Goal: Transaction & Acquisition: Purchase product/service

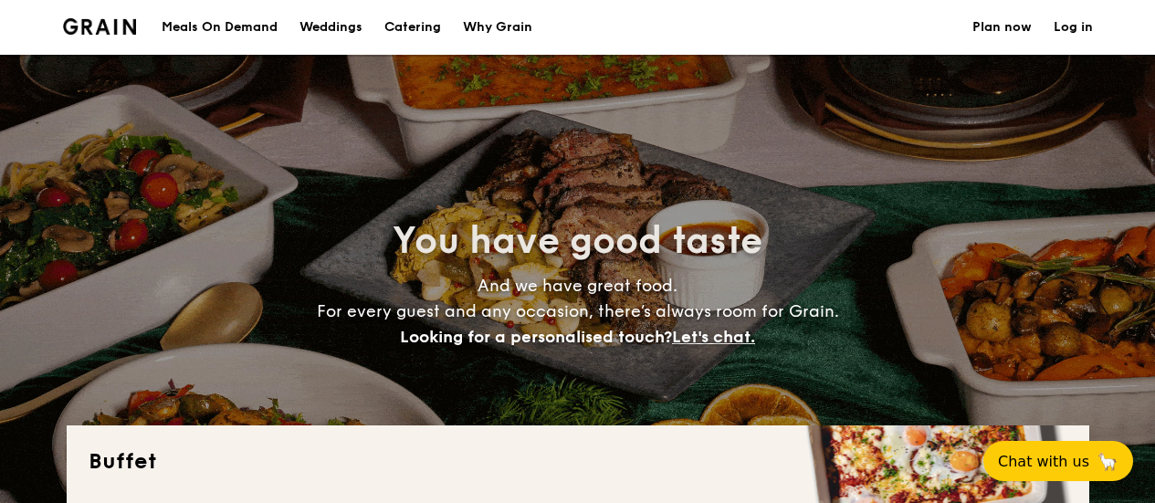
select select
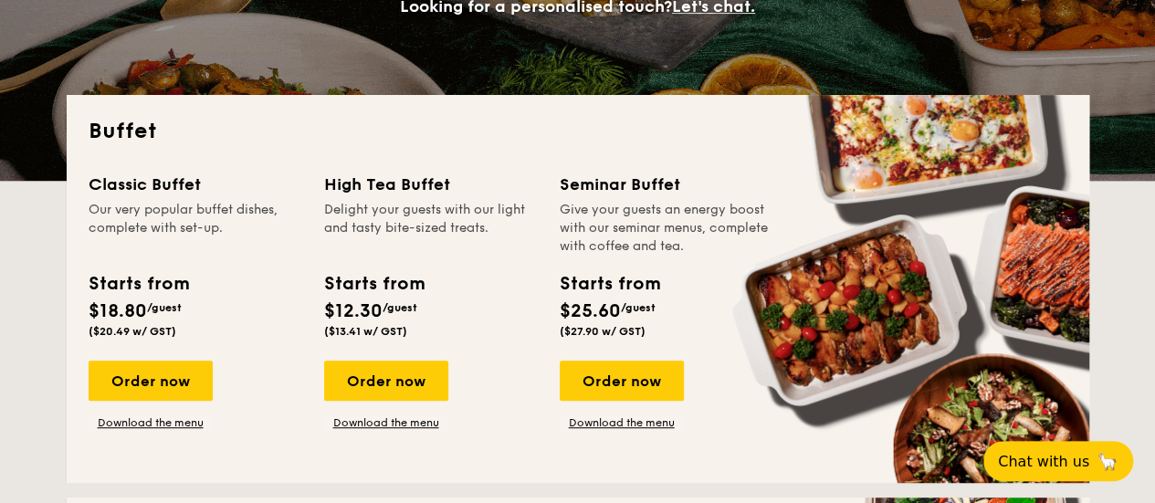
scroll to position [365, 0]
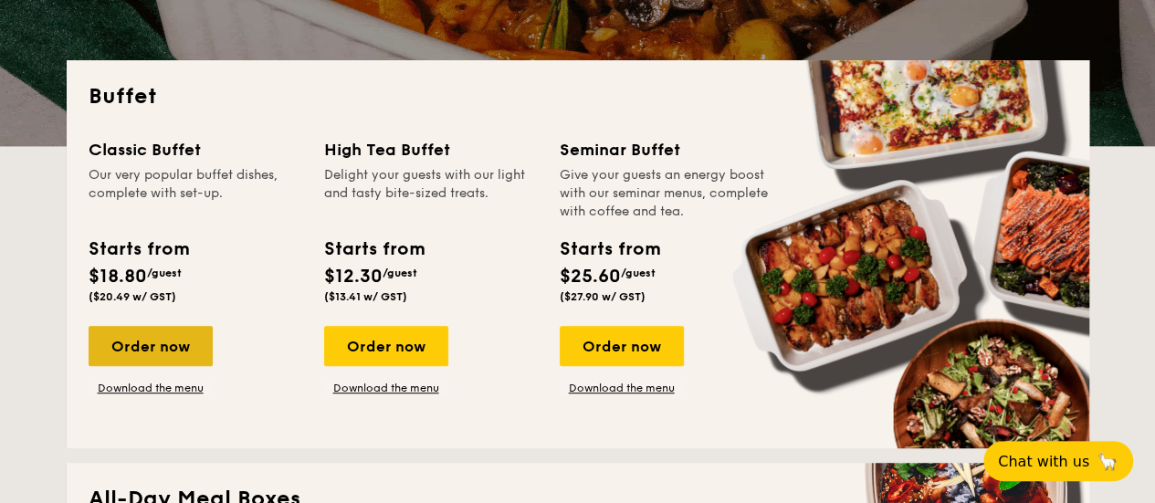
click at [194, 338] on div "Order now" at bounding box center [151, 346] width 124 height 40
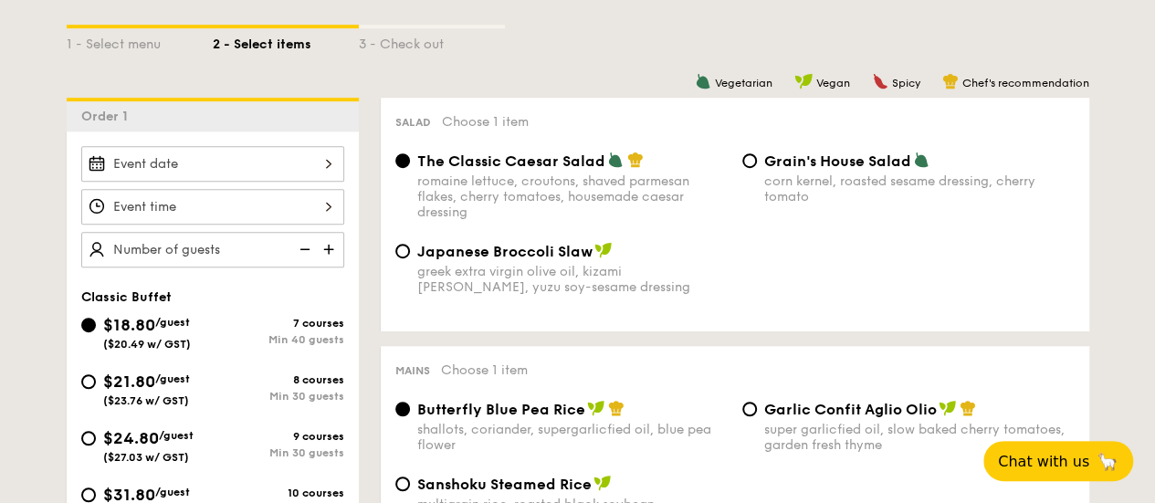
scroll to position [456, 0]
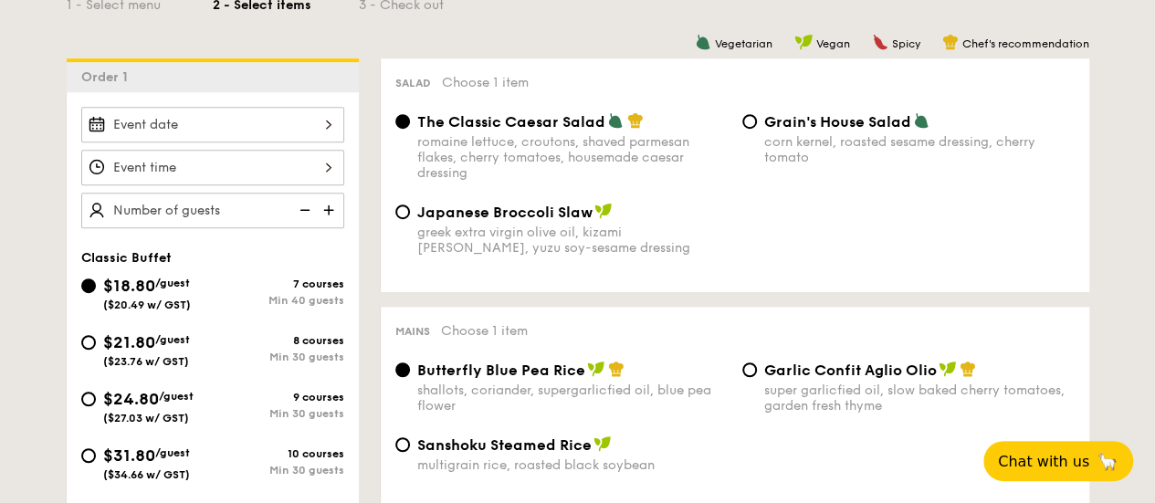
click at [209, 123] on div at bounding box center [212, 125] width 263 height 36
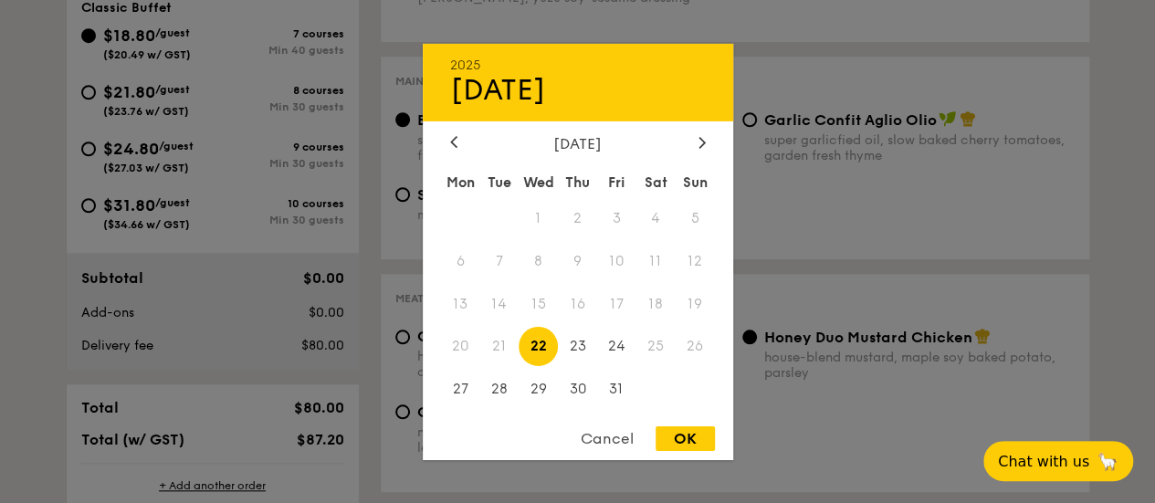
scroll to position [730, 0]
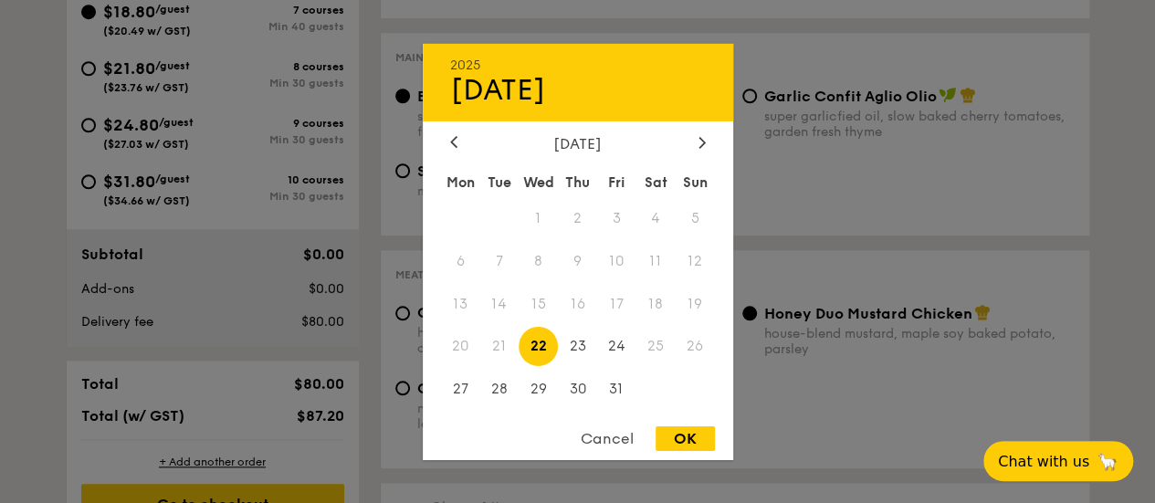
click at [693, 151] on div "October 2025 Mon Tue Wed Thu Fri Sat Sun 1 2 3 4 5 6 7 8 9 10 11 12 13 14 15 16…" at bounding box center [578, 273] width 310 height 278
click at [694, 139] on div at bounding box center [702, 142] width 16 height 17
click at [592, 441] on div "Cancel" at bounding box center [606, 438] width 89 height 25
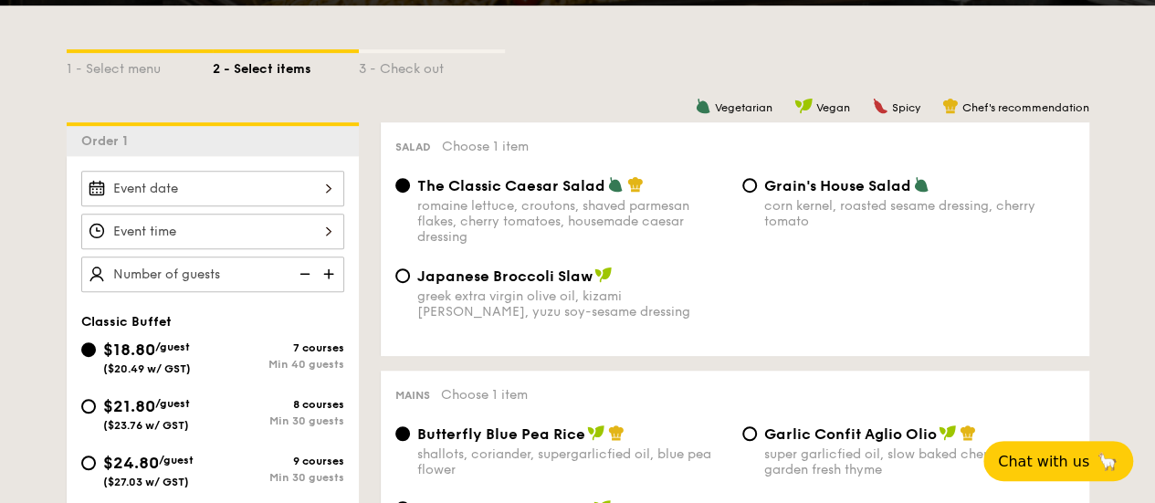
scroll to position [183, 0]
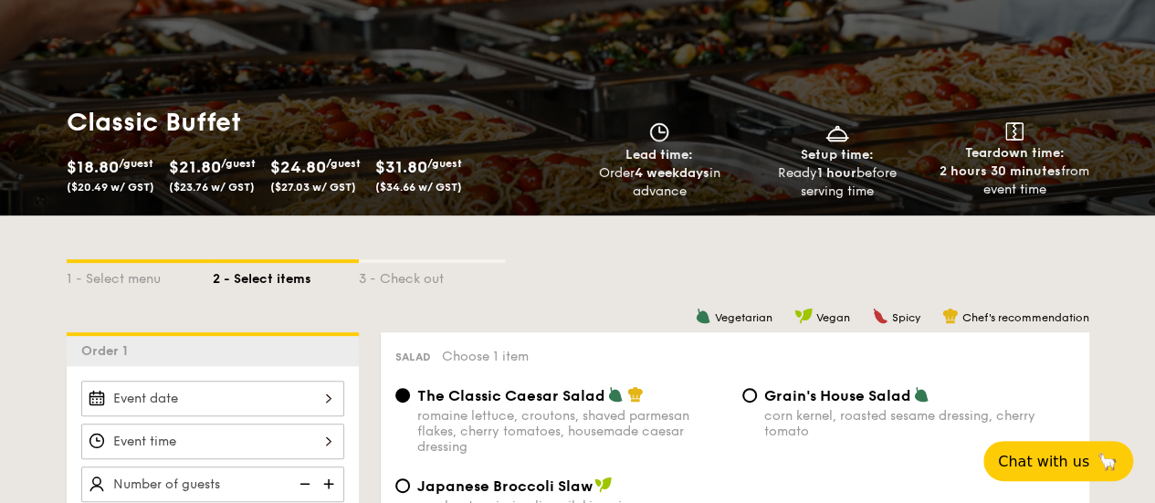
select select
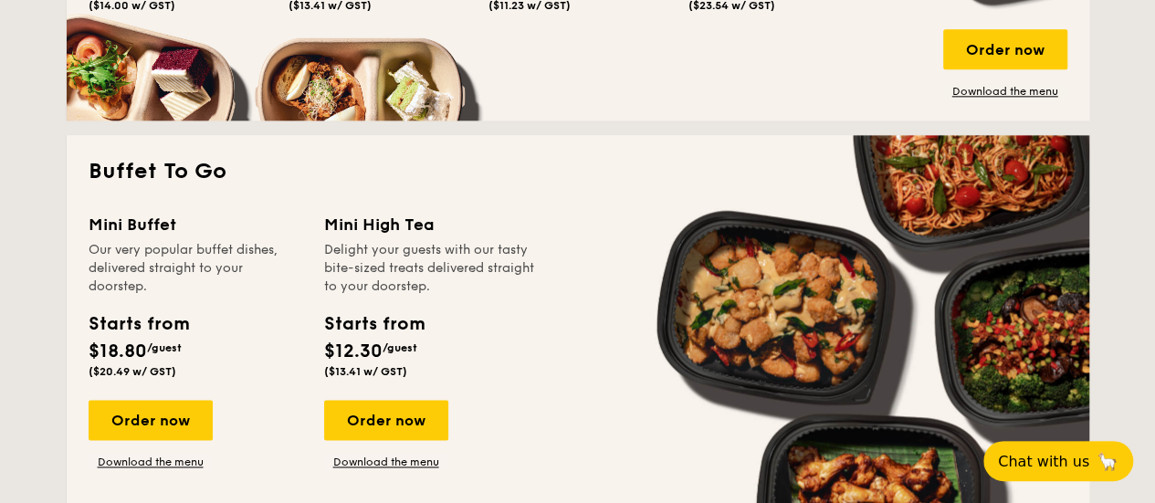
scroll to position [1278, 0]
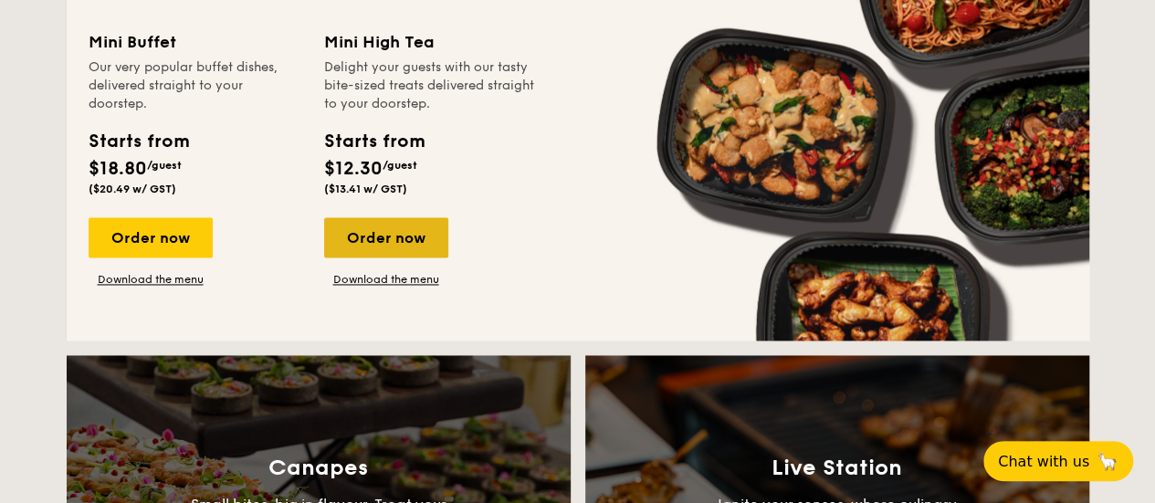
click at [431, 245] on div "Order now" at bounding box center [386, 237] width 124 height 40
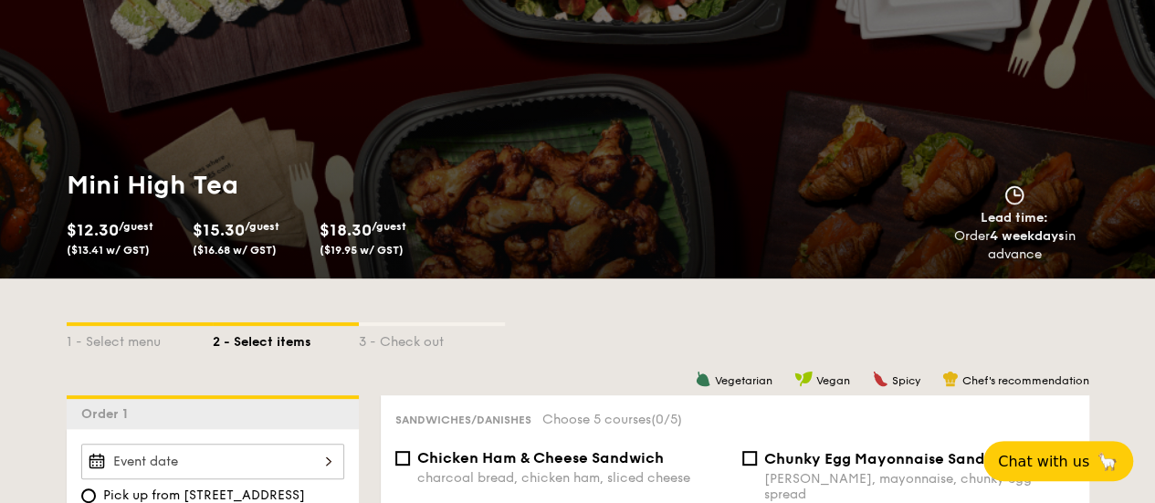
scroll to position [91, 0]
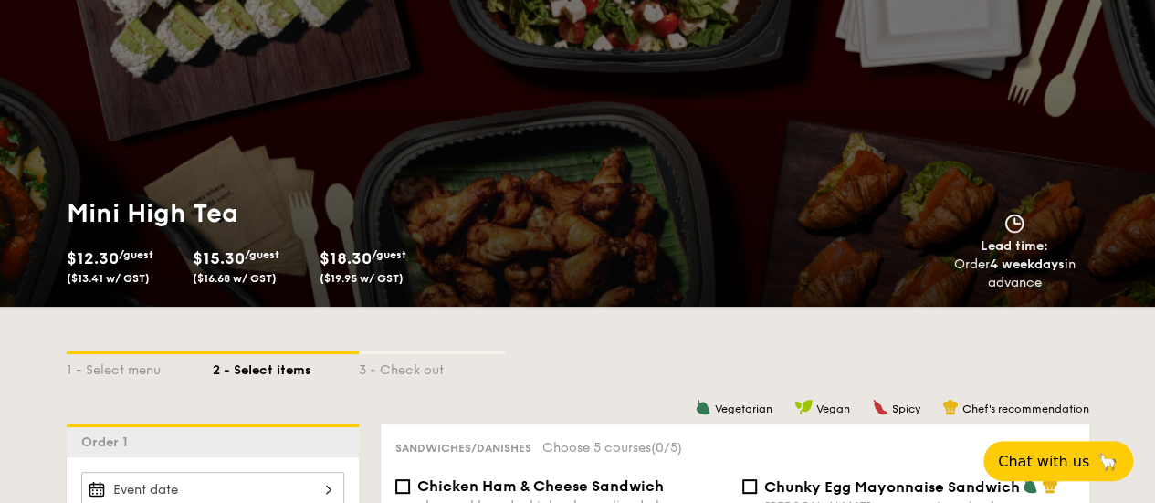
select select
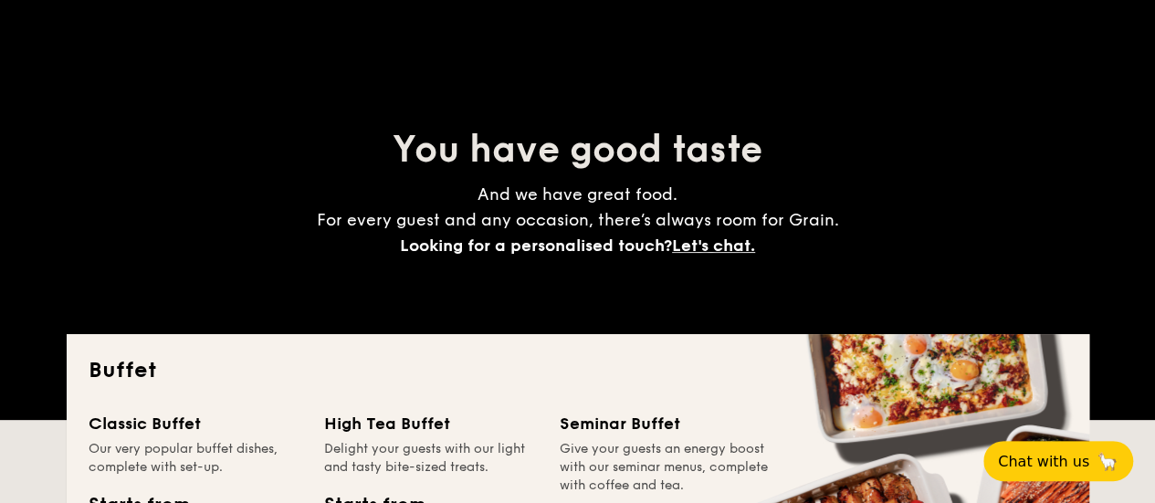
scroll to position [2870, 0]
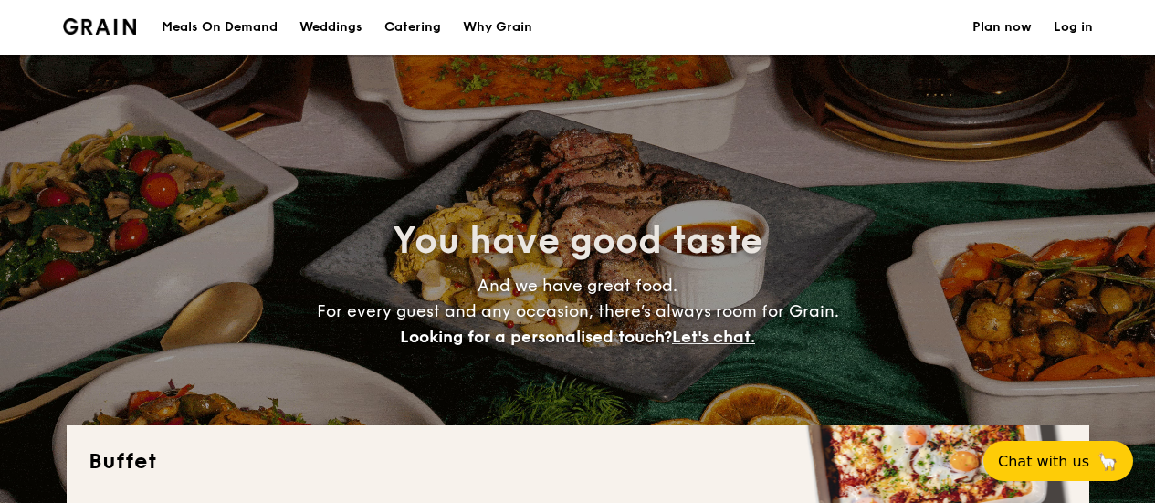
select select
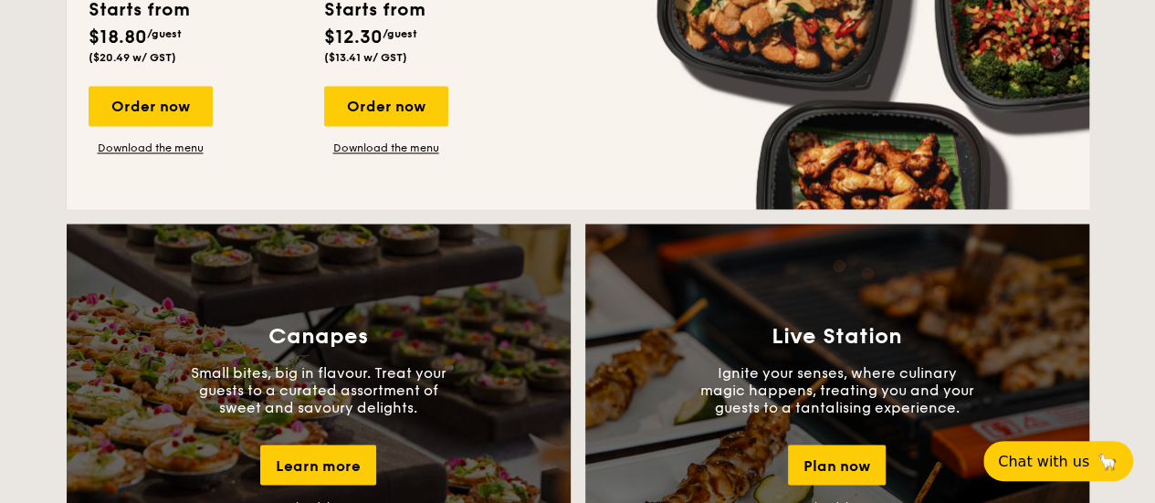
scroll to position [1187, 0]
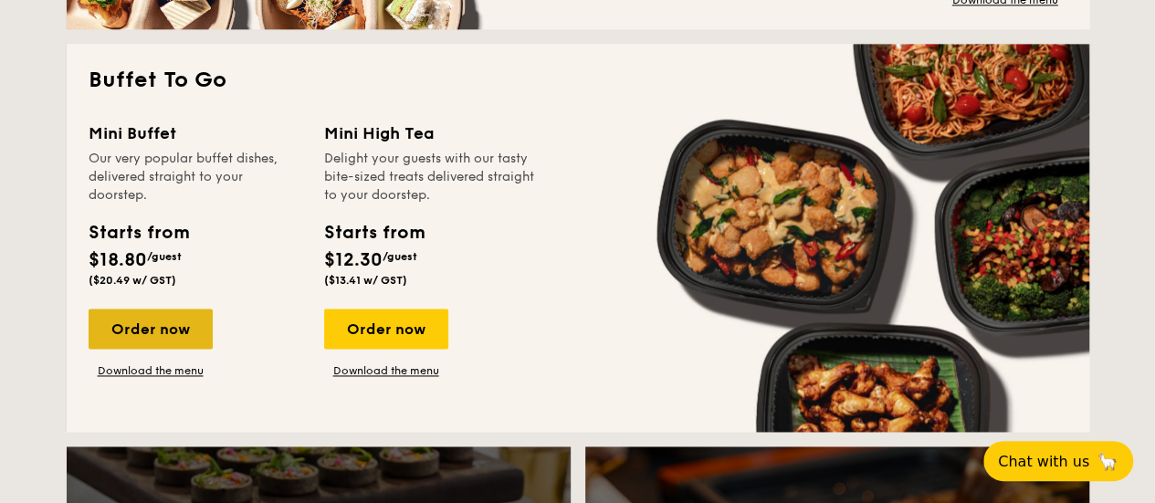
click at [170, 342] on div "Order now" at bounding box center [151, 329] width 124 height 40
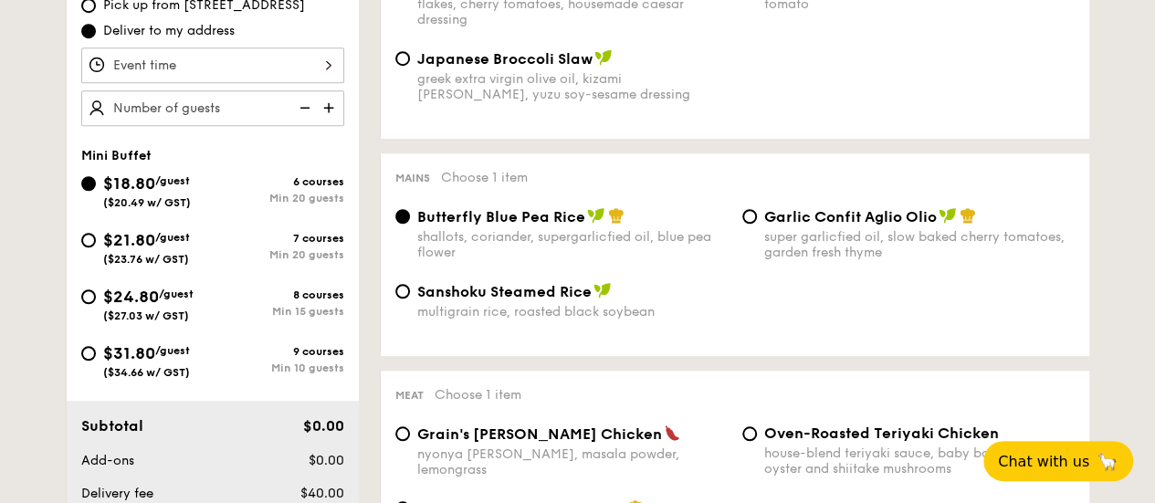
scroll to position [639, 0]
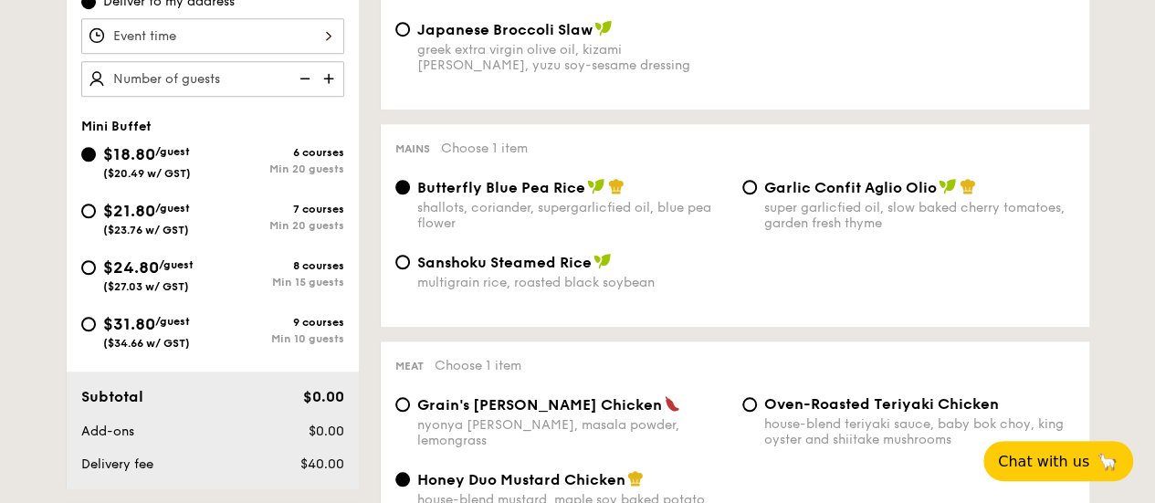
drag, startPoint x: 99, startPoint y: 322, endPoint x: 271, endPoint y: 223, distance: 199.2
click at [98, 322] on div "$31.80 /guest ($34.66 w/ GST)" at bounding box center [146, 330] width 131 height 38
click at [96, 322] on input "$31.80 /guest ($34.66 w/ GST) 9 courses Min 10 guests" at bounding box center [88, 324] width 15 height 15
radio input "true"
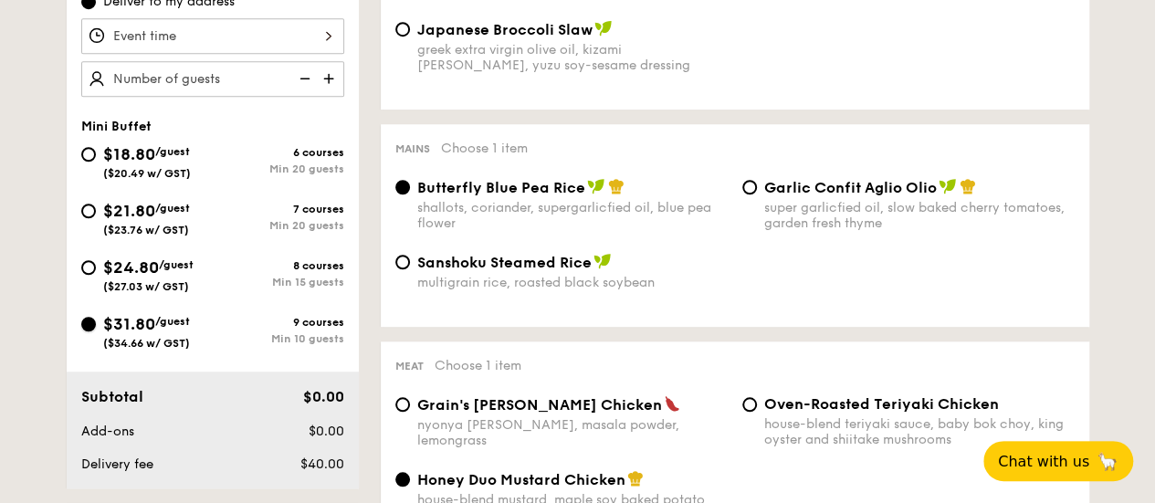
radio input "true"
radio input "false"
radio input "true"
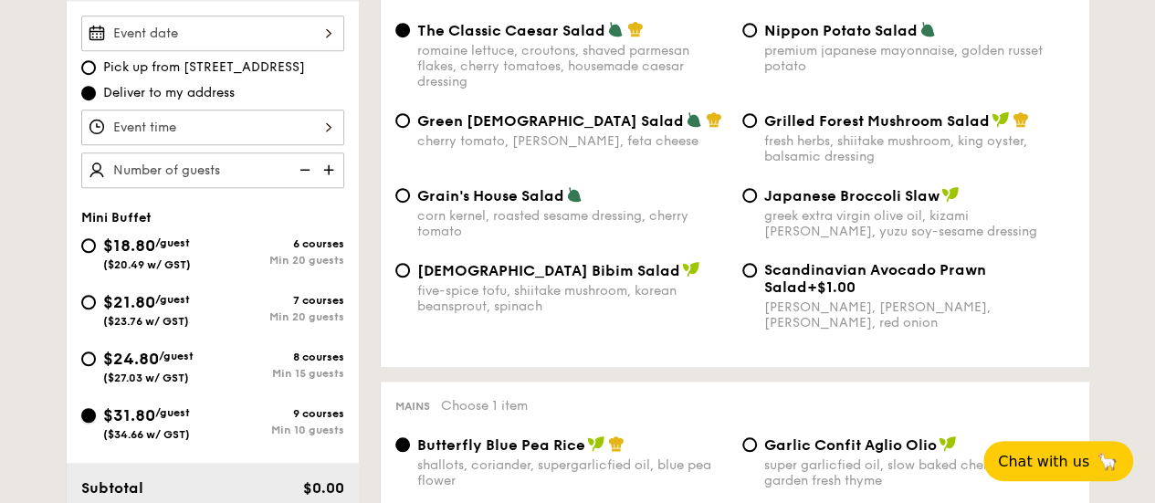
scroll to position [456, 0]
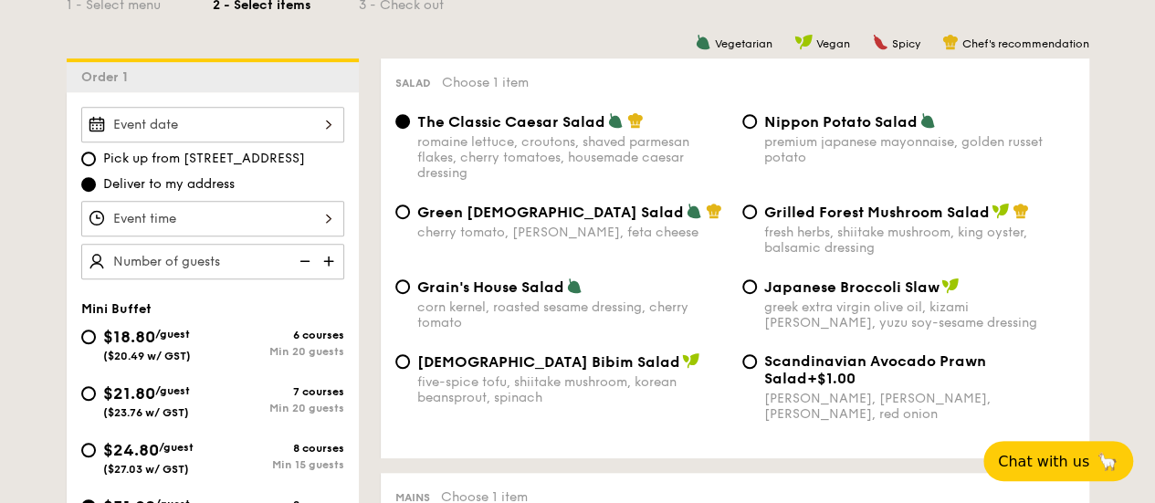
click at [278, 125] on div at bounding box center [212, 125] width 263 height 36
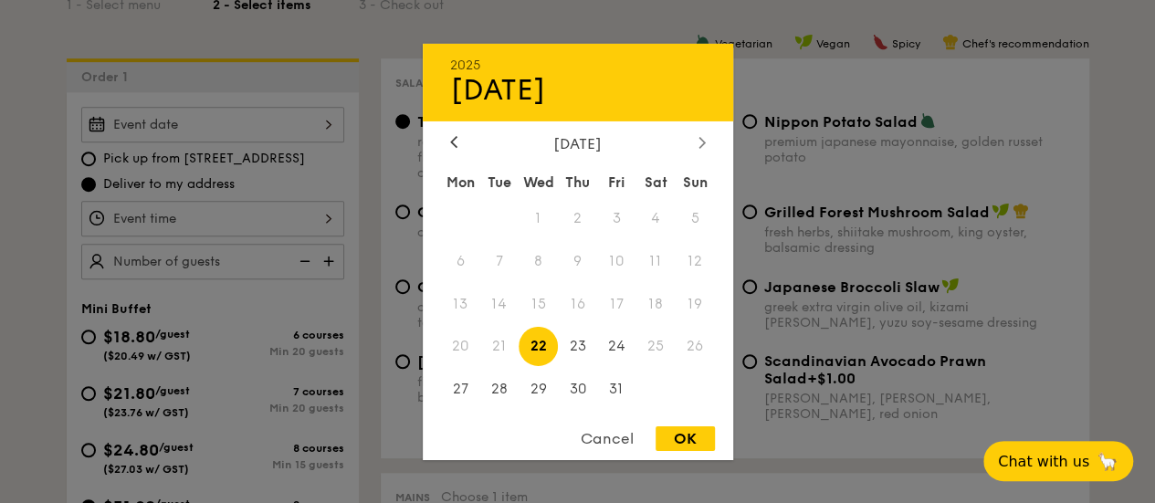
click at [703, 140] on icon at bounding box center [700, 142] width 5 height 11
click at [664, 267] on span "8" at bounding box center [655, 260] width 39 height 39
click at [672, 436] on div "OK" at bounding box center [684, 438] width 59 height 25
type input "Nov 08, 2025"
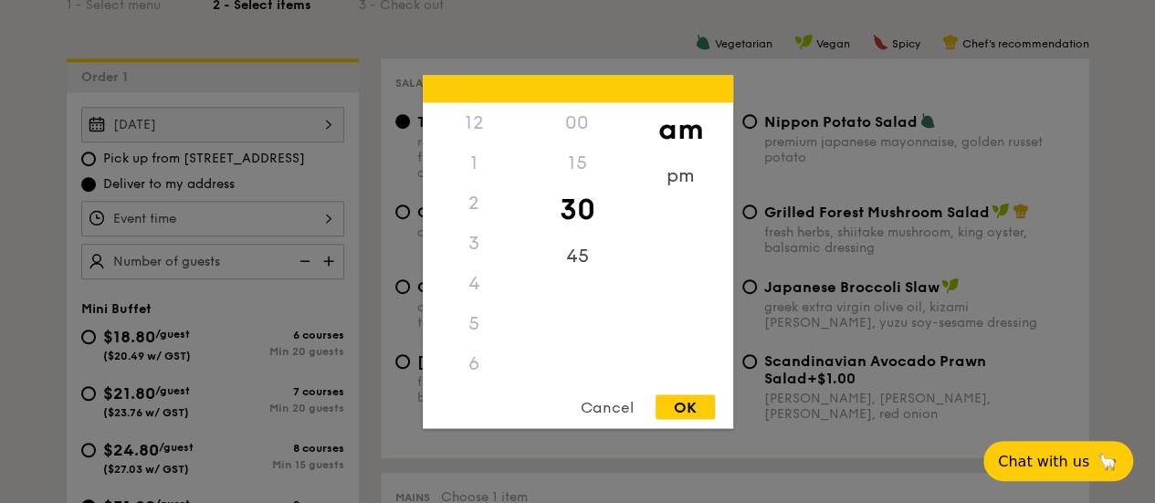
click at [334, 216] on div "12 1 2 3 4 5 6 7 8 9 10 11 00 15 30 45 am pm Cancel OK" at bounding box center [212, 219] width 263 height 36
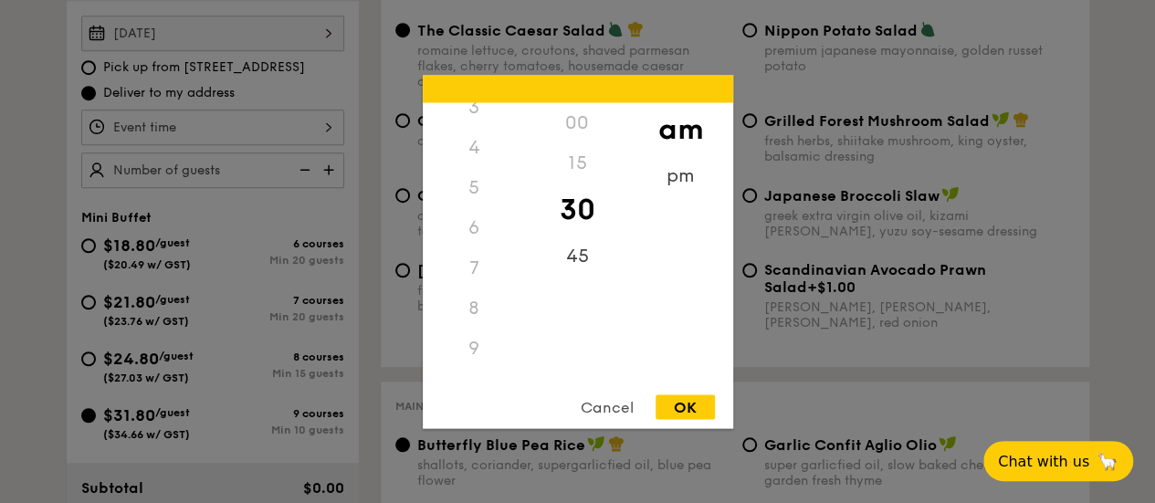
scroll to position [215, 0]
click at [477, 362] on div "11" at bounding box center [474, 367] width 103 height 53
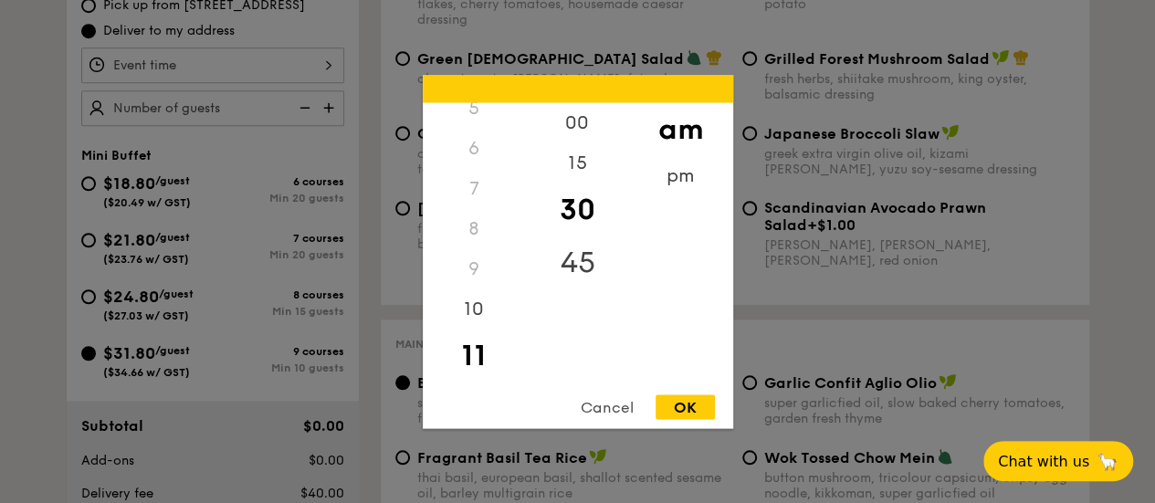
scroll to position [639, 0]
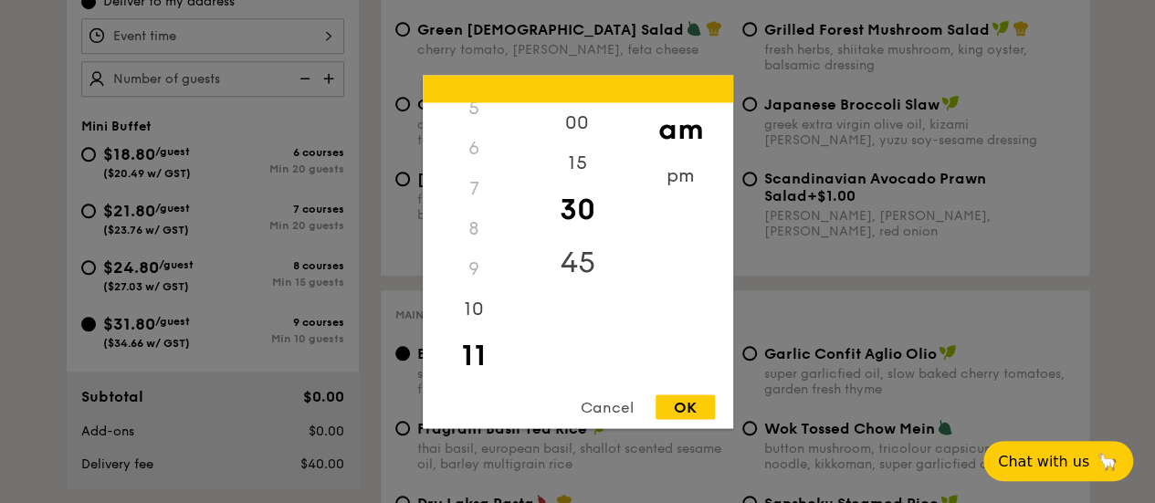
click at [584, 255] on div "45" at bounding box center [577, 262] width 103 height 53
click at [579, 208] on div "30" at bounding box center [577, 209] width 103 height 53
click at [590, 163] on div "15" at bounding box center [577, 168] width 103 height 53
click at [699, 415] on div "OK" at bounding box center [684, 406] width 59 height 25
type input "11:15AM"
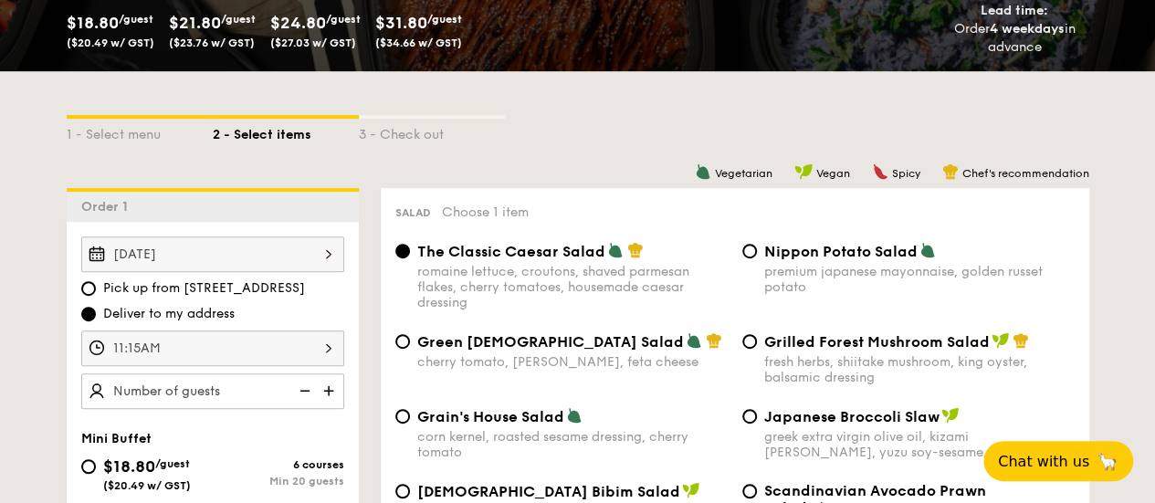
scroll to position [365, 0]
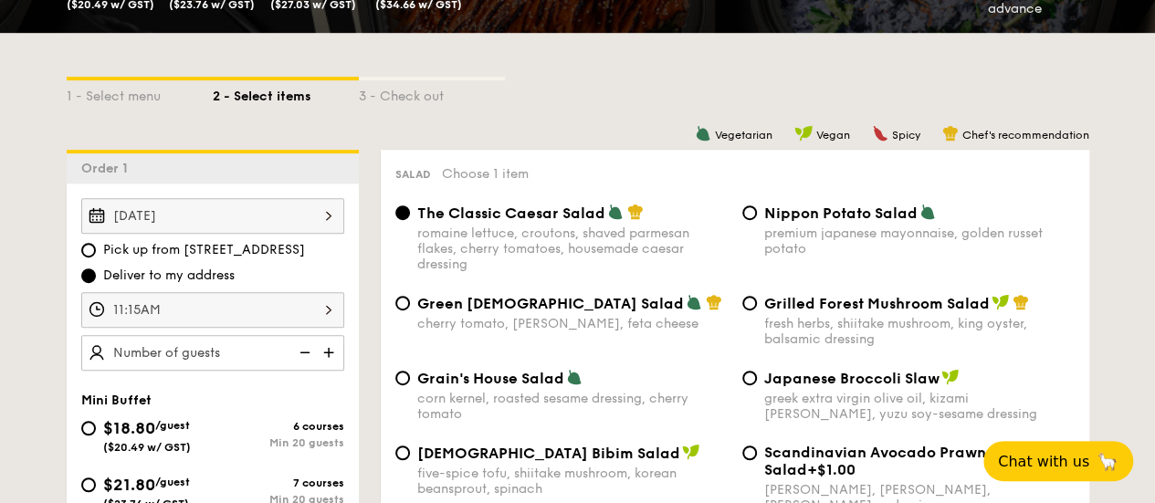
click at [330, 351] on img at bounding box center [330, 352] width 27 height 35
type input "10 guests"
click at [746, 308] on input "Grilled Forest Mushroom Salad fresh herbs, shiitake mushroom, king oyster, bals…" at bounding box center [749, 303] width 15 height 15
radio input "true"
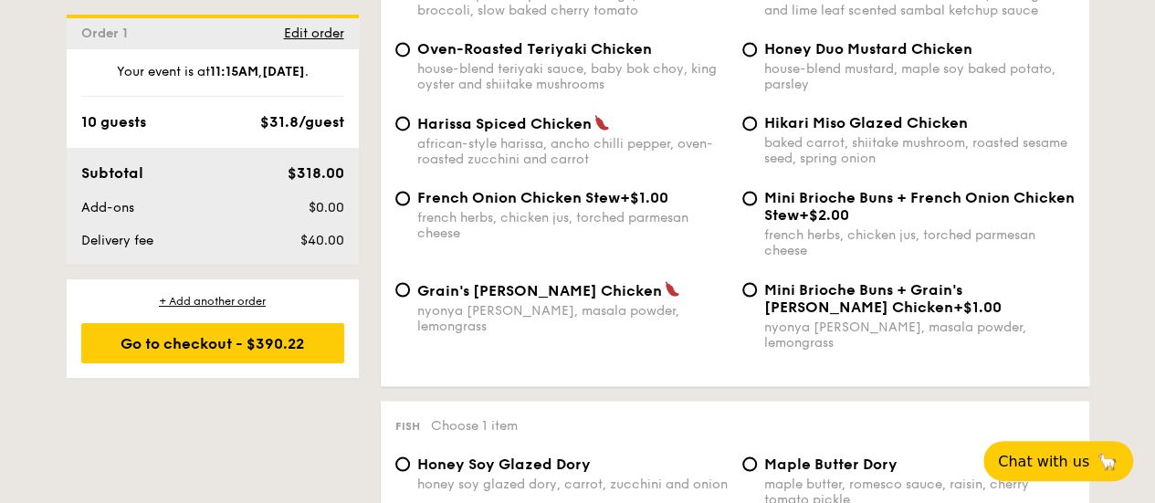
scroll to position [1461, 0]
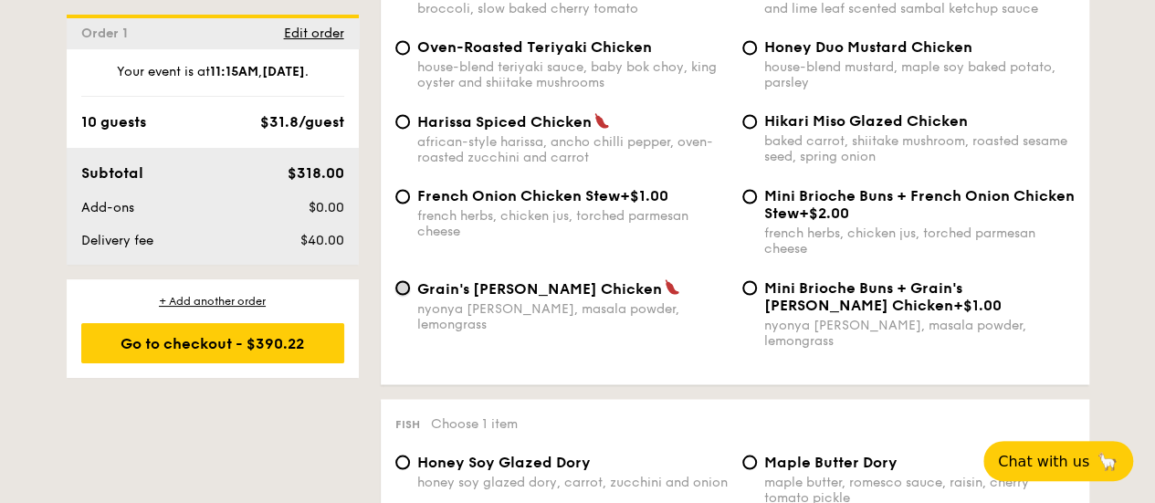
click at [401, 295] on input "Grain's [PERSON_NAME] Chicken nyonya [PERSON_NAME], masala powder, lemongrass" at bounding box center [402, 287] width 15 height 15
radio input "true"
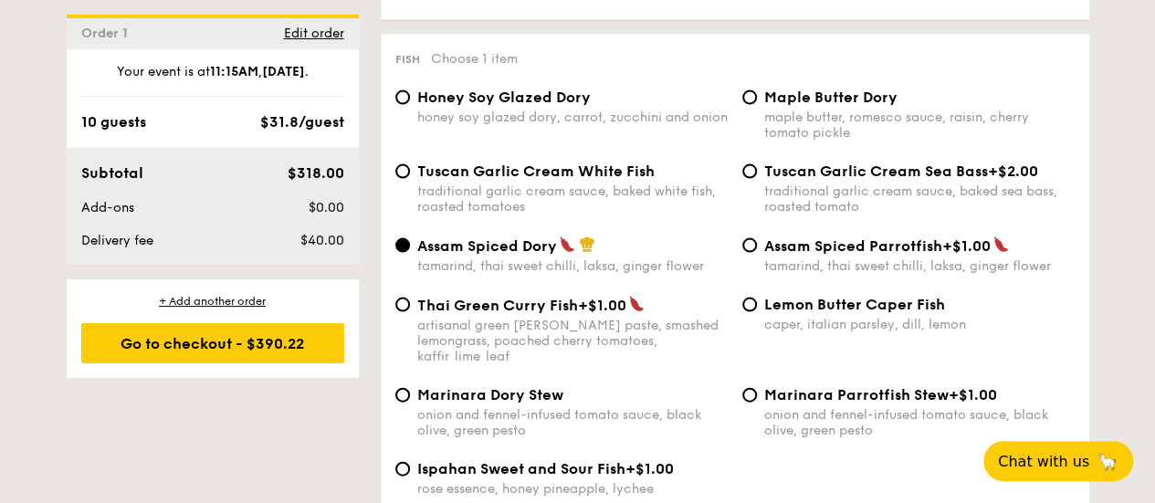
scroll to position [1826, 0]
click at [406, 166] on input "Tuscan Garlic Cream White Fish traditional garlic cream sauce, baked white fish…" at bounding box center [402, 170] width 15 height 15
radio input "true"
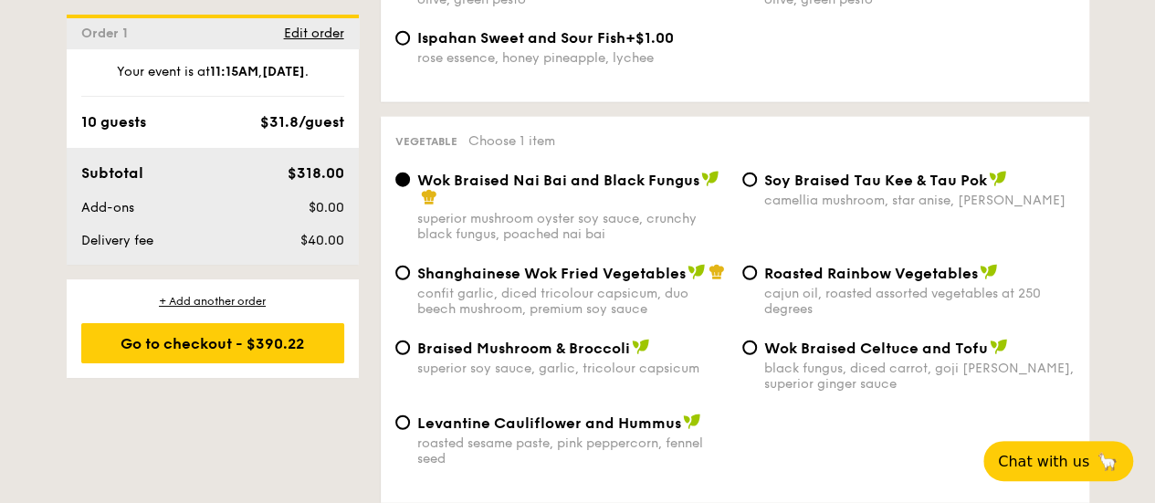
scroll to position [2282, 0]
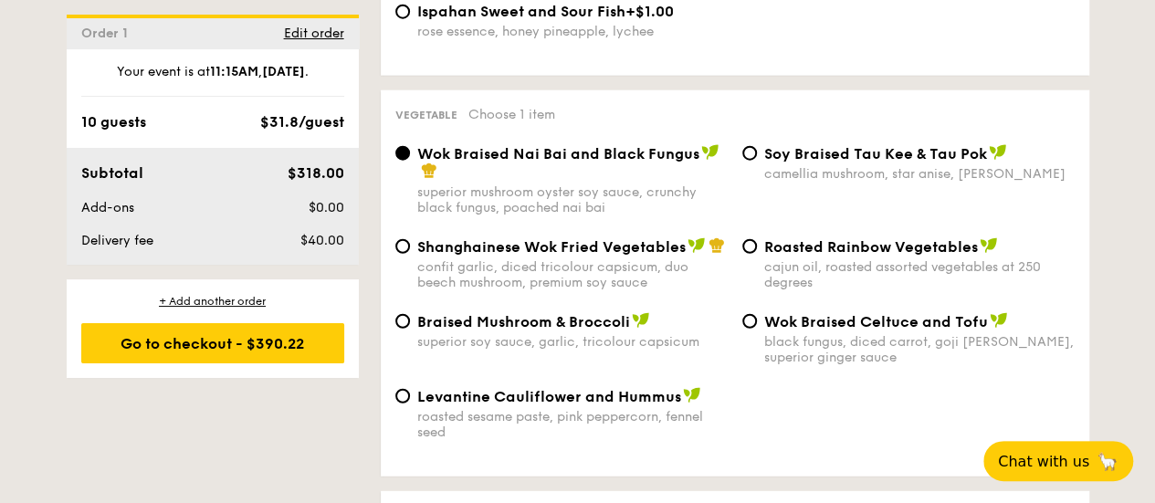
click at [410, 312] on div "Braised Mushroom & Broccoli superior soy sauce, garlic, tricolour capsicum" at bounding box center [561, 330] width 347 height 37
click at [407, 314] on input "Braised Mushroom & Broccoli superior soy sauce, garlic, tricolour capsicum" at bounding box center [402, 321] width 15 height 15
radio input "true"
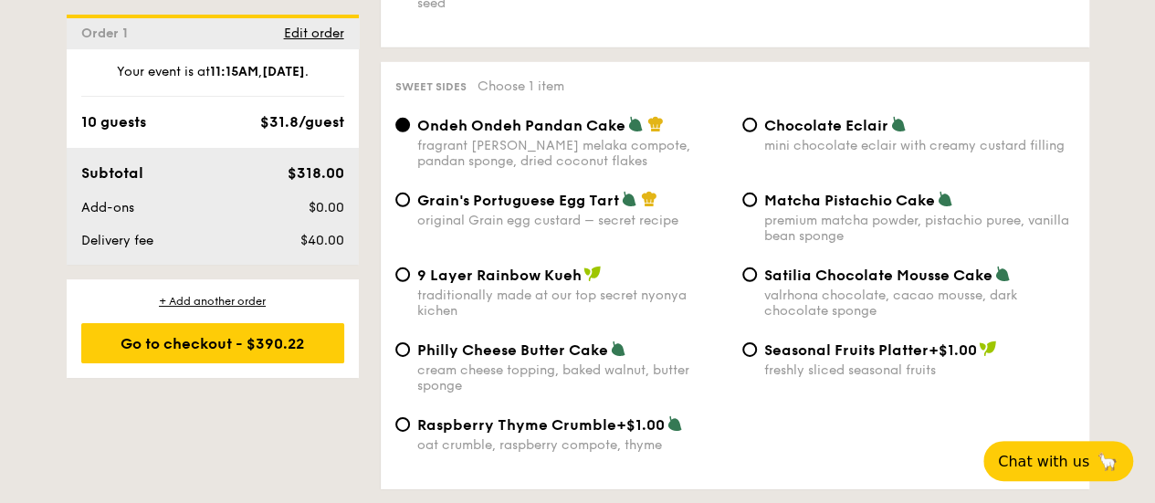
scroll to position [2739, 0]
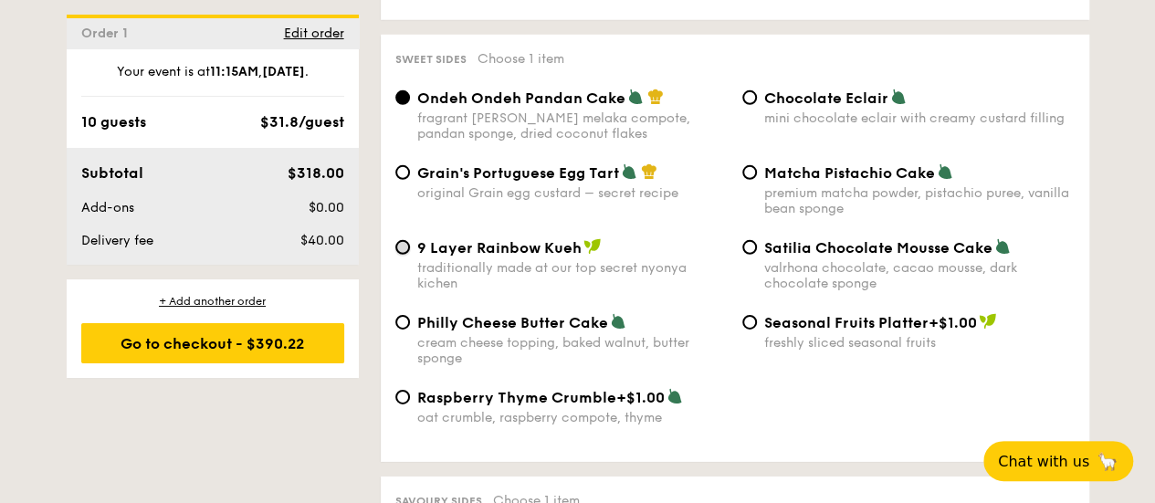
click at [405, 240] on input "9 Layer Rainbow Kueh traditionally made at our top secret nyonya kichen" at bounding box center [402, 247] width 15 height 15
radio input "true"
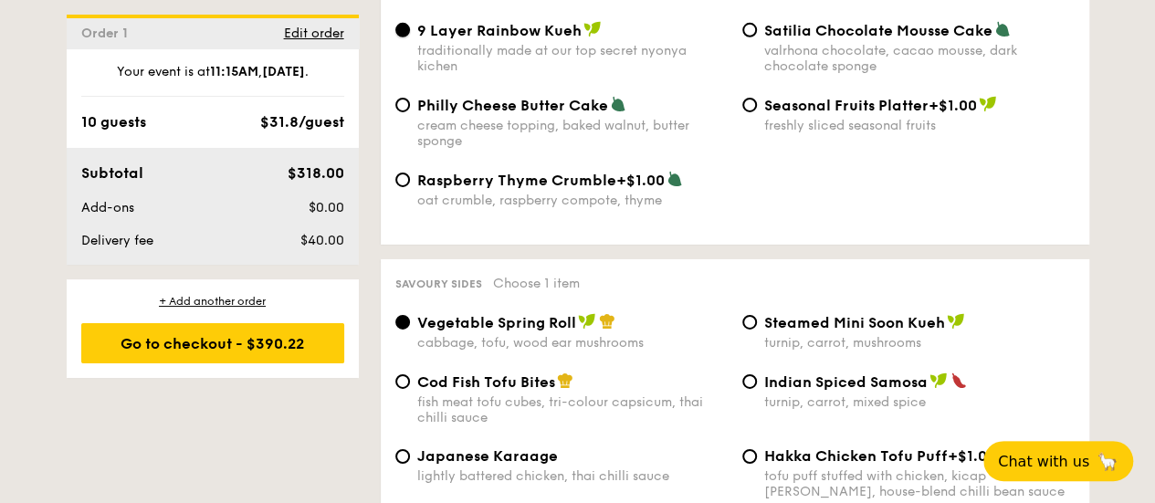
scroll to position [3012, 0]
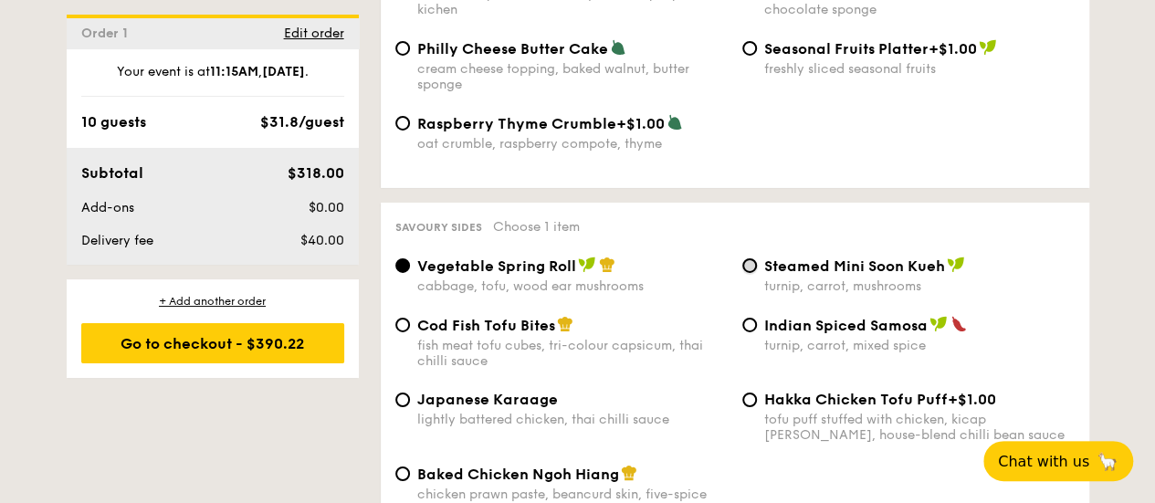
click at [752, 258] on input "Steamed Mini Soon Kueh turnip, carrot, mushrooms" at bounding box center [749, 265] width 15 height 15
radio input "true"
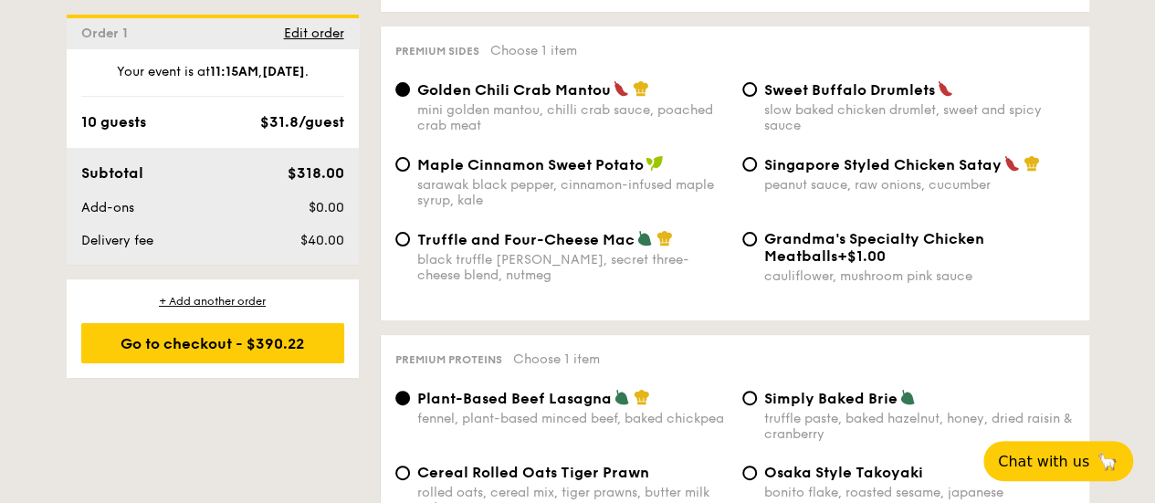
scroll to position [3560, 0]
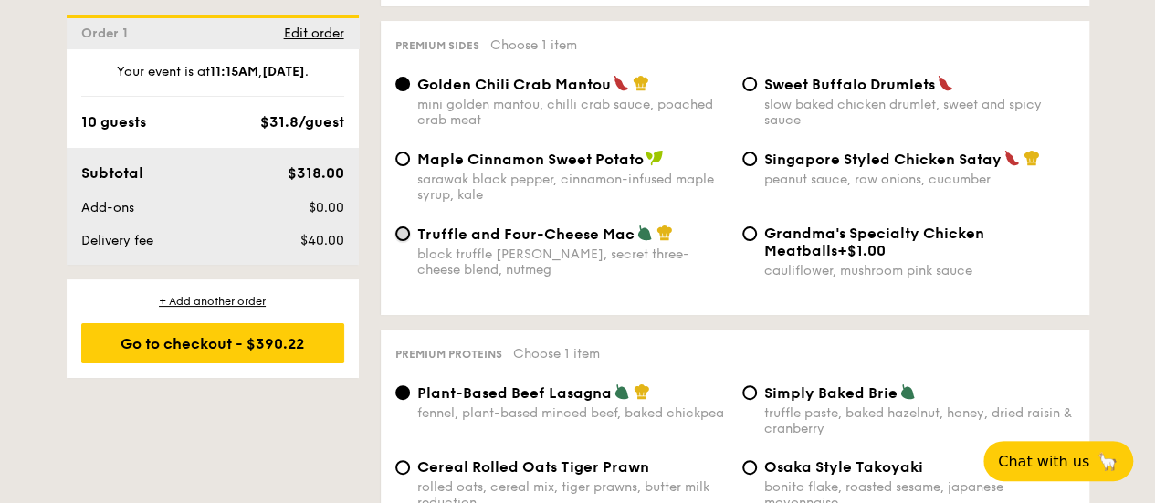
click at [403, 227] on input "Truffle and Four-Cheese Mac black truffle [PERSON_NAME], secret three-cheese bl…" at bounding box center [402, 233] width 15 height 15
radio input "true"
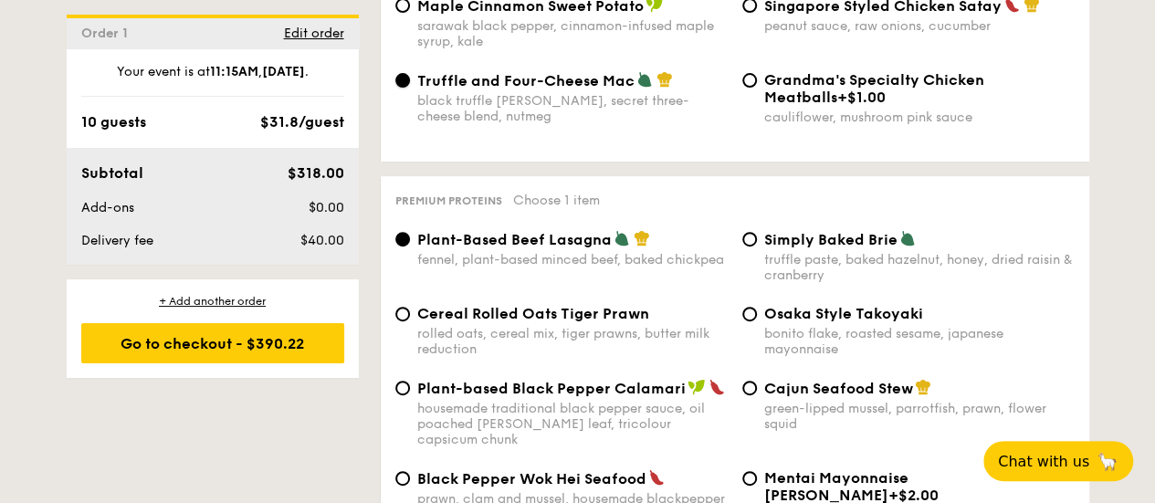
scroll to position [3743, 0]
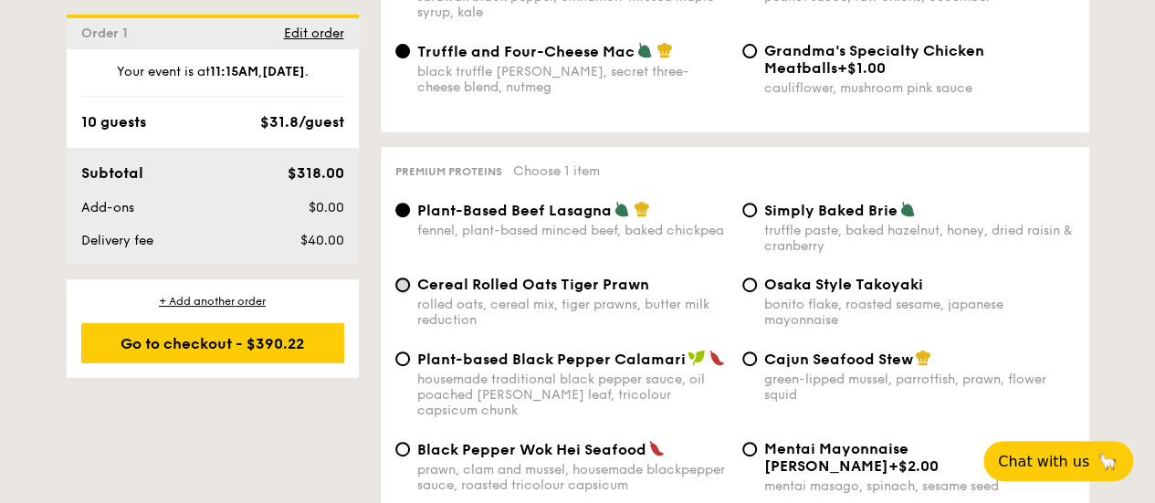
click at [405, 284] on input "Cereal Rolled Oats Tiger Prawn rolled oats, cereal mix, tiger prawns, butter mi…" at bounding box center [402, 285] width 15 height 15
radio input "true"
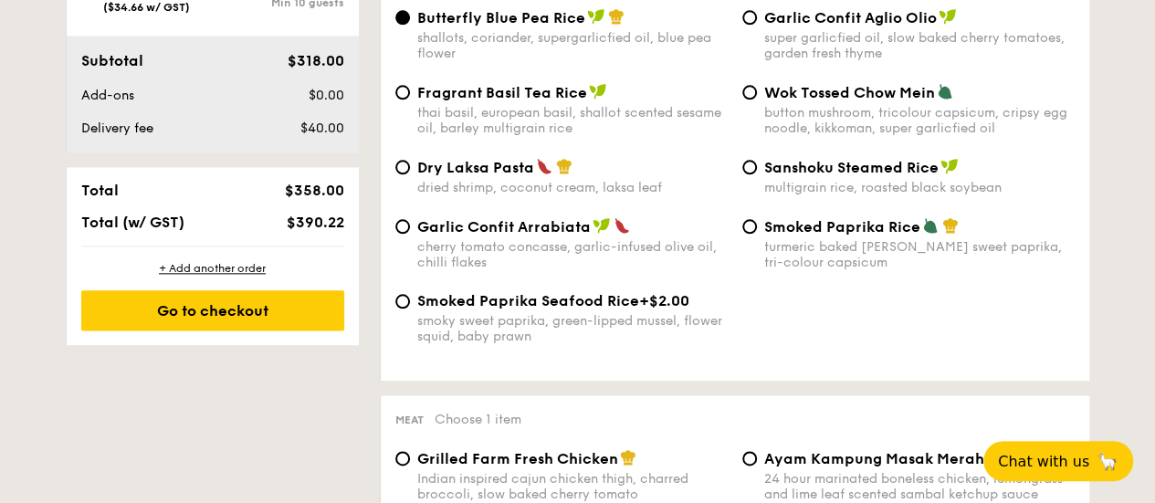
scroll to position [1004, 0]
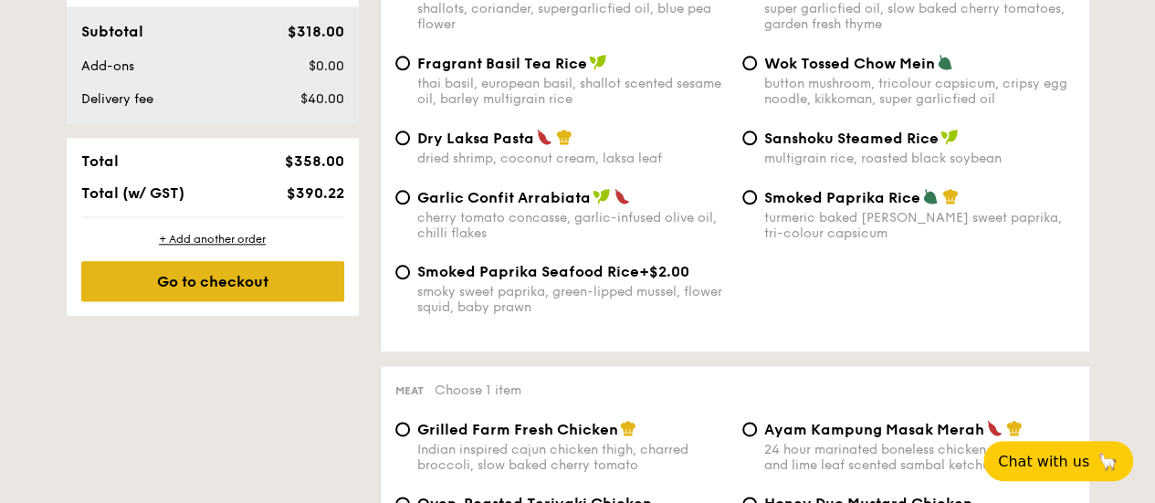
click at [128, 278] on div "Go to checkout" at bounding box center [212, 281] width 263 height 40
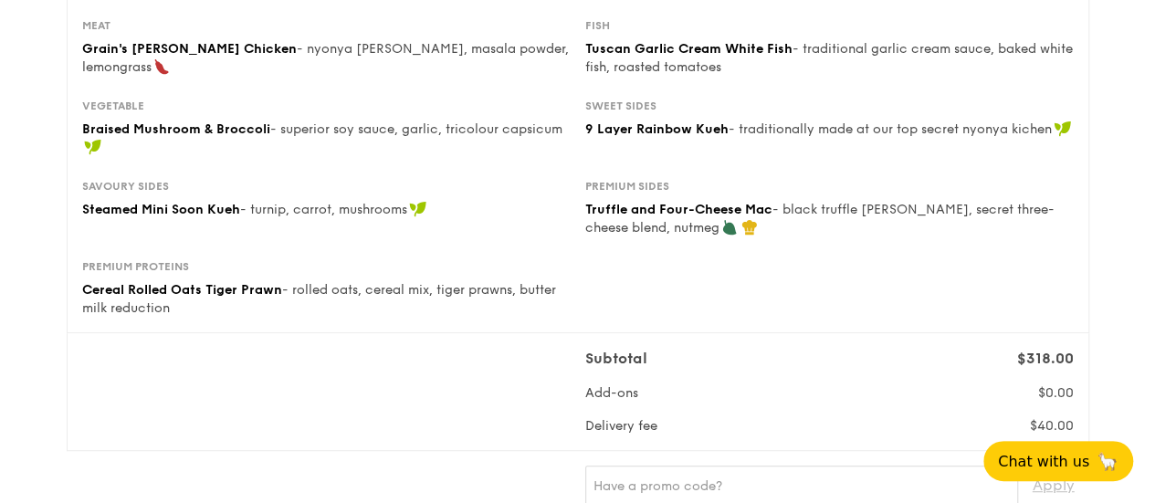
scroll to position [548, 0]
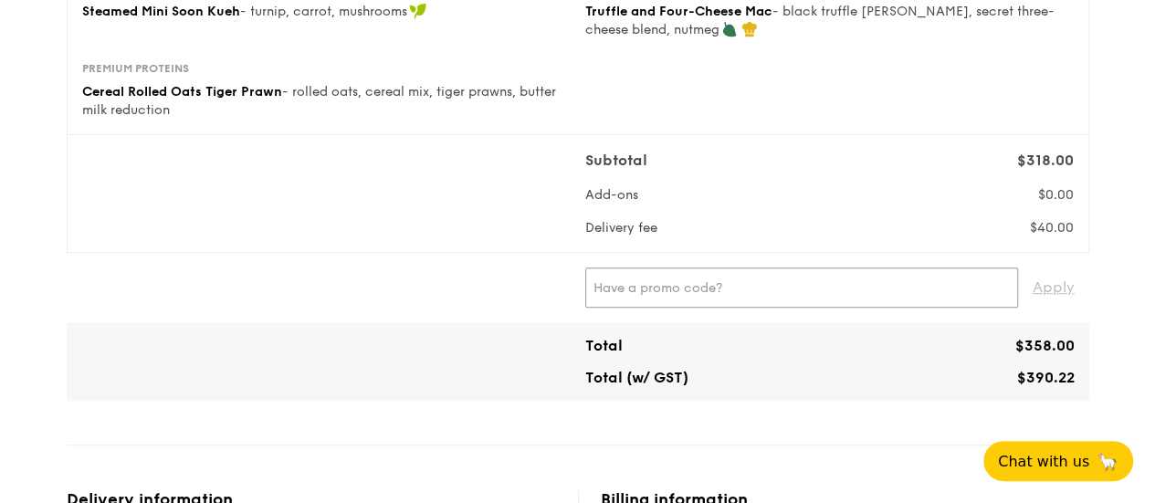
click at [622, 289] on input "text" at bounding box center [801, 287] width 433 height 40
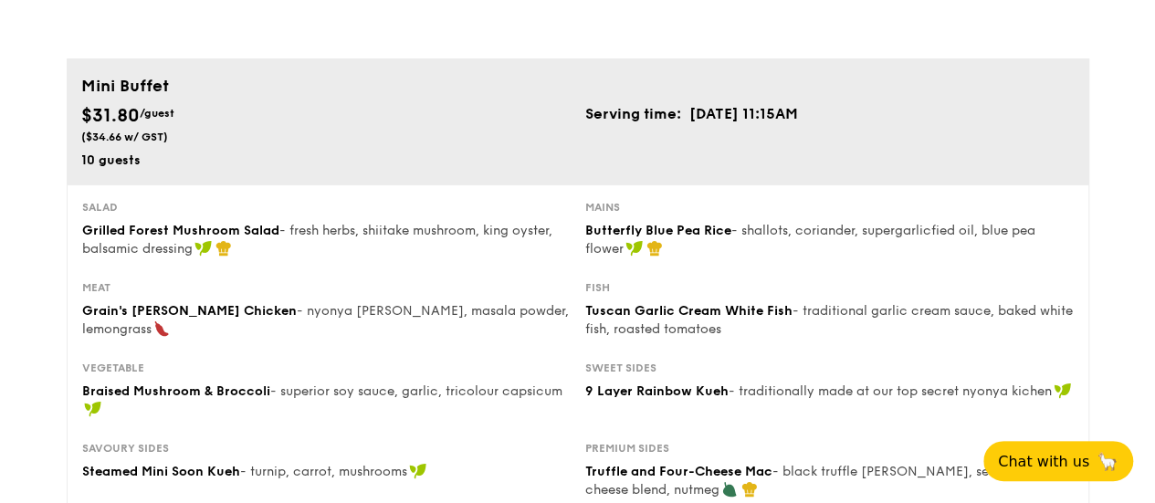
scroll to position [0, 0]
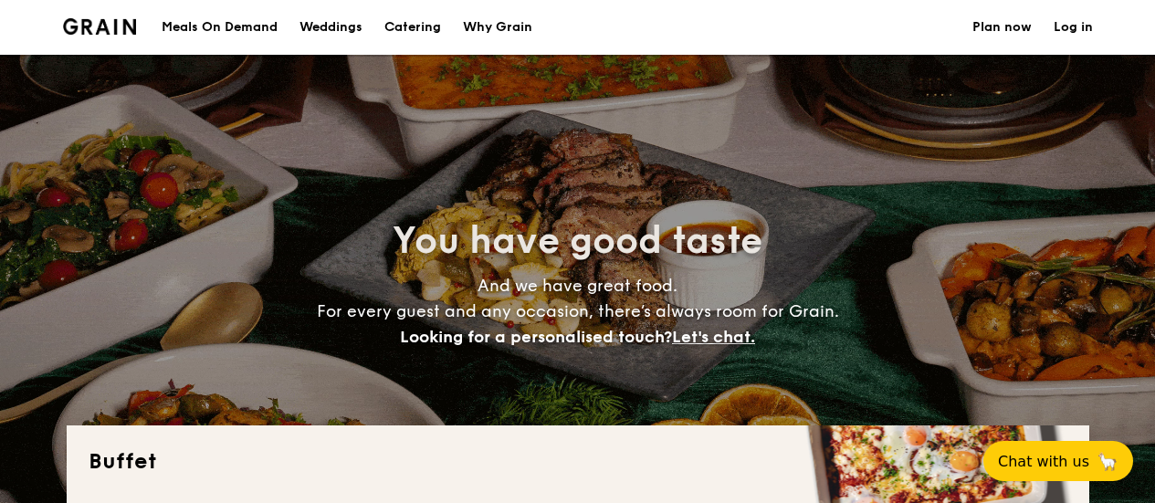
select select
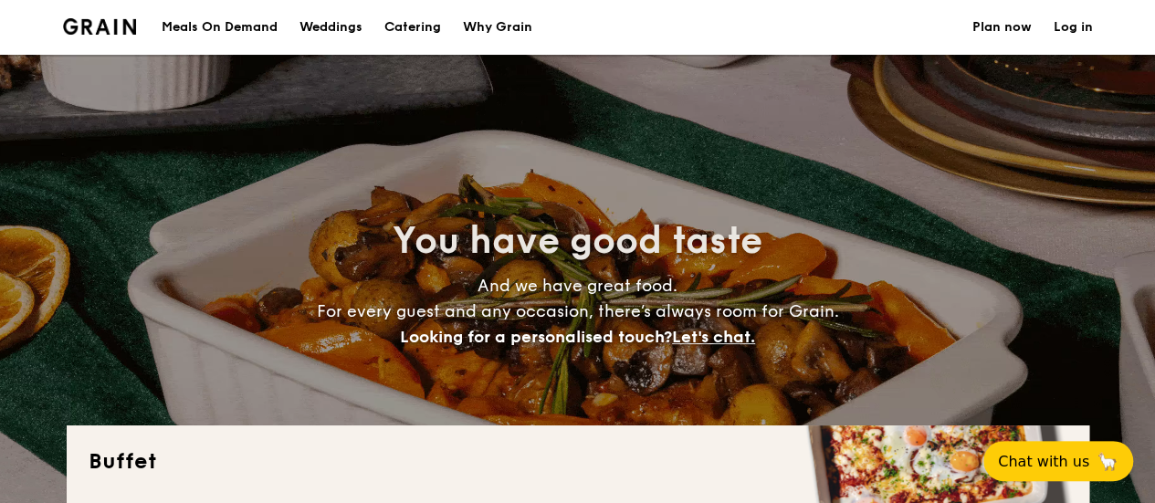
click at [1086, 30] on link "Log in" at bounding box center [1072, 27] width 39 height 55
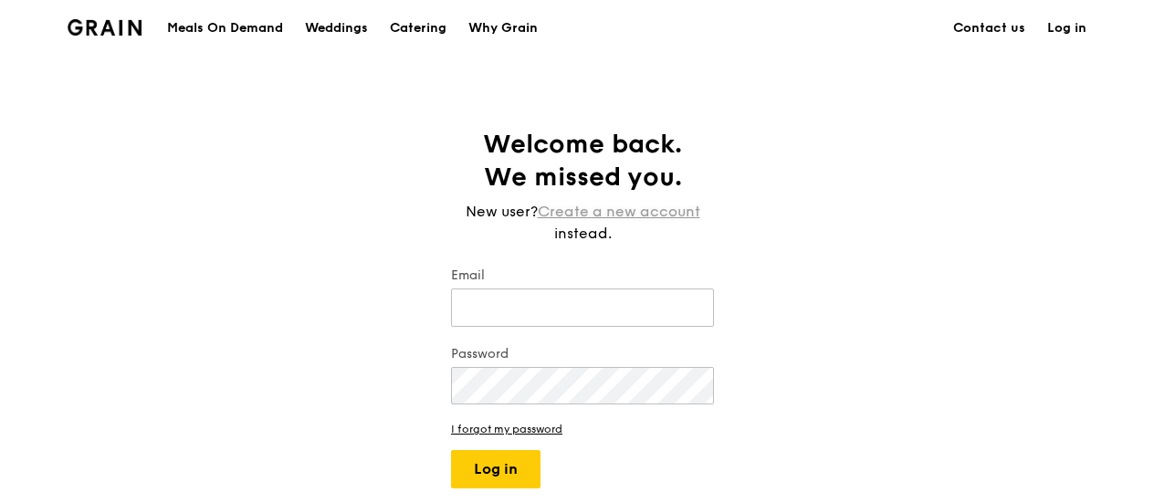
click at [647, 214] on link "Create a new account" at bounding box center [619, 212] width 162 height 22
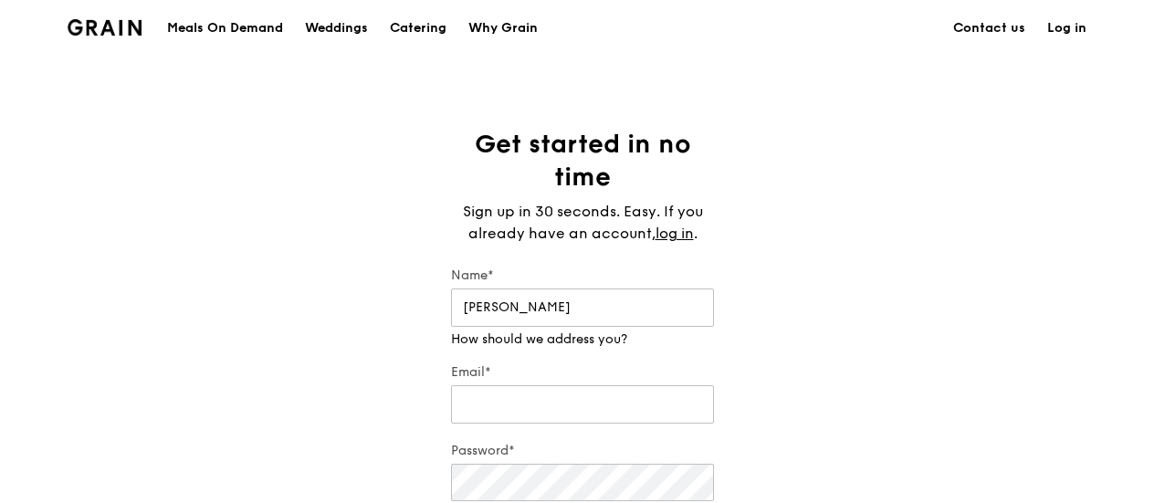
type input "[PERSON_NAME]"
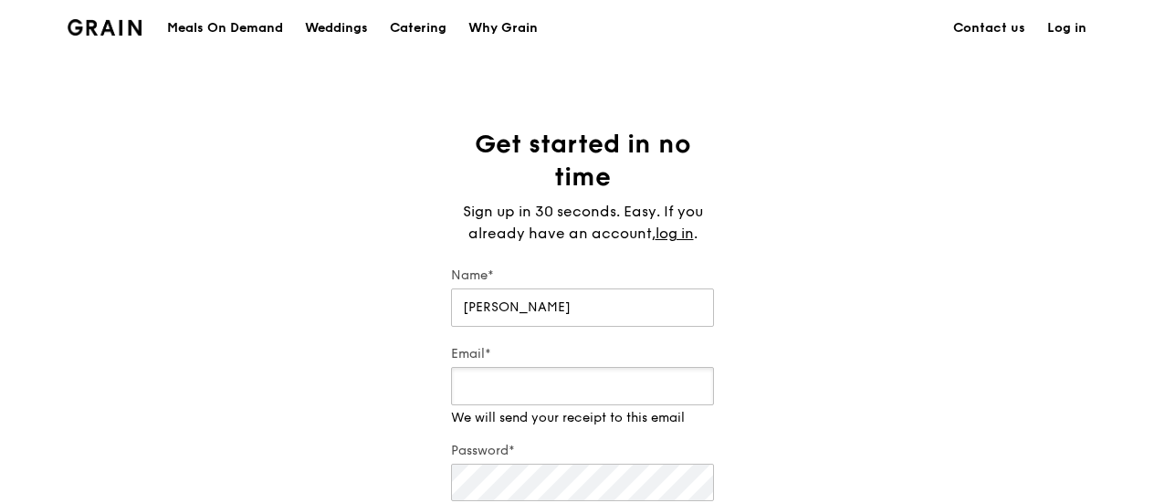
click at [562, 397] on input "Email*" at bounding box center [582, 386] width 263 height 38
paste input "[EMAIL_ADDRESS][DOMAIN_NAME]"
type input "[EMAIL_ADDRESS][DOMAIN_NAME]"
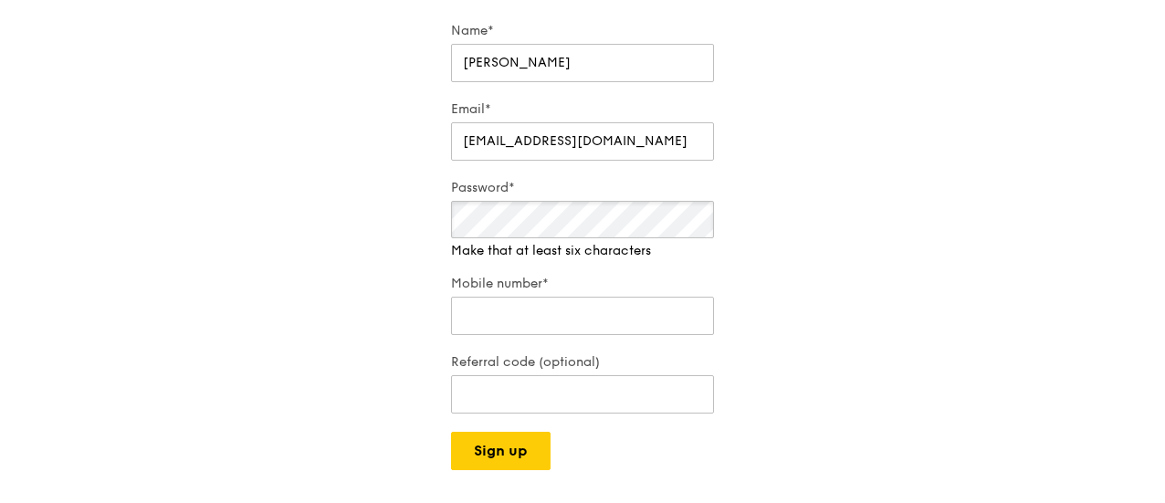
scroll to position [274, 0]
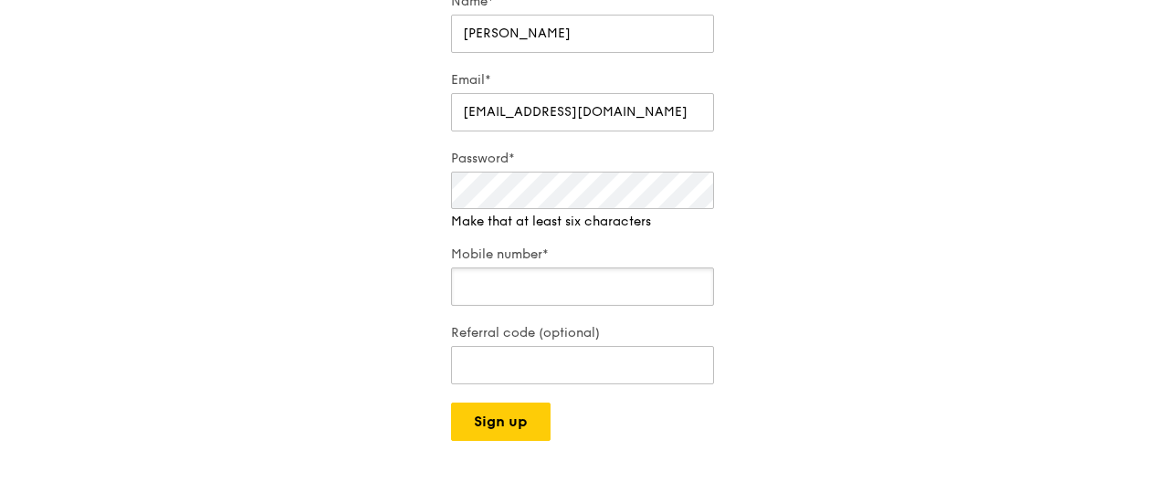
click at [639, 289] on div "Mobile number*" at bounding box center [582, 278] width 263 height 64
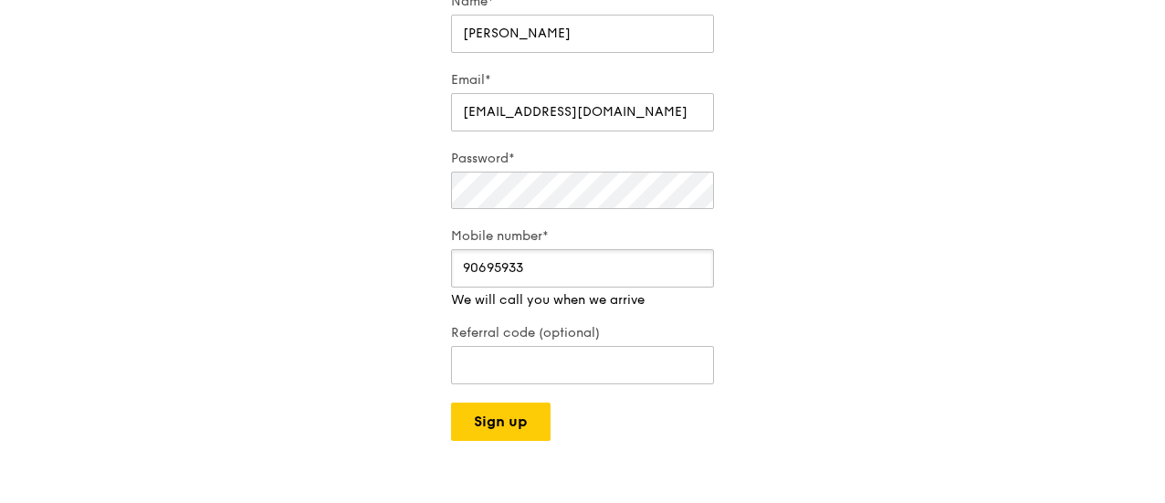
type input "90695933"
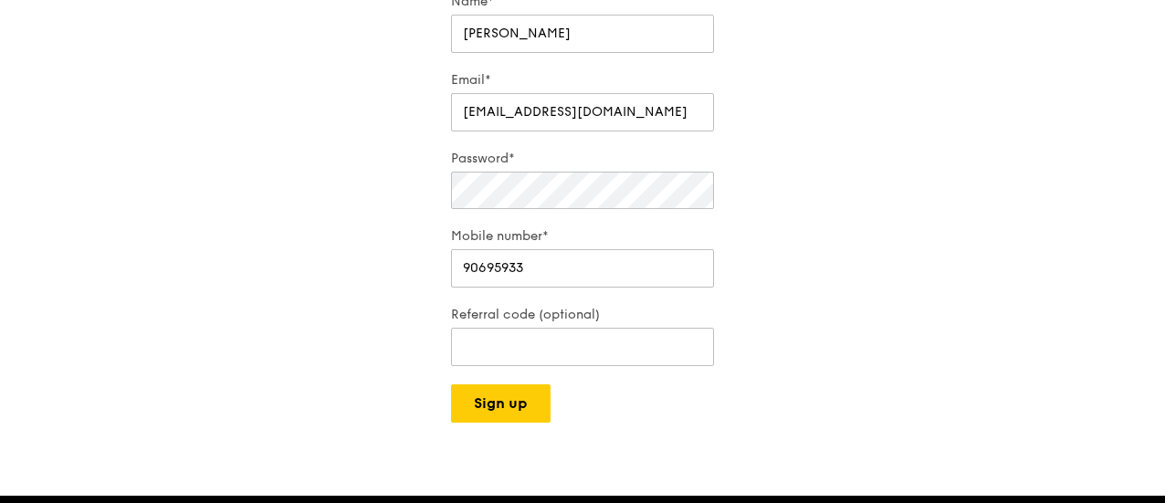
click at [789, 202] on div "Get started in no time Sign up in 30 seconds. Easy. If you already have an acco…" at bounding box center [582, 138] width 1165 height 569
click at [487, 419] on button "Sign up" at bounding box center [501, 403] width 100 height 38
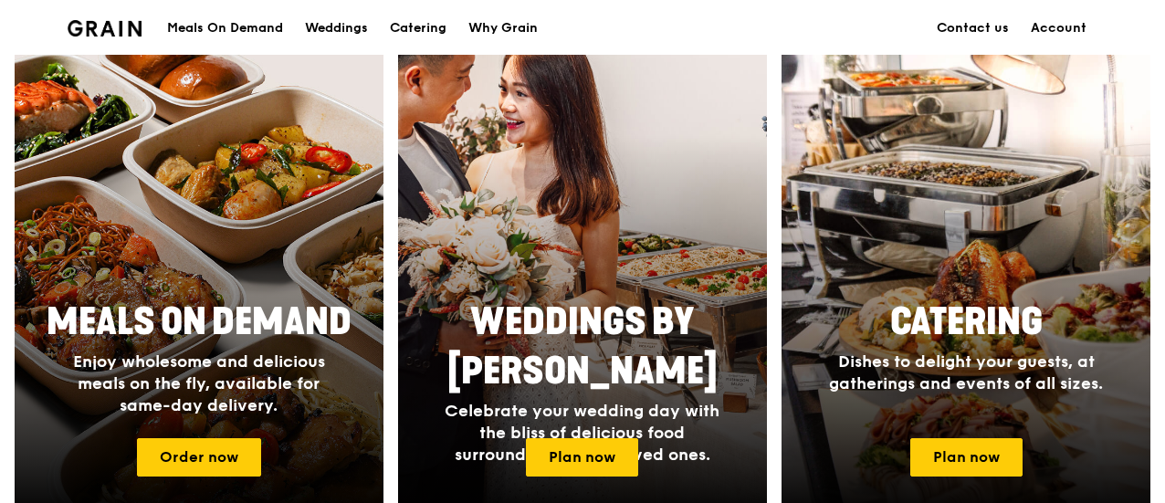
scroll to position [250, 0]
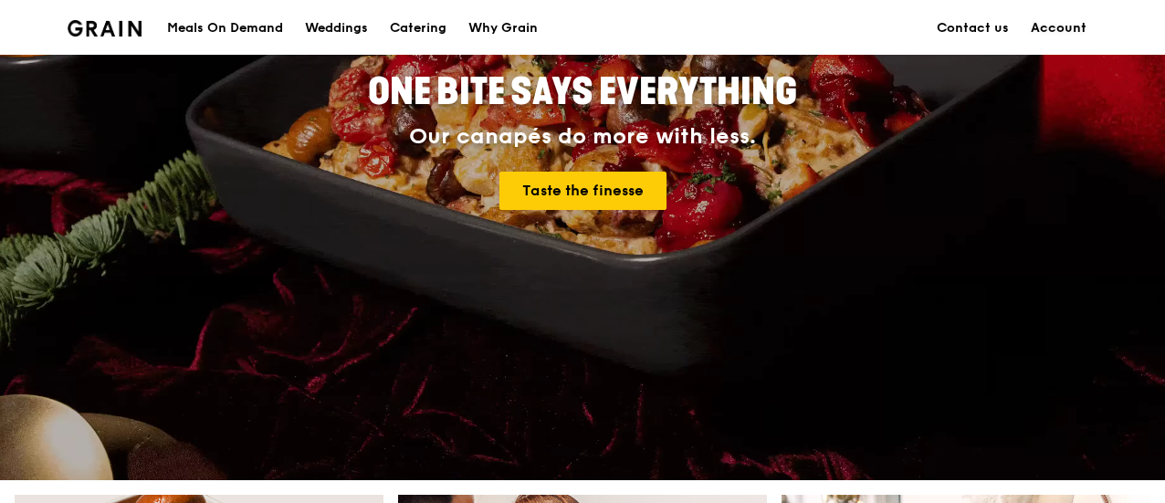
click at [1055, 26] on link "Account" at bounding box center [1059, 28] width 78 height 55
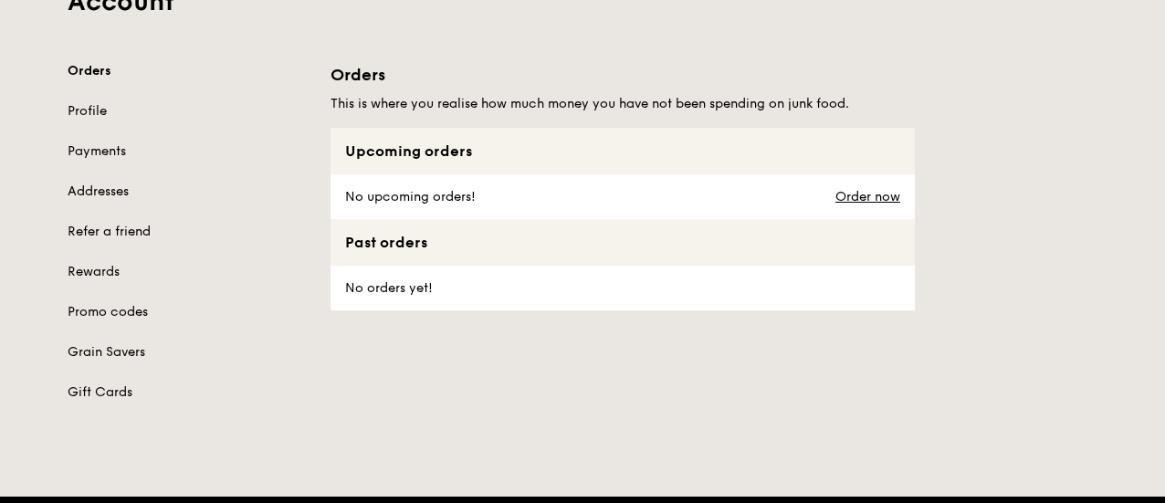
scroll to position [91, 0]
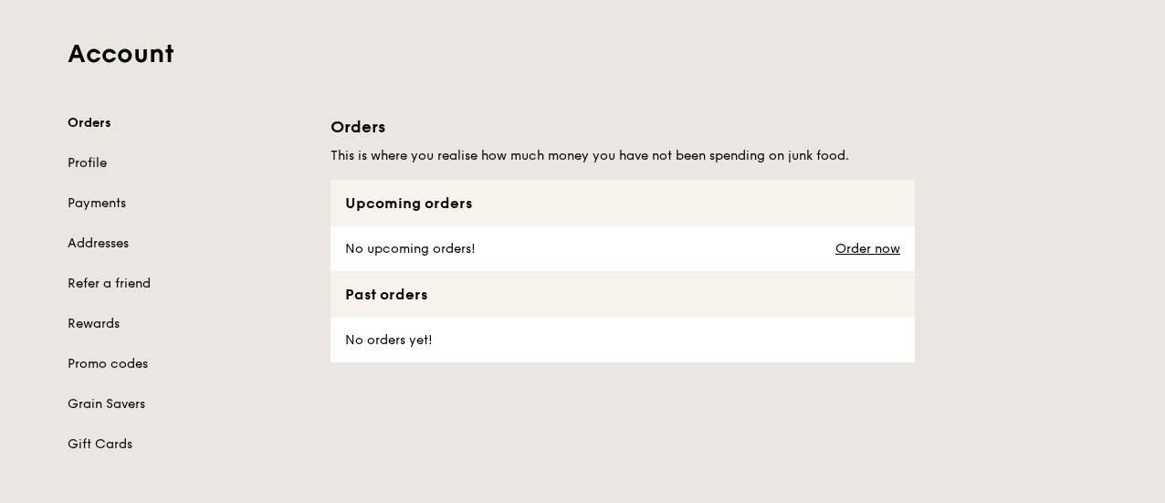
click at [90, 154] on link "Profile" at bounding box center [188, 163] width 241 height 18
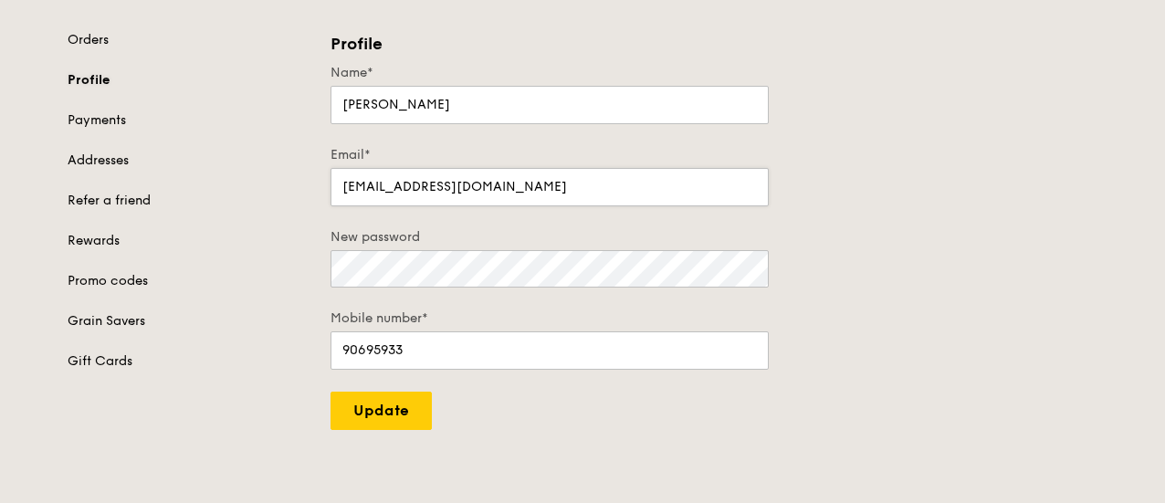
scroll to position [183, 0]
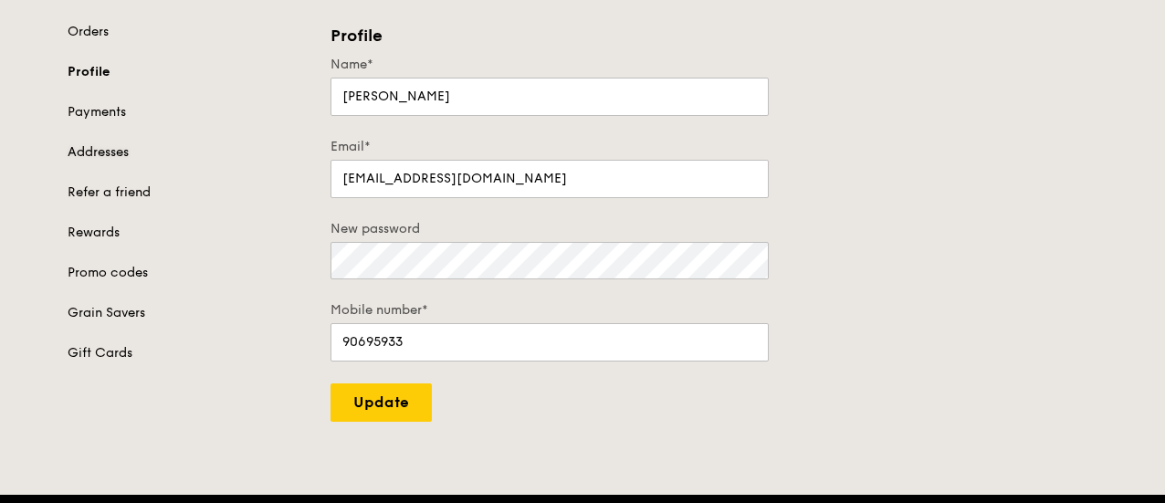
click at [96, 153] on link "Addresses" at bounding box center [188, 152] width 241 height 18
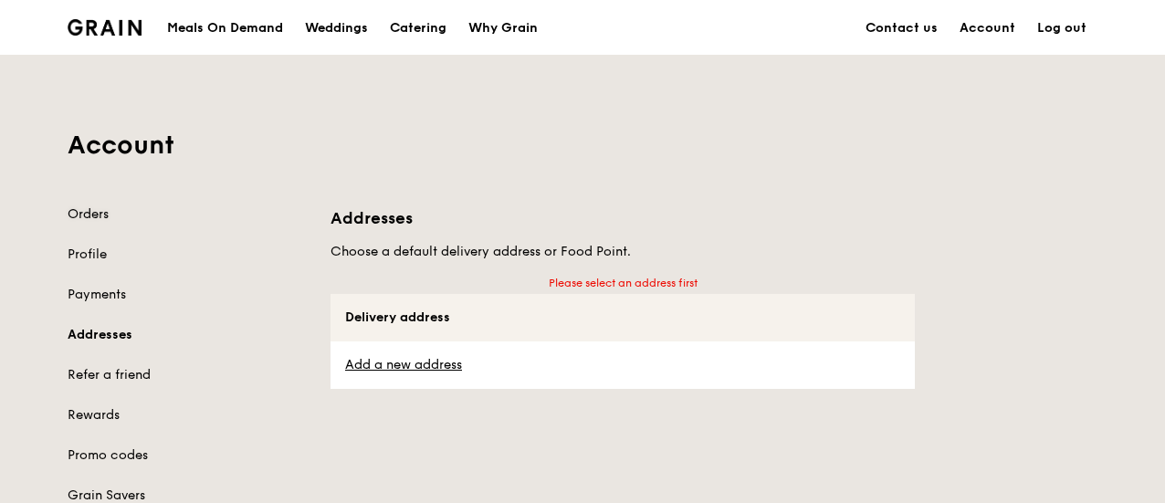
click at [71, 214] on link "Orders" at bounding box center [188, 214] width 241 height 18
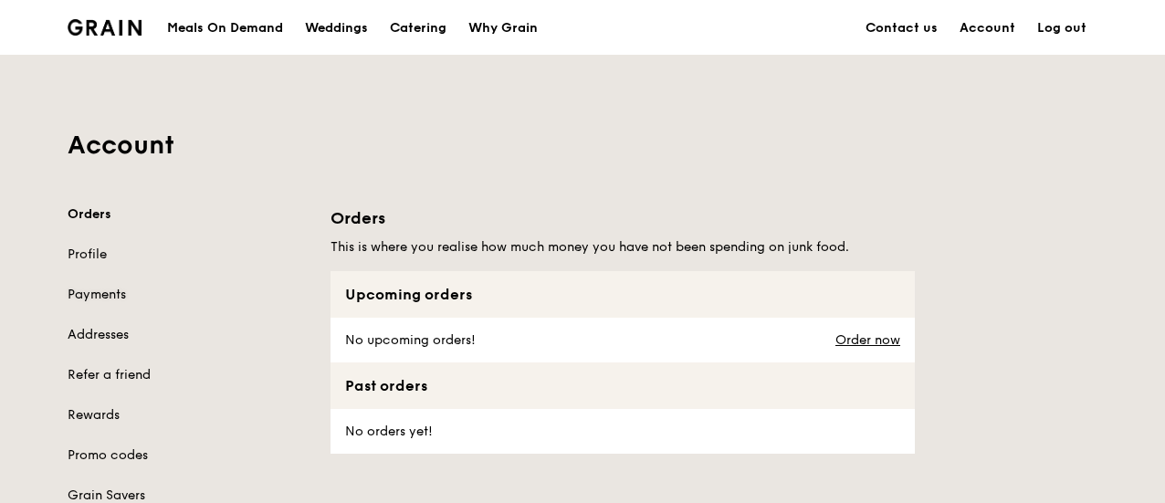
click at [108, 291] on link "Payments" at bounding box center [188, 295] width 241 height 18
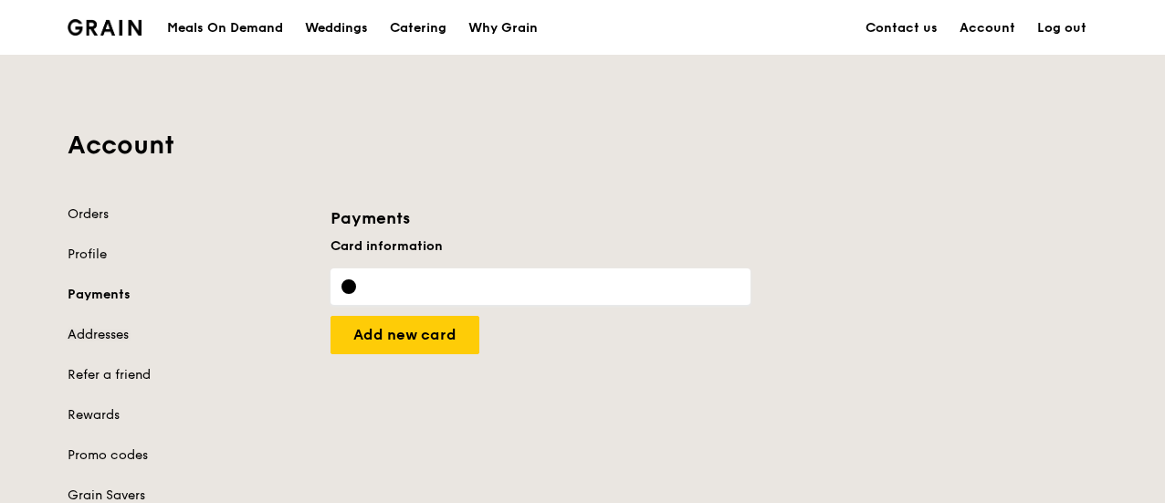
click at [113, 330] on link "Addresses" at bounding box center [188, 335] width 241 height 18
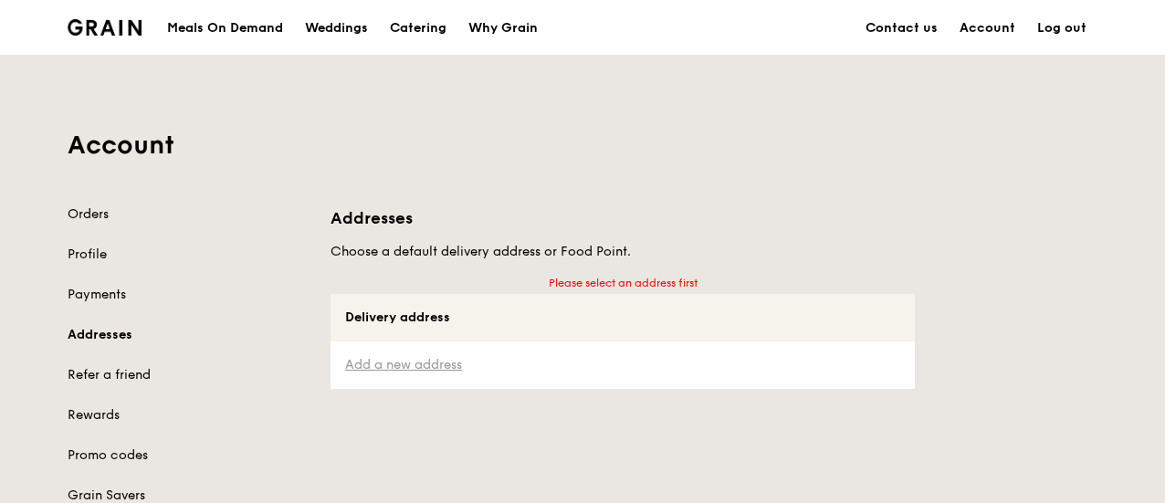
click at [400, 371] on link "Add a new address" at bounding box center [622, 365] width 555 height 18
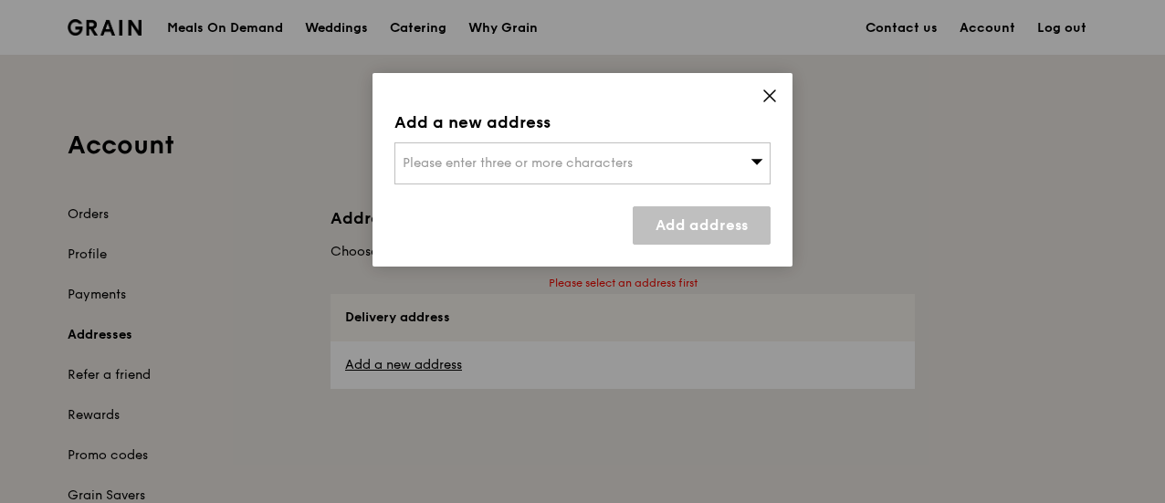
click at [595, 158] on span "Please enter three or more characters" at bounding box center [518, 163] width 230 height 16
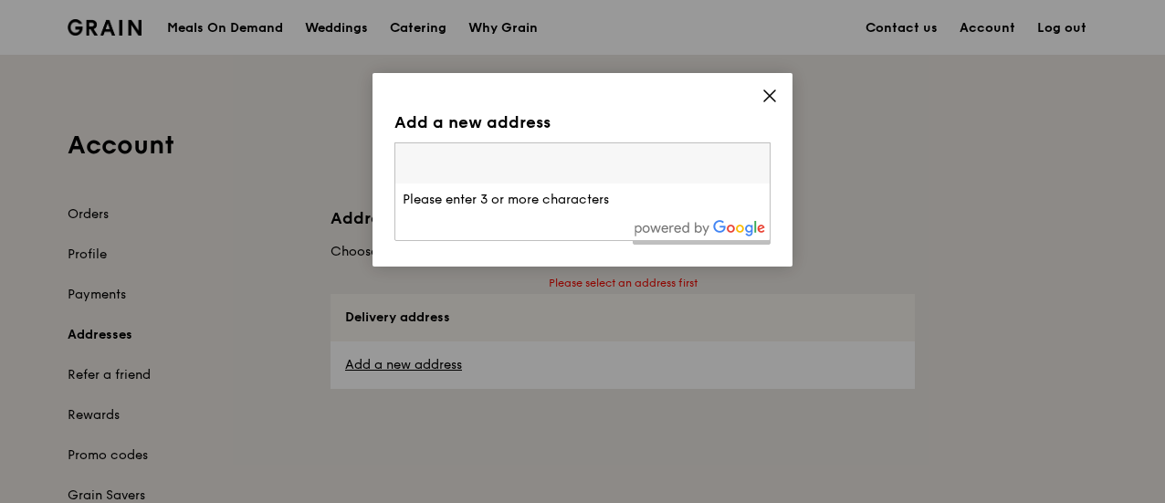
paste input "433A Northshore DrSingapore 821433"
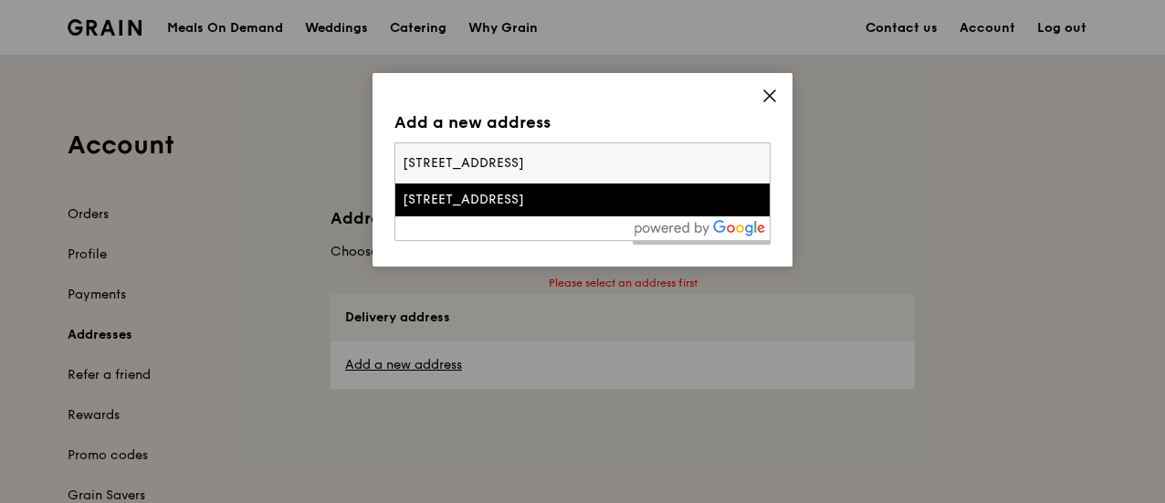
type input "433A Northshore DrSingapore 821433"
click at [469, 213] on li "433a Northshore Drive" at bounding box center [582, 199] width 374 height 33
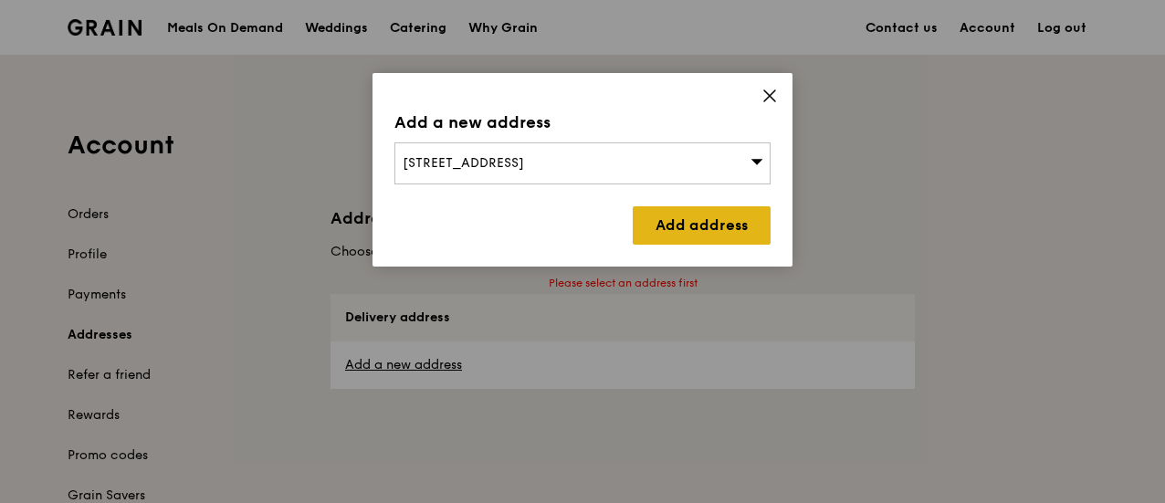
click at [727, 234] on link "Add address" at bounding box center [702, 225] width 138 height 38
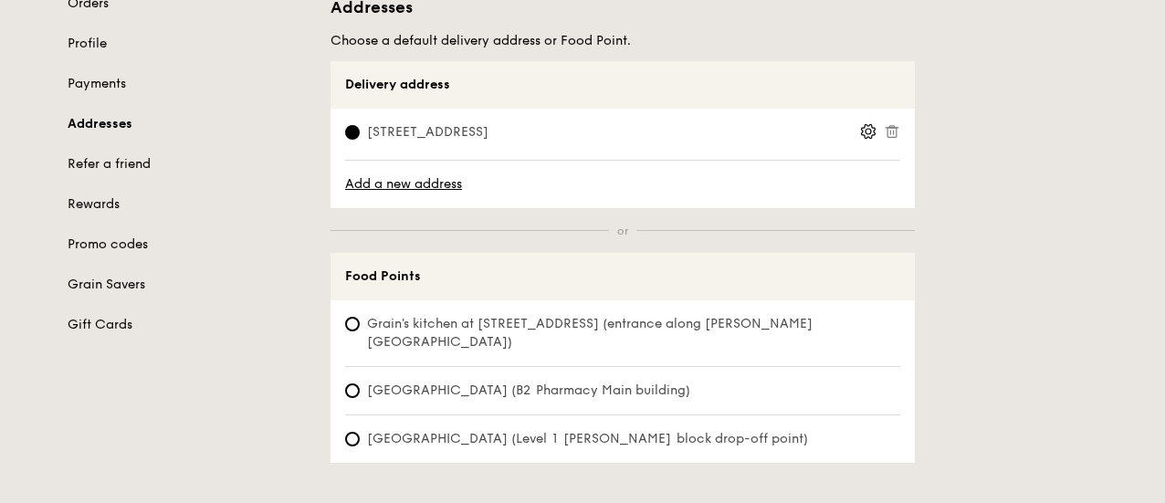
scroll to position [183, 0]
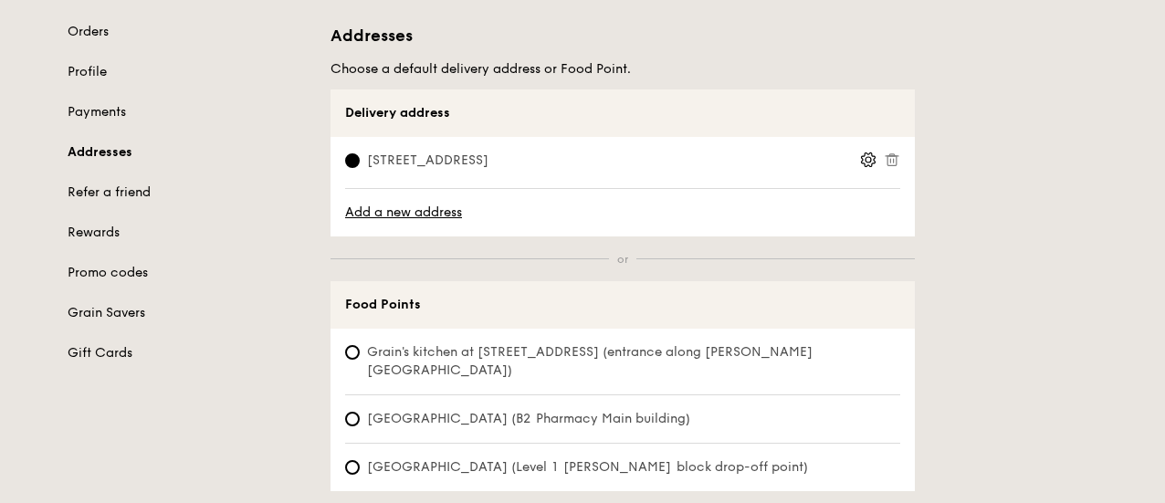
click at [510, 162] on span "433A Northshore Drive, 821433" at bounding box center [427, 161] width 165 height 18
click at [360, 162] on input "433A Northshore Drive, 821433" at bounding box center [352, 160] width 15 height 15
click at [510, 162] on span "433A Northshore Drive, 821433" at bounding box center [427, 161] width 165 height 18
click at [360, 162] on input "433A Northshore Drive, 821433" at bounding box center [352, 160] width 15 height 15
click at [875, 162] on icon at bounding box center [868, 160] width 16 height 16
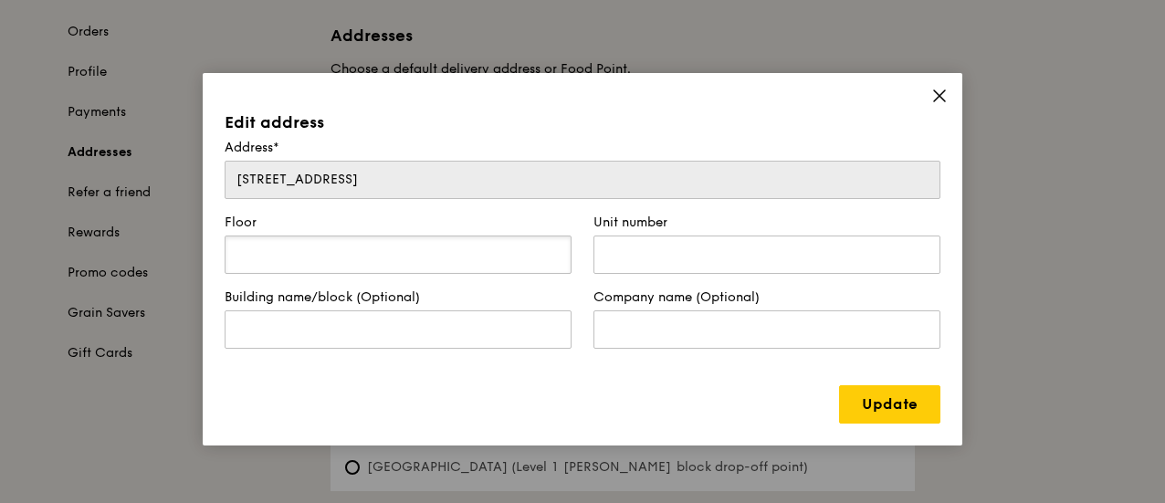
click at [462, 253] on input "text" at bounding box center [398, 255] width 347 height 38
type input "18"
type input "880"
click at [860, 399] on link "Update" at bounding box center [889, 404] width 101 height 38
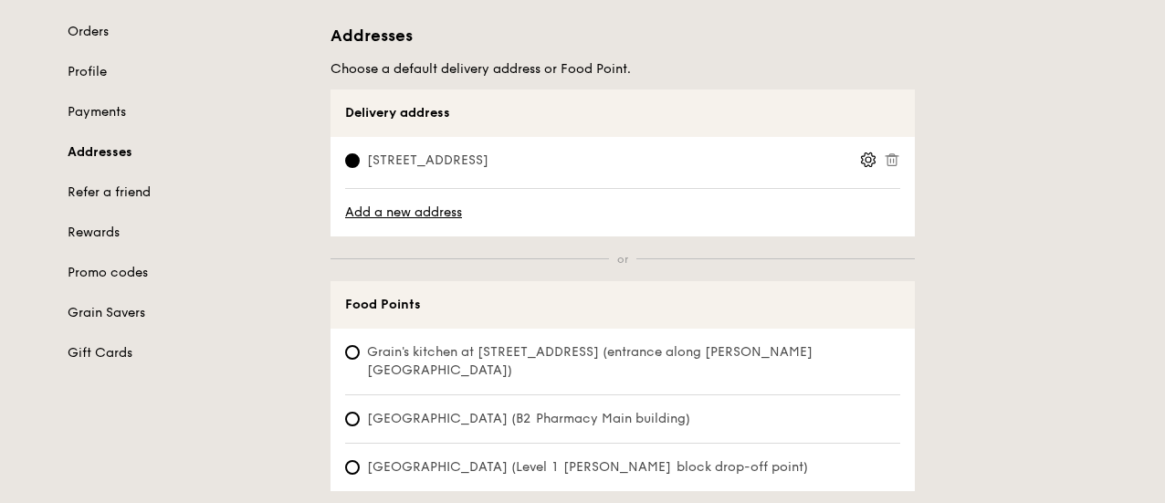
click at [865, 160] on circle at bounding box center [867, 159] width 5 height 5
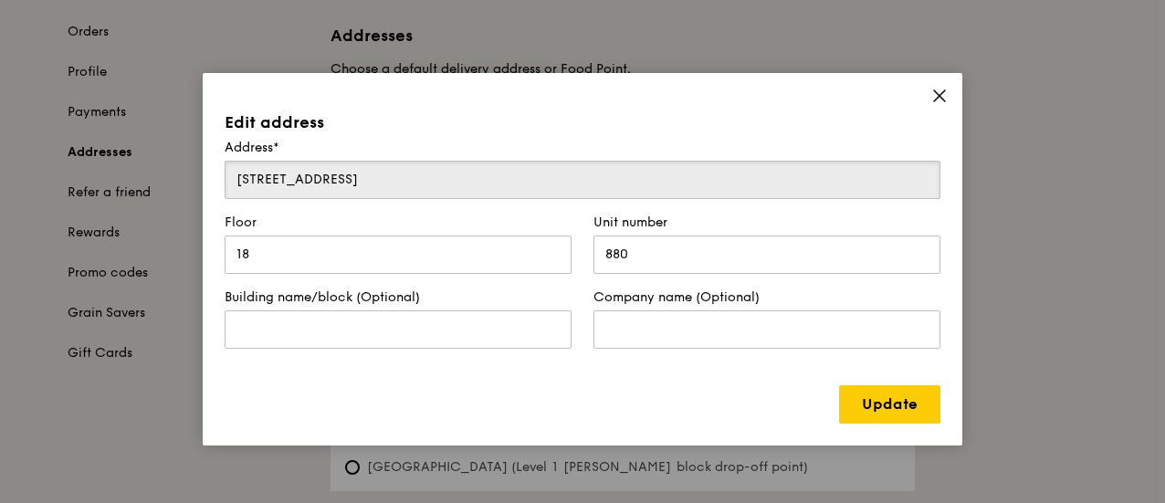
click at [546, 177] on input "433A Northshore Drive" at bounding box center [583, 180] width 716 height 38
click at [428, 333] on input "text" at bounding box center [398, 329] width 347 height 38
paste input "Singapore 821433"
type input "Singapore 821433"
click at [912, 403] on link "Update" at bounding box center [889, 404] width 101 height 38
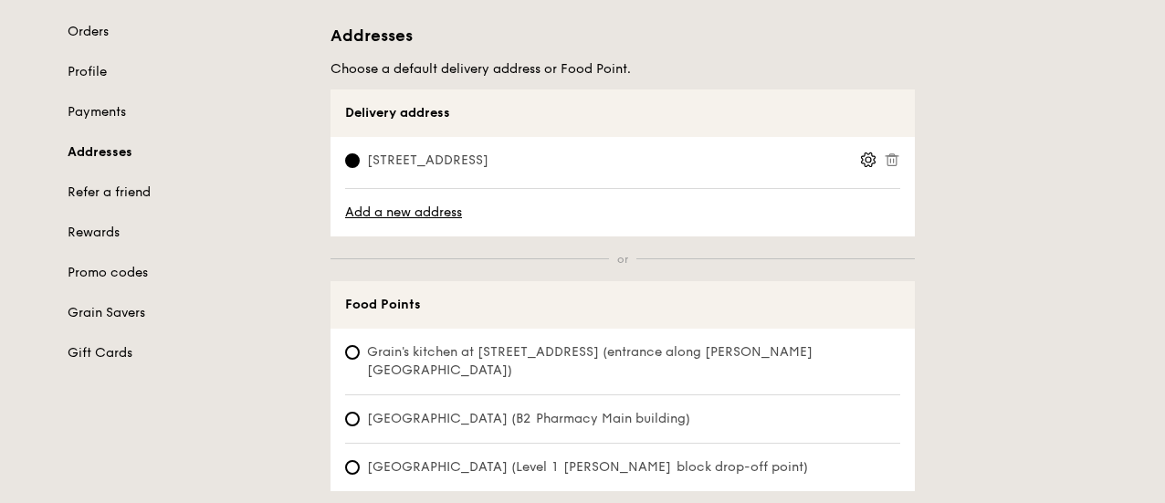
click at [875, 168] on span at bounding box center [868, 163] width 16 height 22
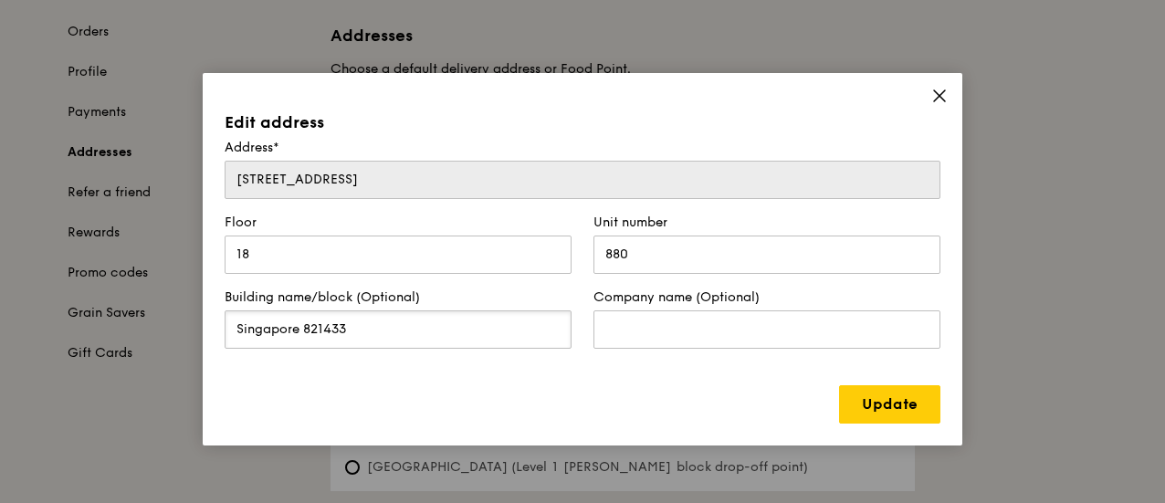
drag, startPoint x: 353, startPoint y: 336, endPoint x: 94, endPoint y: 351, distance: 259.7
click at [94, 351] on div "Edit address Address* 433A Northshore Drive Floor 18 Unit number 880 Building n…" at bounding box center [582, 251] width 1165 height 503
click at [645, 340] on input "text" at bounding box center [766, 329] width 347 height 38
paste input "Singapore 821433"
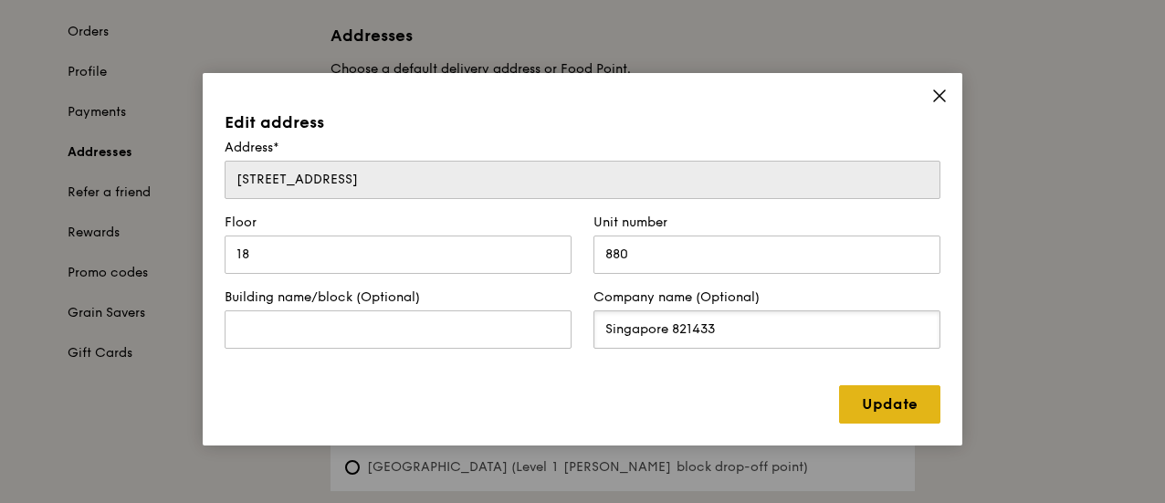
type input "Singapore 821433"
click at [868, 390] on link "Update" at bounding box center [889, 404] width 101 height 38
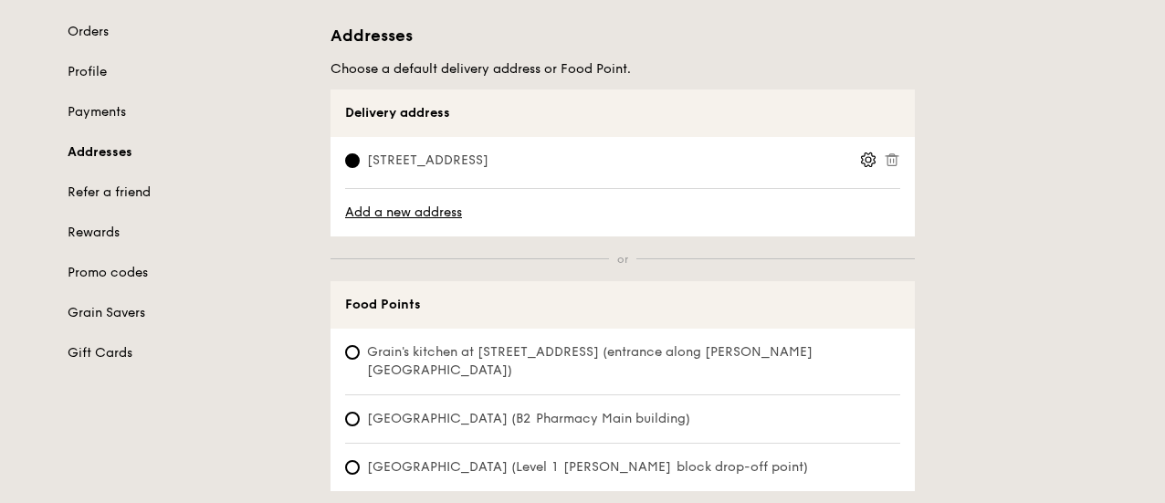
click at [869, 165] on icon at bounding box center [869, 160] width 14 height 14
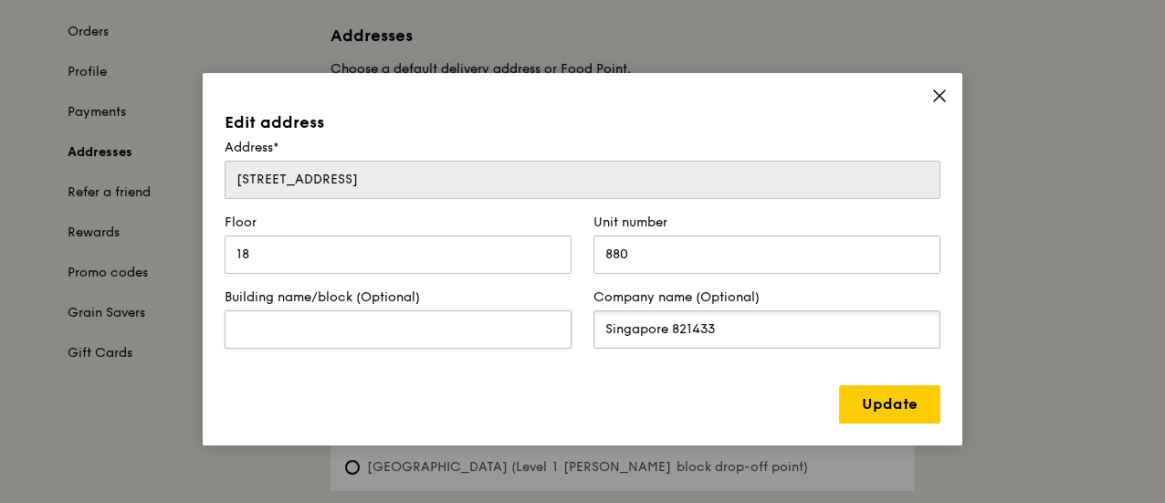
drag, startPoint x: 738, startPoint y: 334, endPoint x: 436, endPoint y: 330, distance: 302.2
click at [436, 330] on form "Address* 433A Northshore Drive Floor 18 Unit number 880 Building name/block (Op…" at bounding box center [583, 251] width 738 height 225
click at [365, 336] on input "text" at bounding box center [398, 329] width 347 height 38
paste input "Singapore 821433"
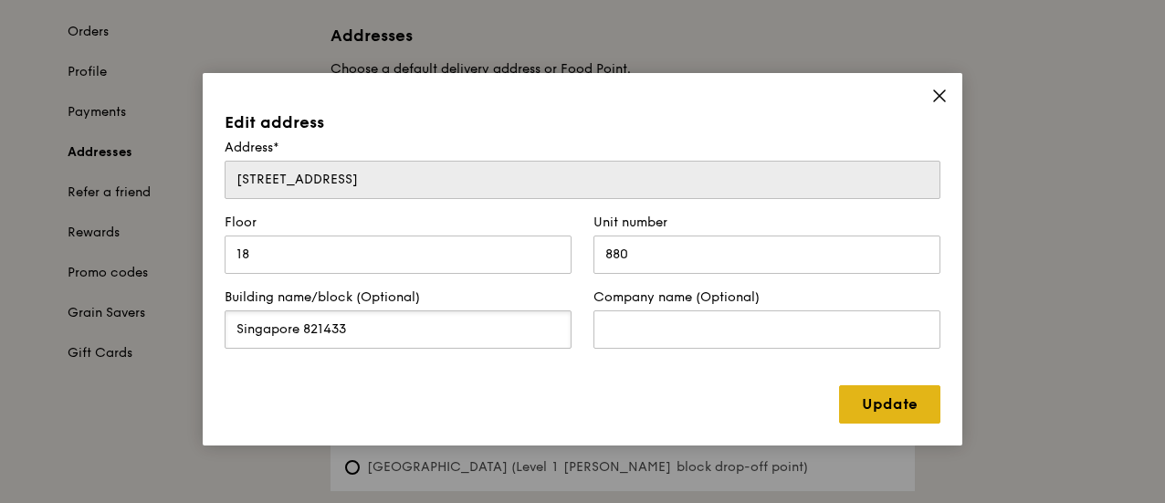
type input "Singapore 821433"
click at [917, 410] on link "Update" at bounding box center [889, 404] width 101 height 38
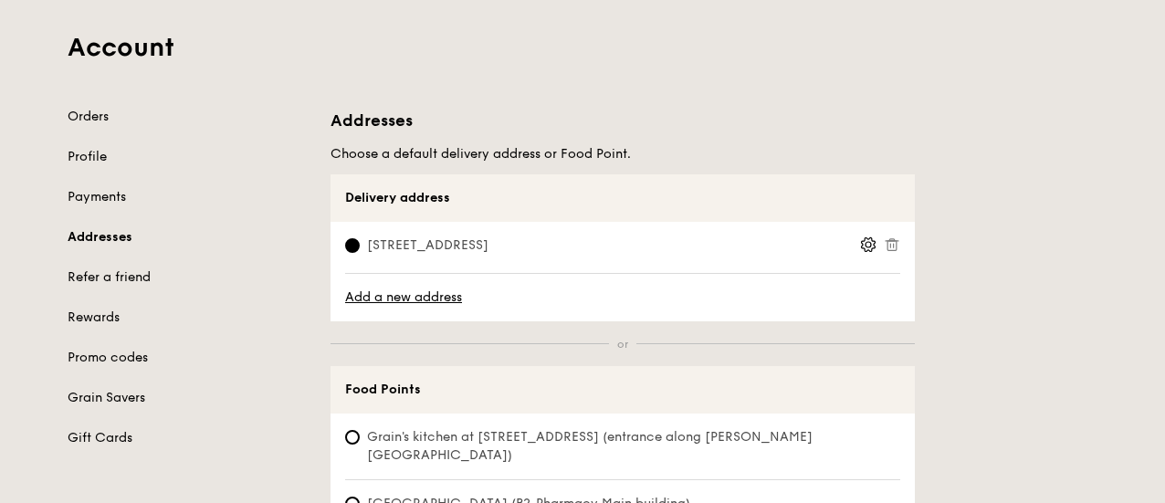
scroll to position [91, 0]
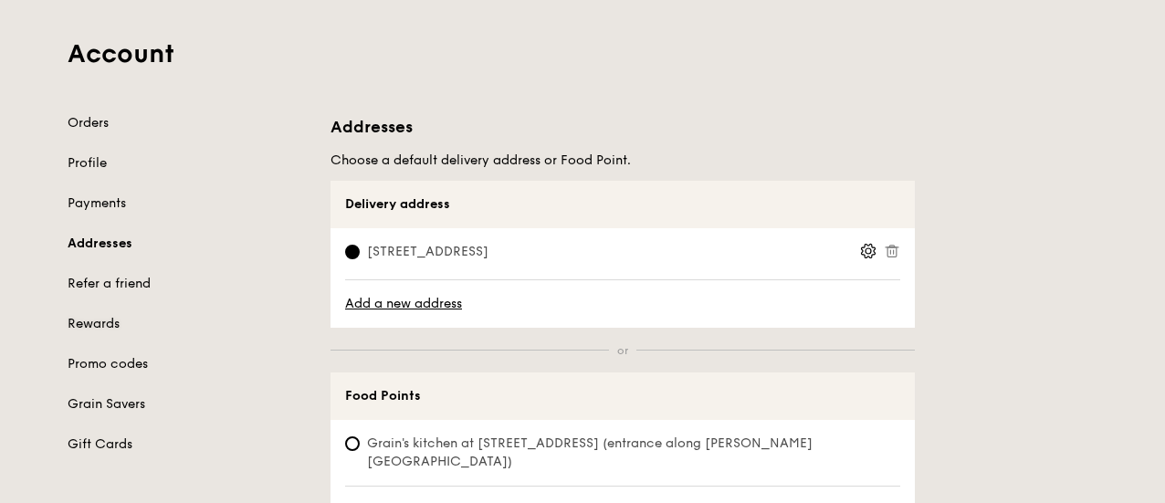
click at [122, 317] on link "Rewards" at bounding box center [188, 324] width 241 height 18
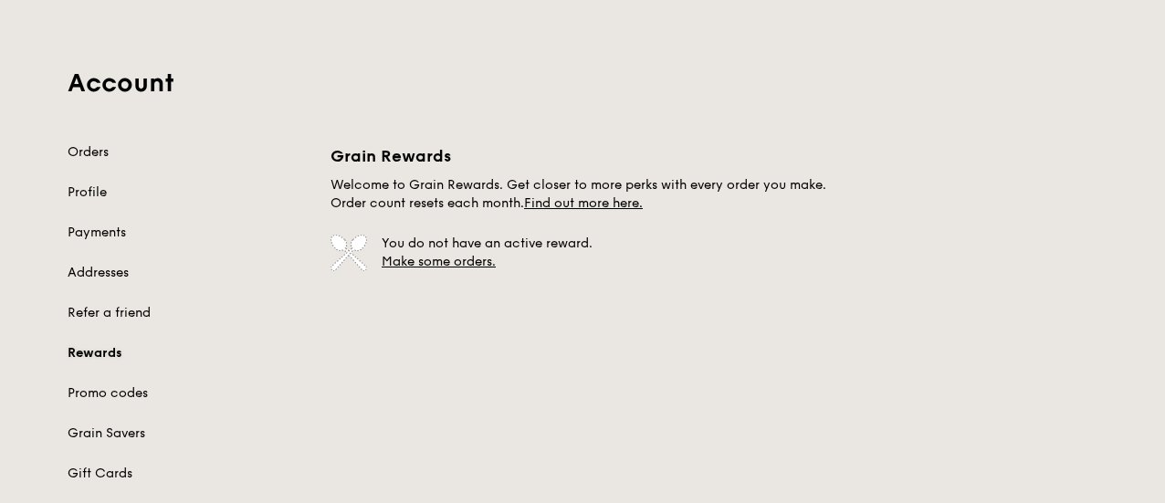
scroll to position [91, 0]
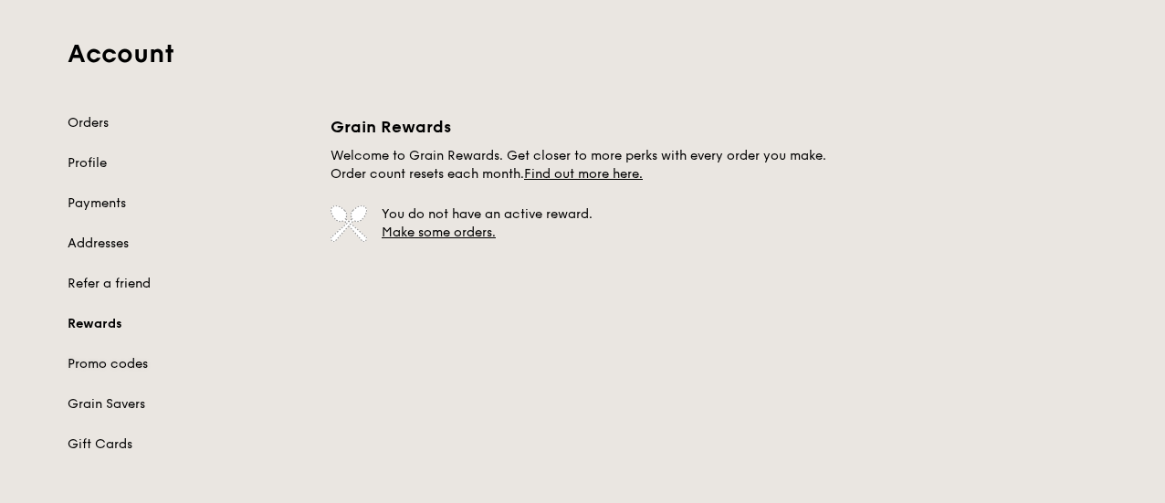
click at [131, 359] on link "Promo codes" at bounding box center [188, 364] width 241 height 18
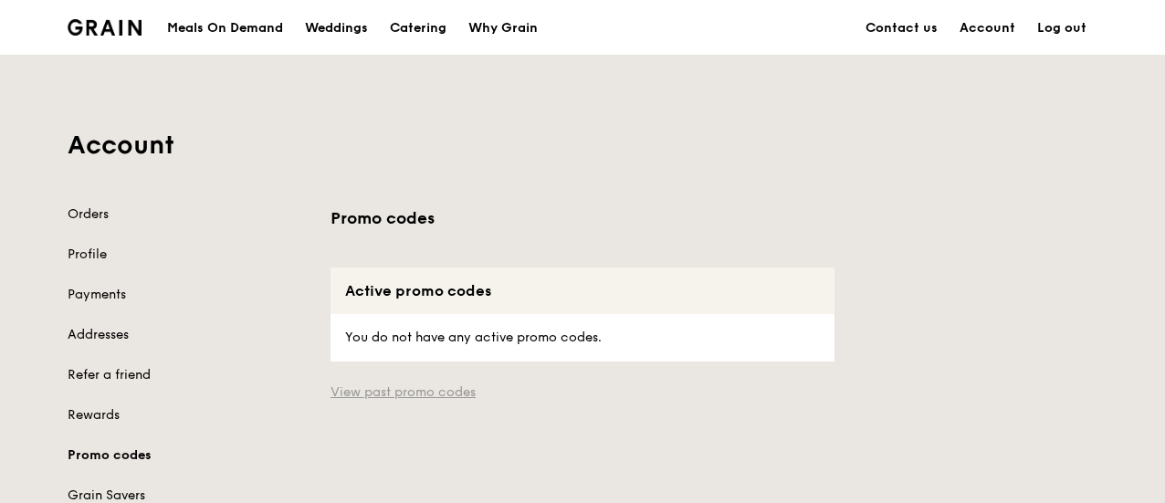
click at [437, 388] on link "View past promo codes" at bounding box center [582, 392] width 504 height 18
click at [436, 390] on link "View active promo codes" at bounding box center [582, 392] width 504 height 18
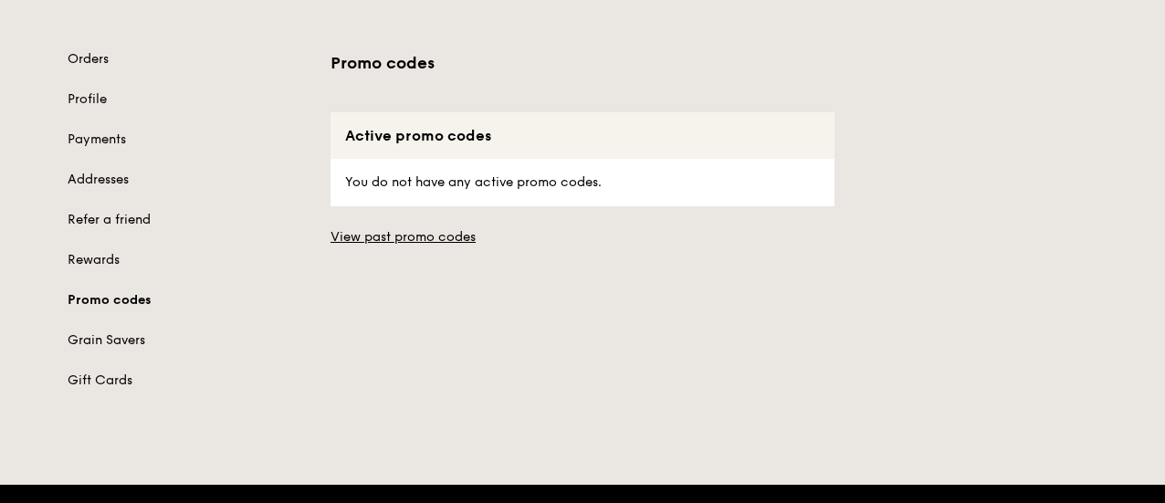
scroll to position [183, 0]
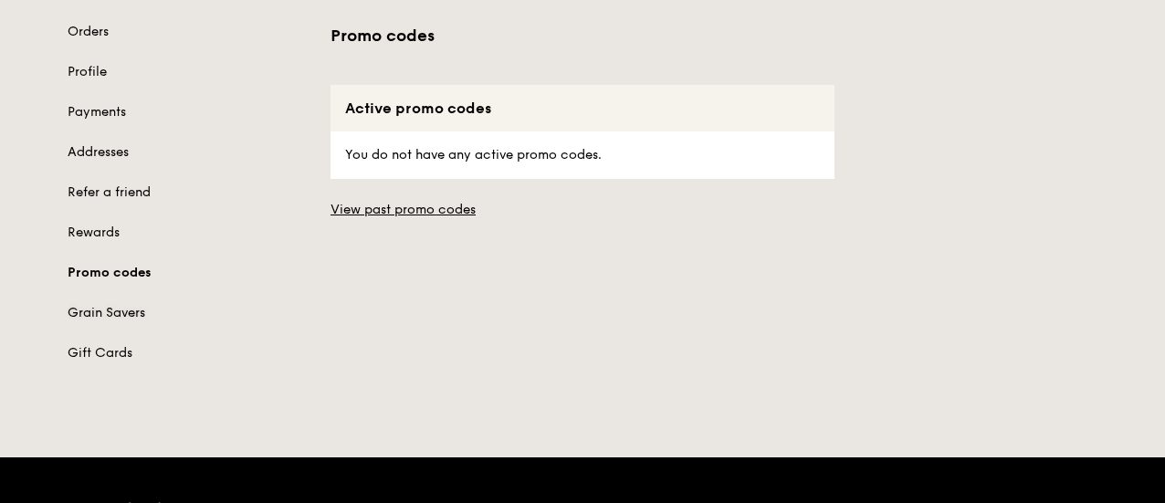
click at [88, 315] on link "Grain Savers" at bounding box center [188, 313] width 241 height 18
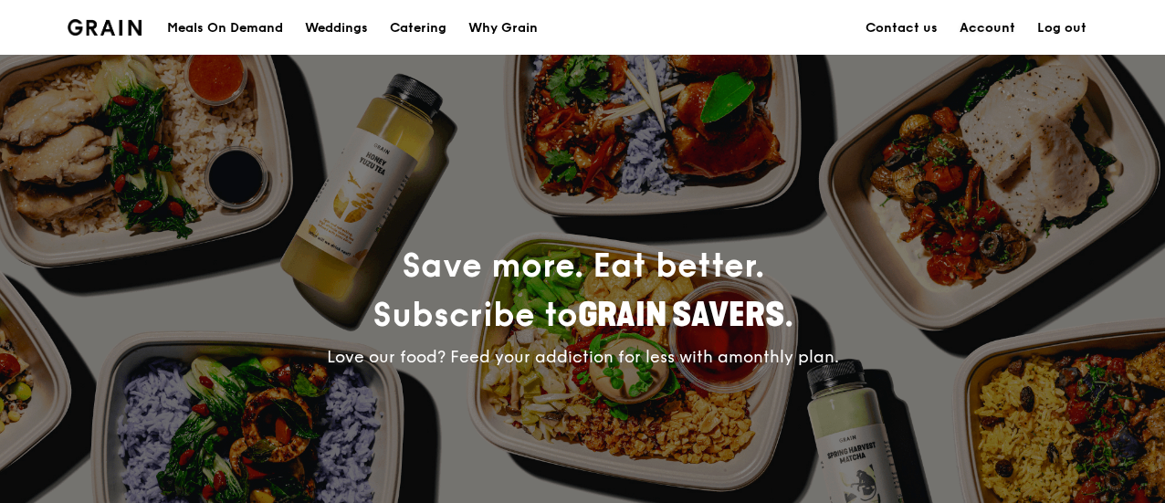
click at [987, 39] on link "Account" at bounding box center [987, 28] width 78 height 55
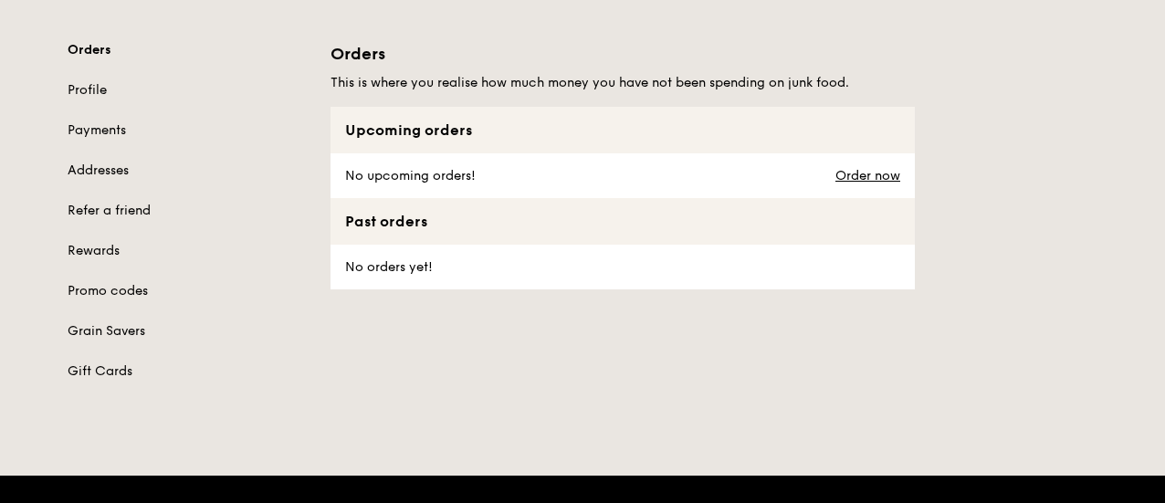
scroll to position [274, 0]
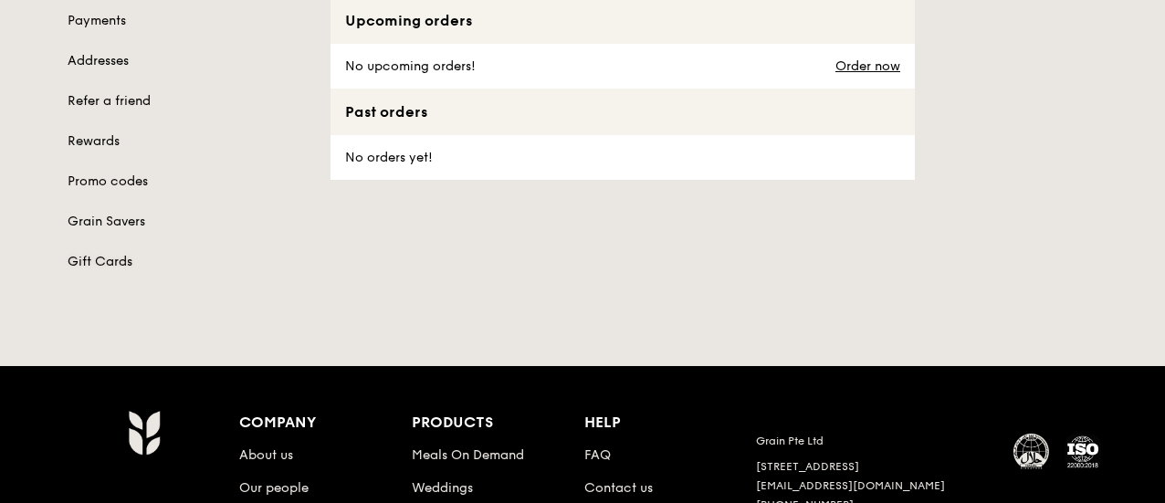
click at [112, 255] on link "Gift Cards" at bounding box center [188, 262] width 241 height 18
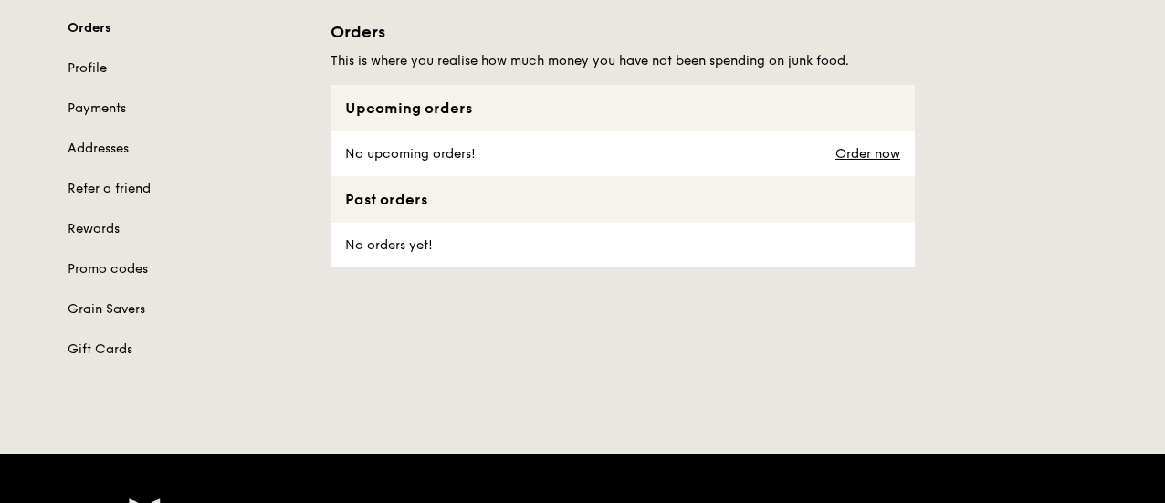
scroll to position [91, 0]
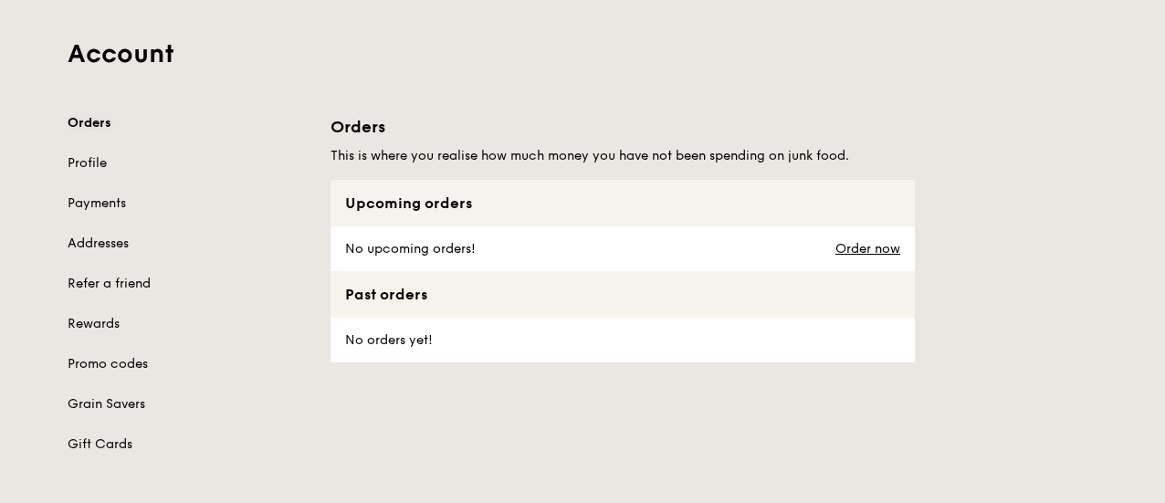
click at [93, 118] on link "Orders" at bounding box center [188, 123] width 241 height 18
click at [842, 249] on link "Order now" at bounding box center [867, 249] width 65 height 15
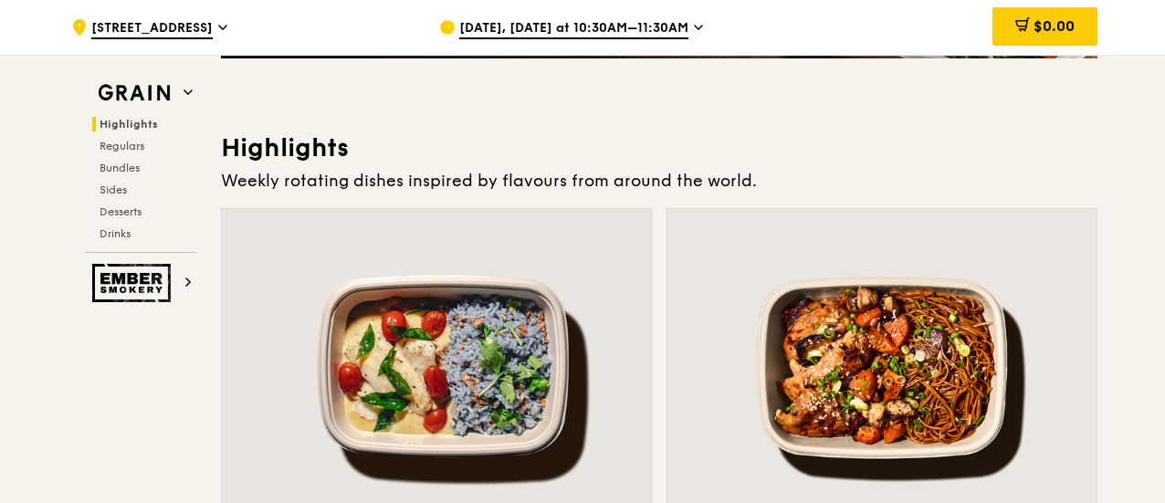
scroll to position [1095, 0]
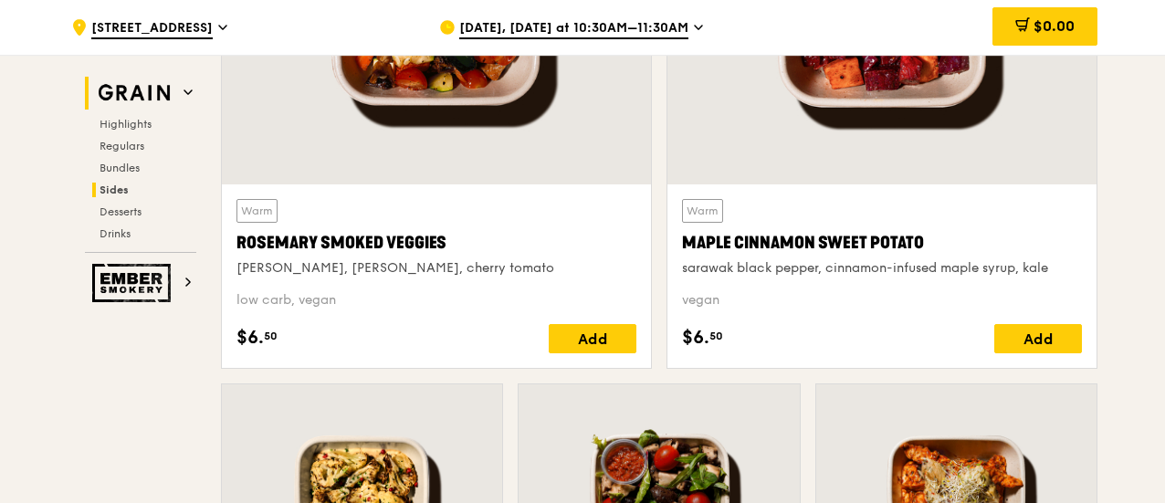
click at [194, 93] on h2 "Grain" at bounding box center [140, 93] width 111 height 33
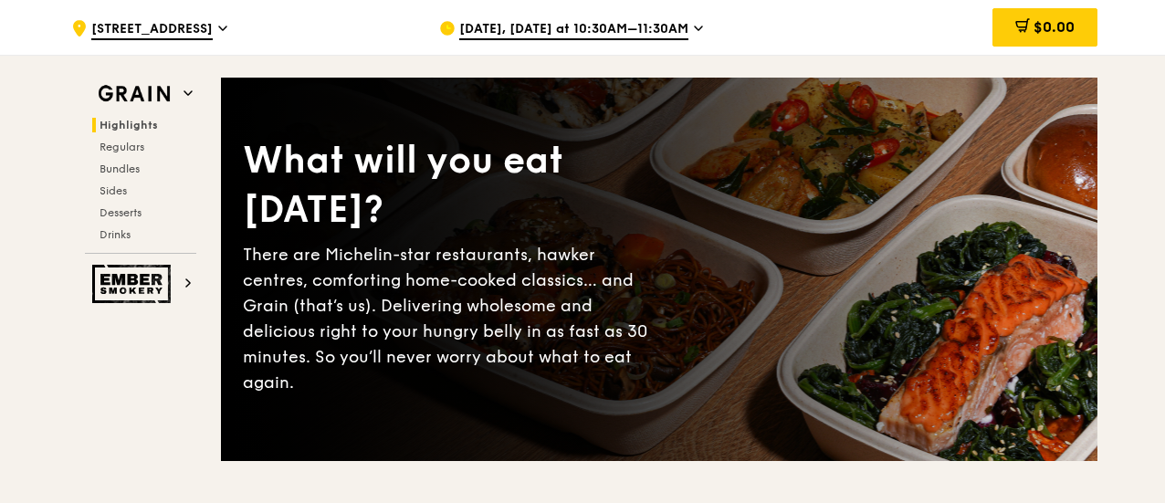
scroll to position [0, 0]
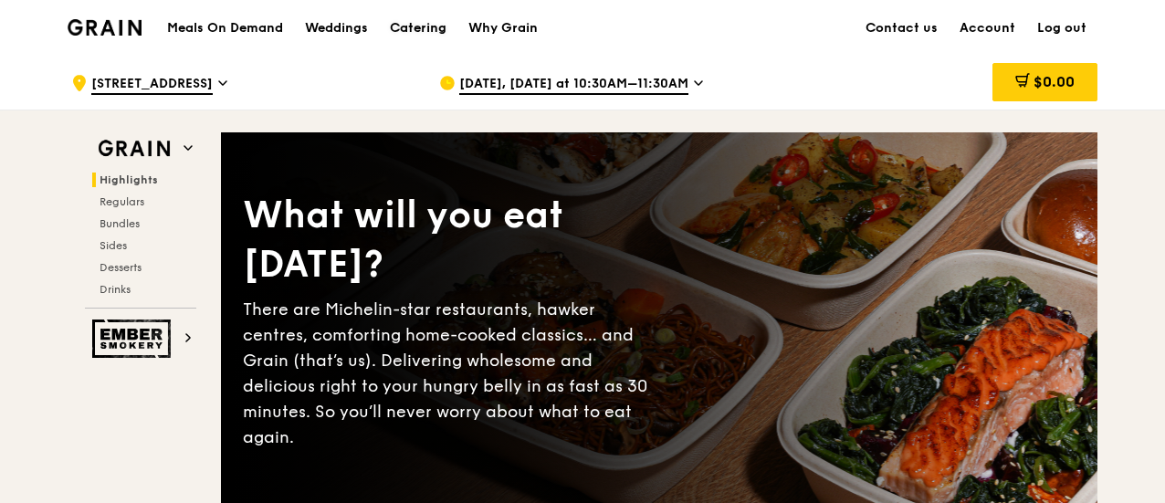
click at [425, 32] on div "Catering" at bounding box center [418, 28] width 57 height 55
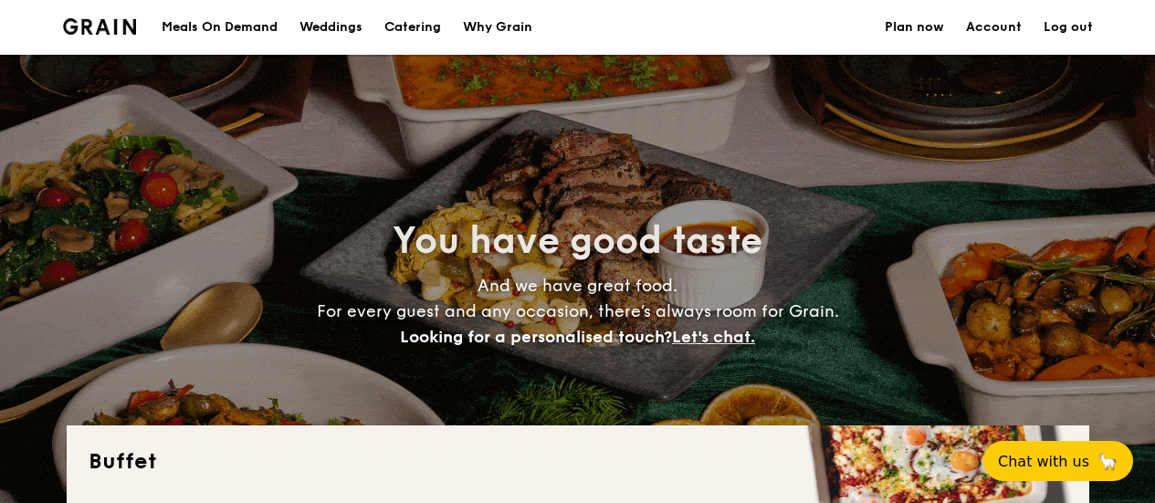
select select
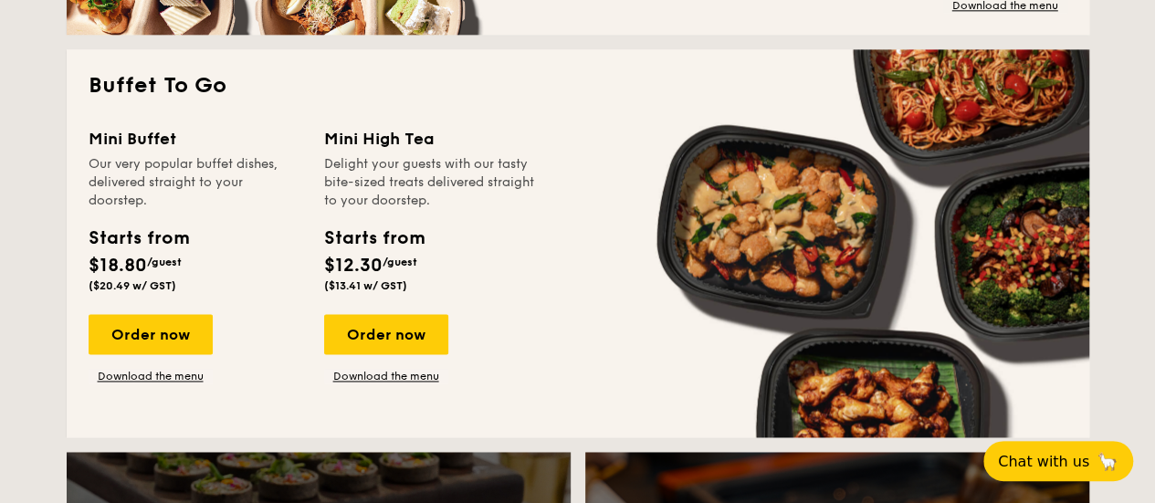
scroll to position [1187, 0]
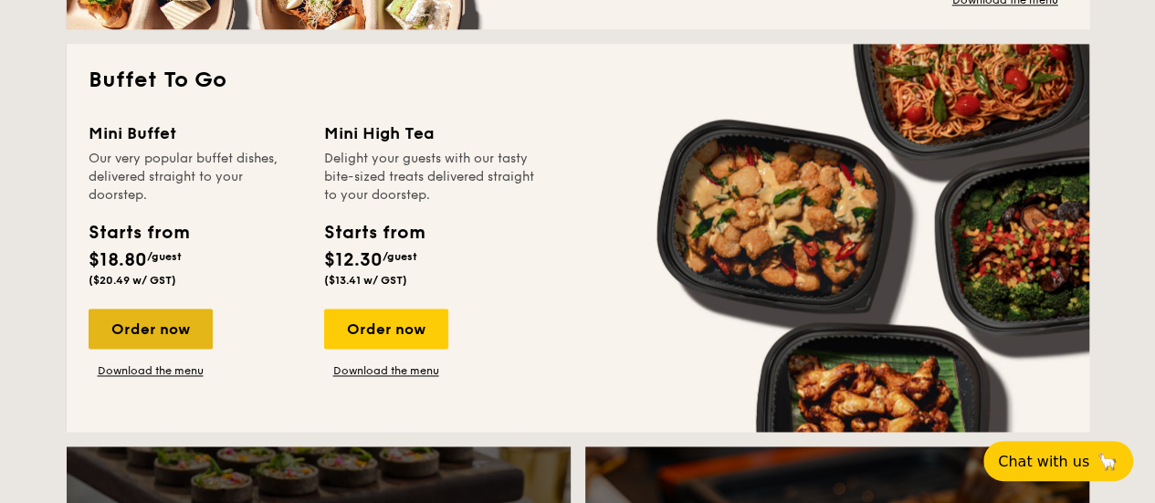
click at [180, 329] on div "Order now" at bounding box center [151, 329] width 124 height 40
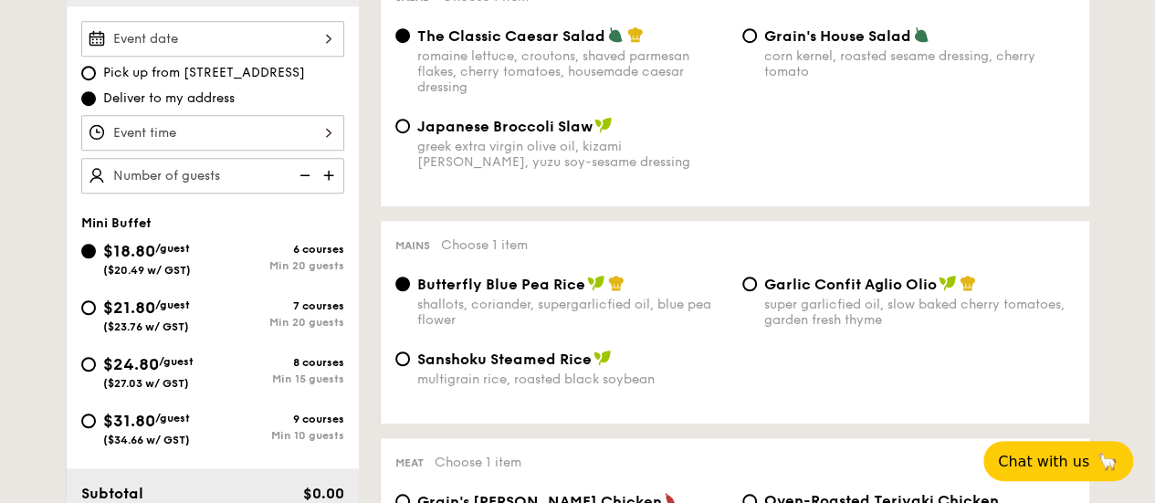
scroll to position [456, 0]
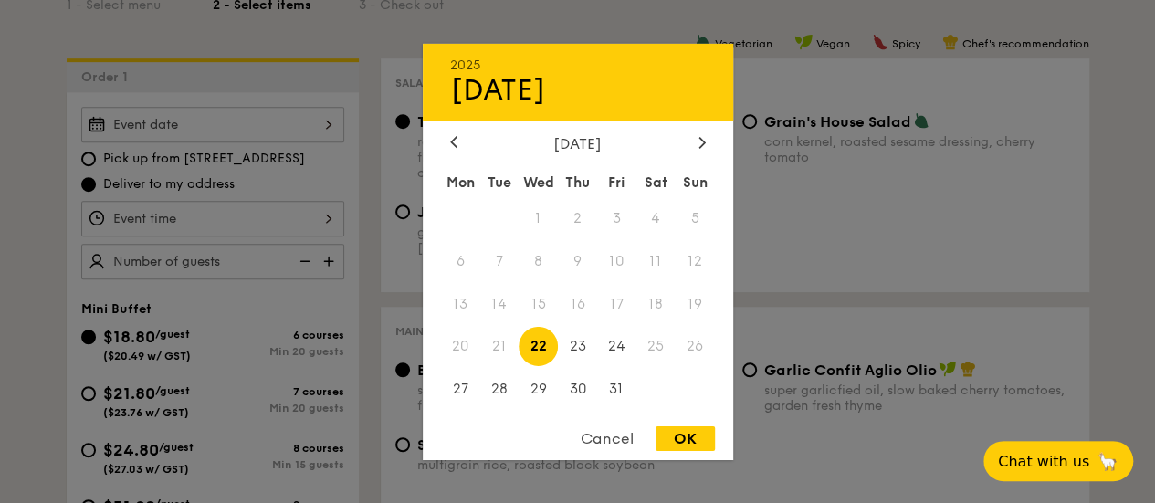
click at [281, 130] on div "2025 Oct [DATE] Tue Wed Thu Fri Sat Sun 1 2 3 4 5 6 7 8 9 10 11 12 13 14 15 16 …" at bounding box center [212, 125] width 263 height 36
click at [702, 142] on icon at bounding box center [701, 142] width 7 height 12
click at [659, 261] on span "8" at bounding box center [655, 260] width 39 height 39
click at [684, 445] on div "OK" at bounding box center [684, 438] width 59 height 25
type input "Nov 08, 2025"
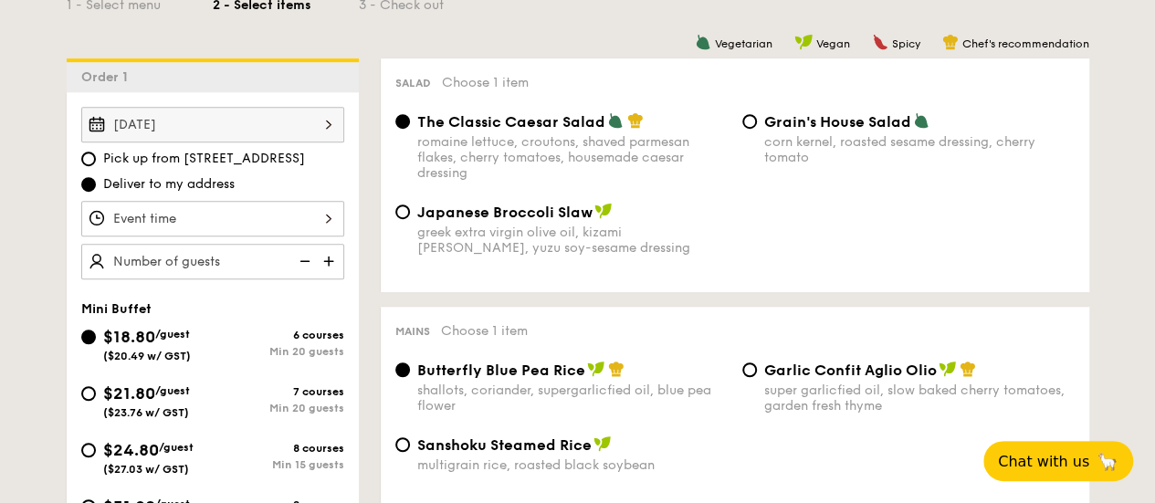
click at [300, 221] on div at bounding box center [212, 219] width 263 height 36
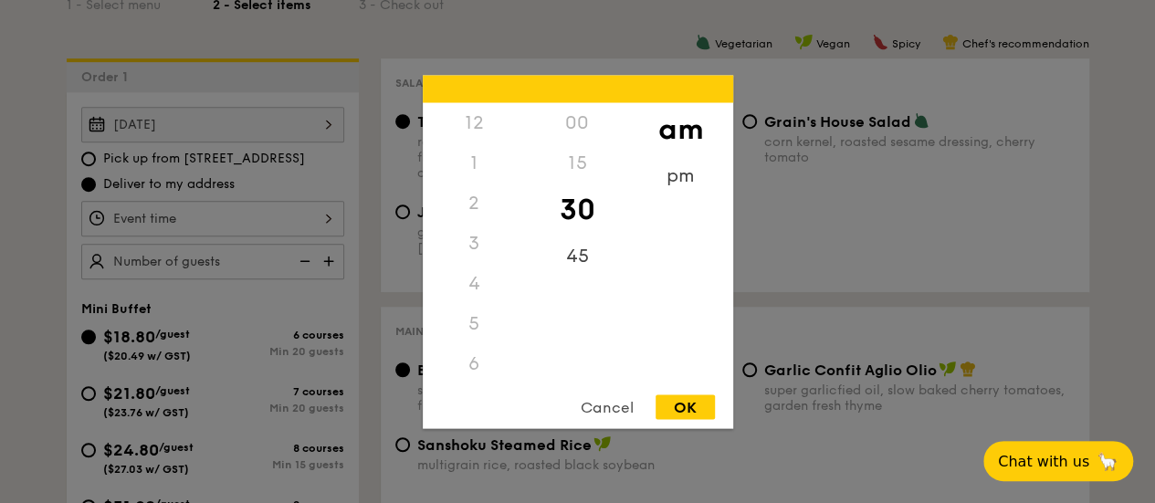
scroll to position [201, 0]
click at [481, 364] on div "11" at bounding box center [474, 382] width 103 height 53
click at [575, 163] on div "15" at bounding box center [577, 168] width 103 height 53
click at [678, 407] on div "OK" at bounding box center [684, 406] width 59 height 25
type input "11:15AM"
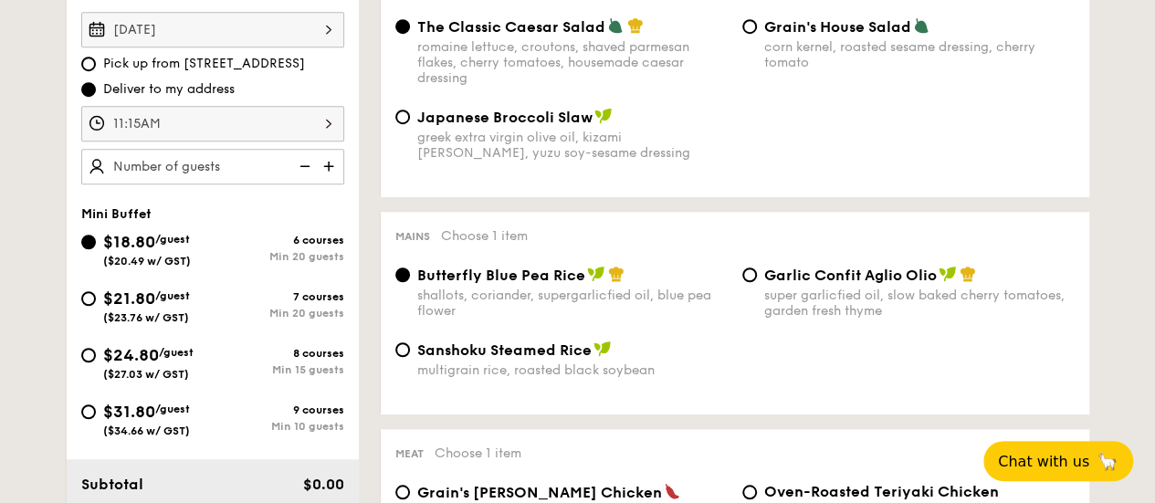
scroll to position [639, 0]
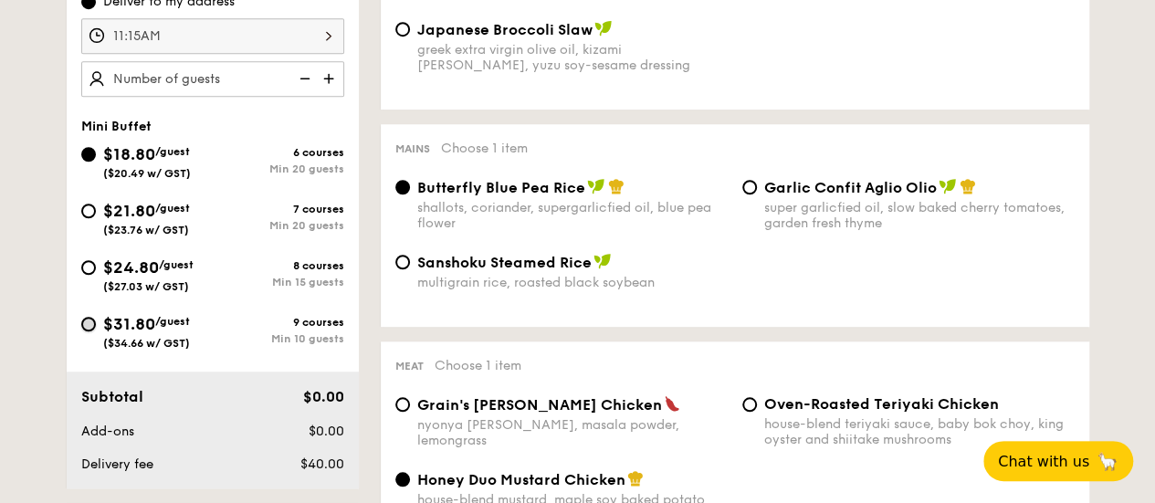
click at [89, 319] on input "$31.80 /guest ($34.66 w/ GST) 9 courses Min 10 guests" at bounding box center [88, 324] width 15 height 15
radio input "true"
radio input "false"
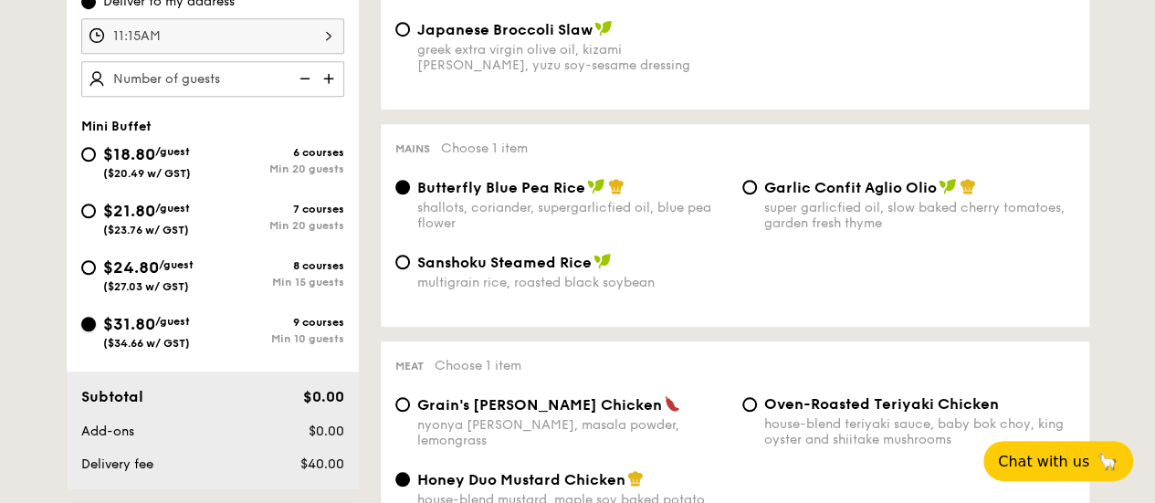
radio input "true"
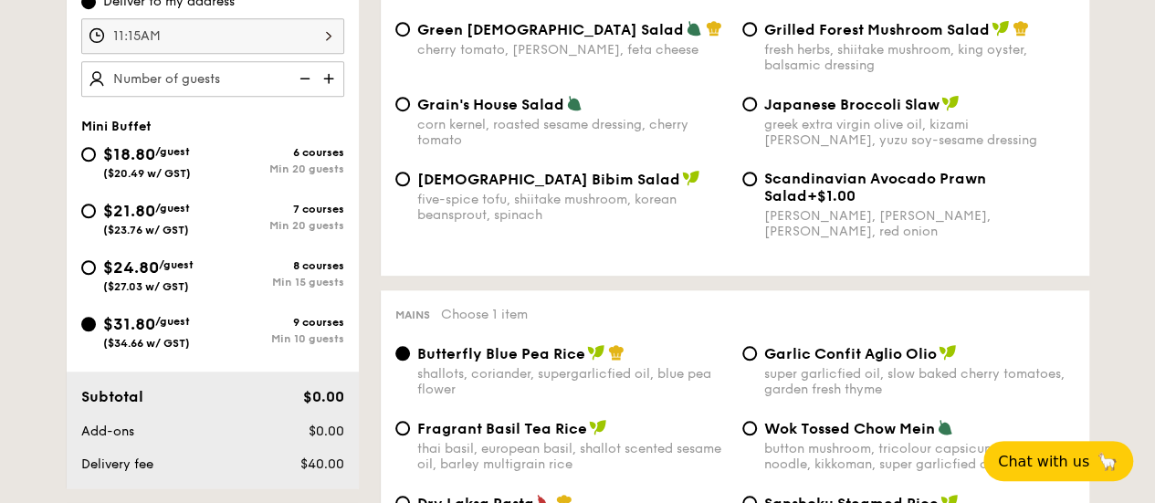
click at [331, 74] on img at bounding box center [330, 78] width 27 height 35
type input "10 guests"
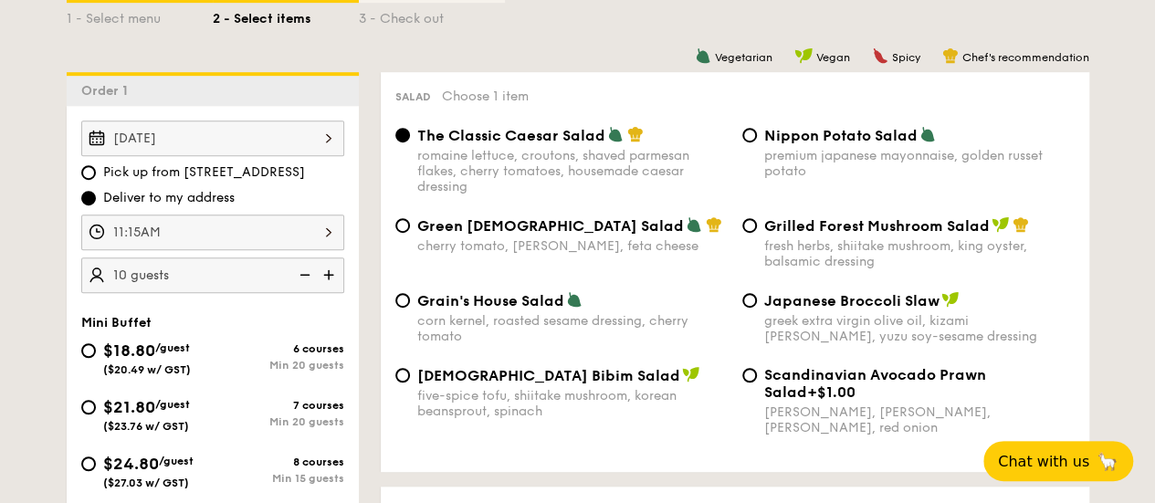
scroll to position [365, 0]
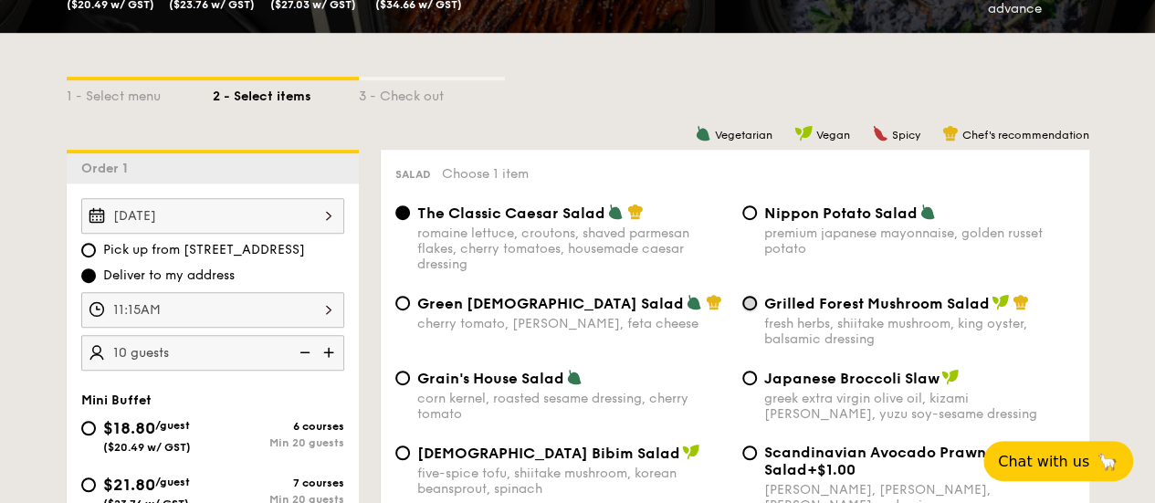
click at [751, 304] on input "Grilled Forest Mushroom Salad fresh herbs, shiitake mushroom, king oyster, bals…" at bounding box center [749, 303] width 15 height 15
radio input "true"
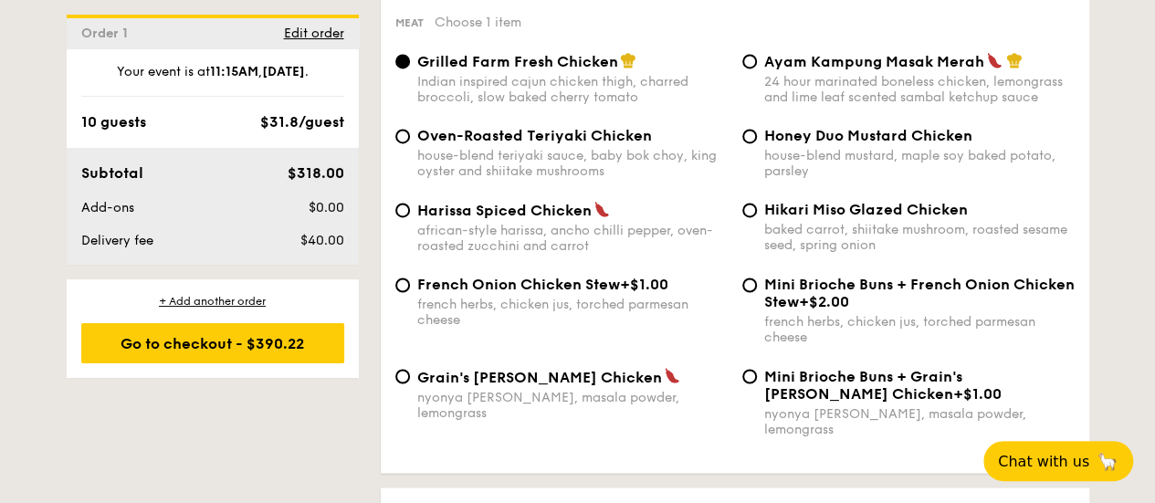
scroll to position [1461, 0]
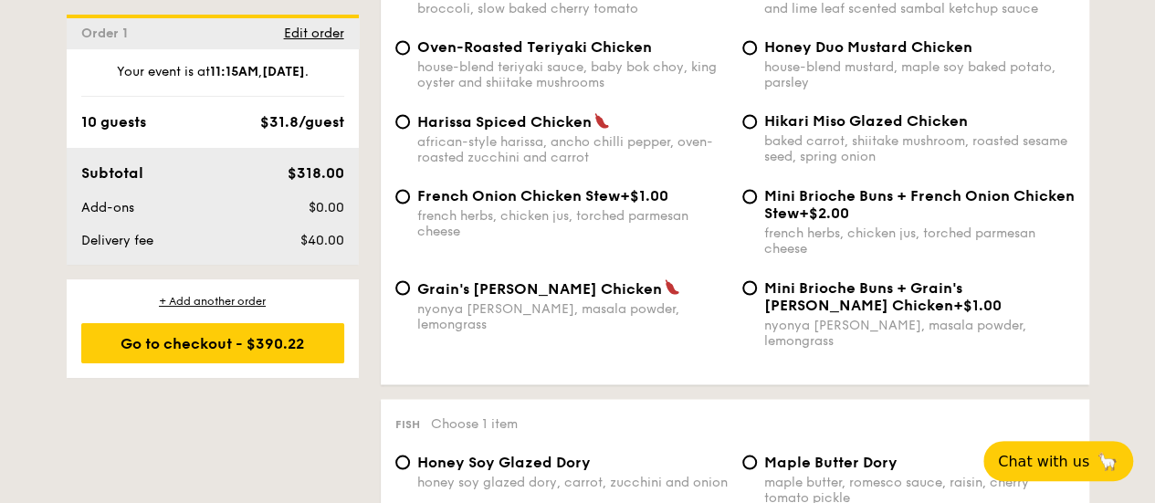
click at [398, 303] on div "Grain's Curry Chicken nyonya curry, masala powder, lemongrass" at bounding box center [561, 304] width 347 height 53
click at [408, 295] on input "Grain's Curry Chicken nyonya curry, masala powder, lemongrass" at bounding box center [402, 287] width 15 height 15
radio input "true"
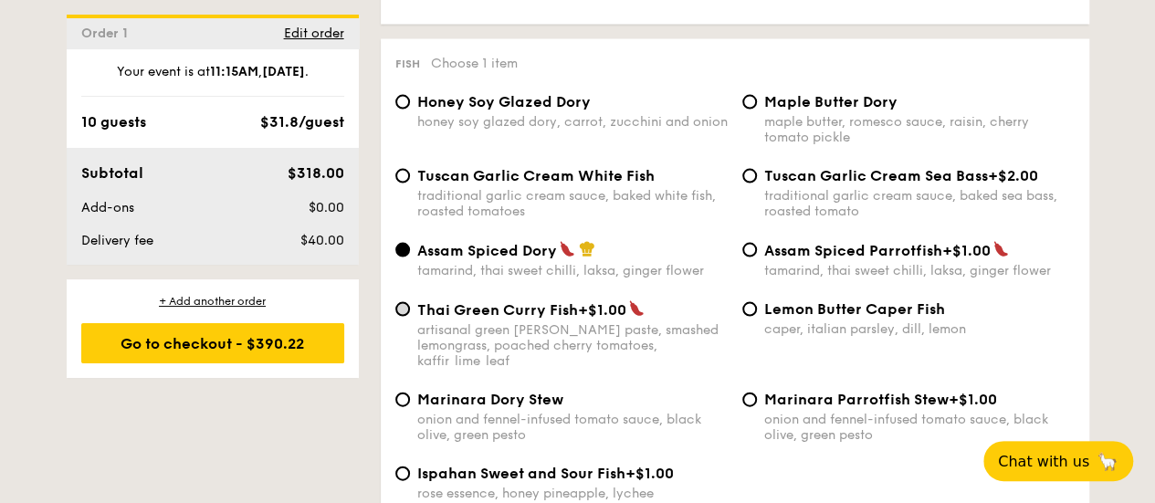
scroll to position [1826, 0]
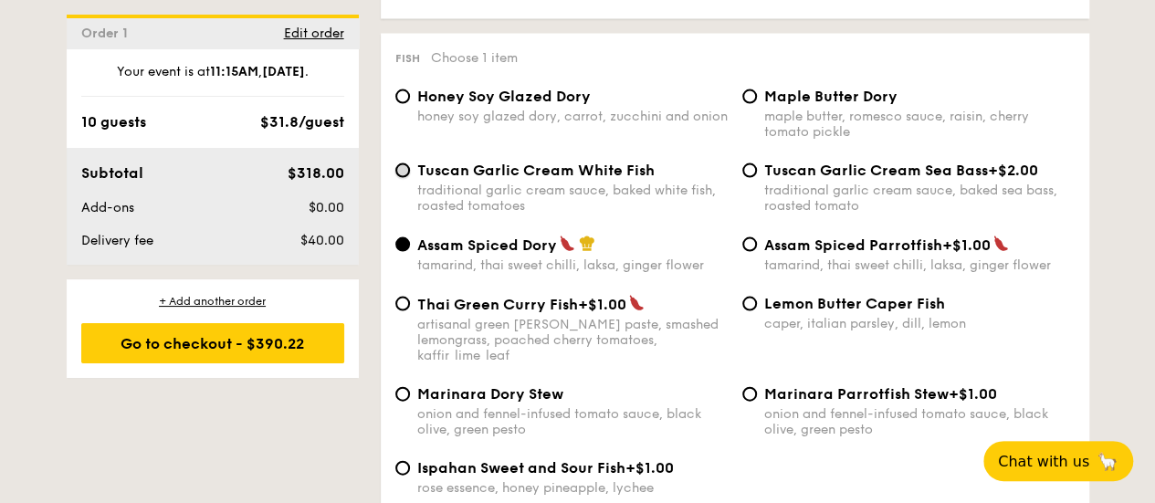
click at [402, 171] on input "Tuscan Garlic Cream White Fish traditional garlic cream sauce, baked white fish…" at bounding box center [402, 170] width 15 height 15
radio input "true"
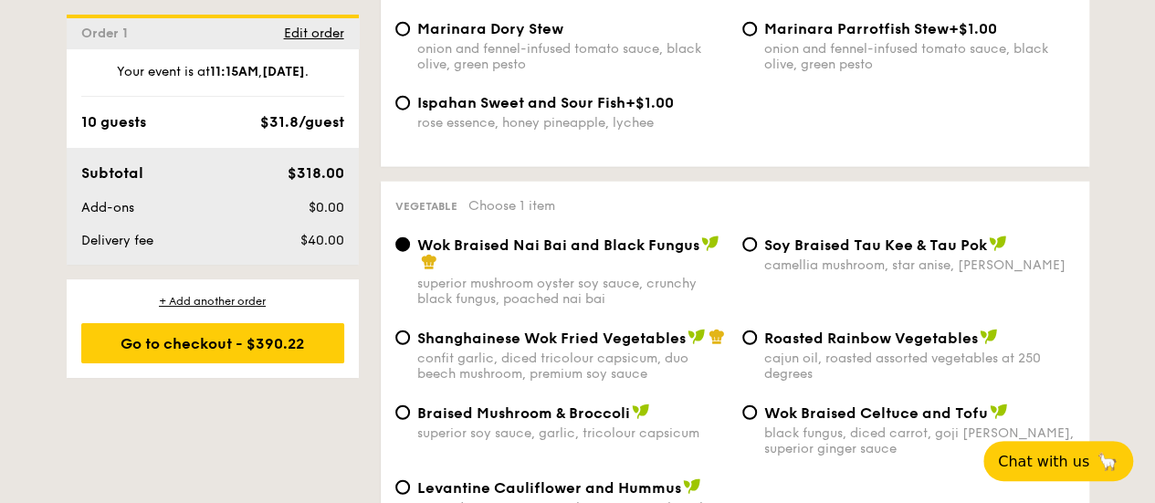
scroll to position [2282, 0]
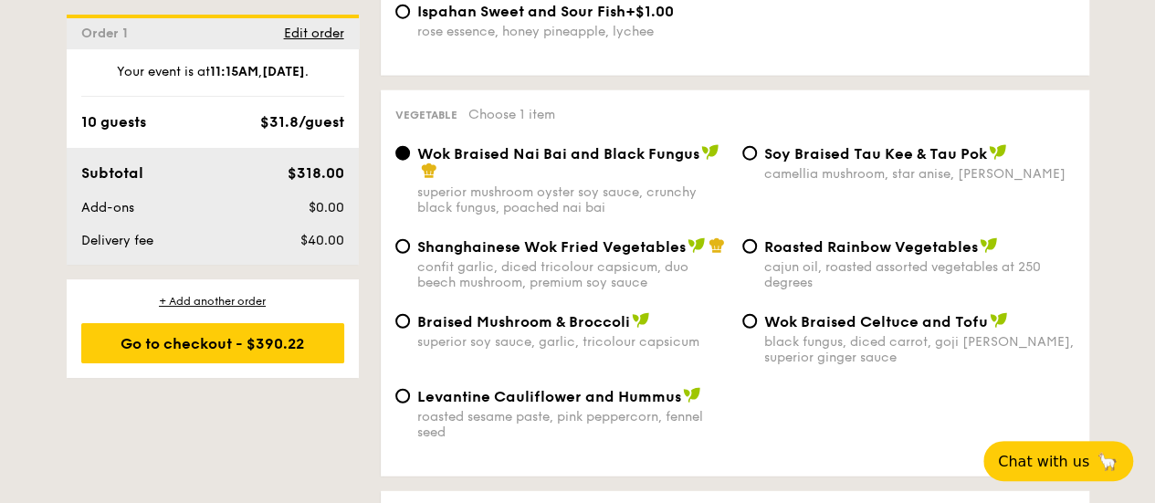
click at [406, 332] on label "Braised Mushroom & Broccoli superior soy sauce, garlic, tricolour capsicum" at bounding box center [561, 340] width 332 height 17
click at [406, 317] on input "Braised Mushroom & Broccoli superior soy sauce, garlic, tricolour capsicum" at bounding box center [402, 321] width 15 height 15
radio input "true"
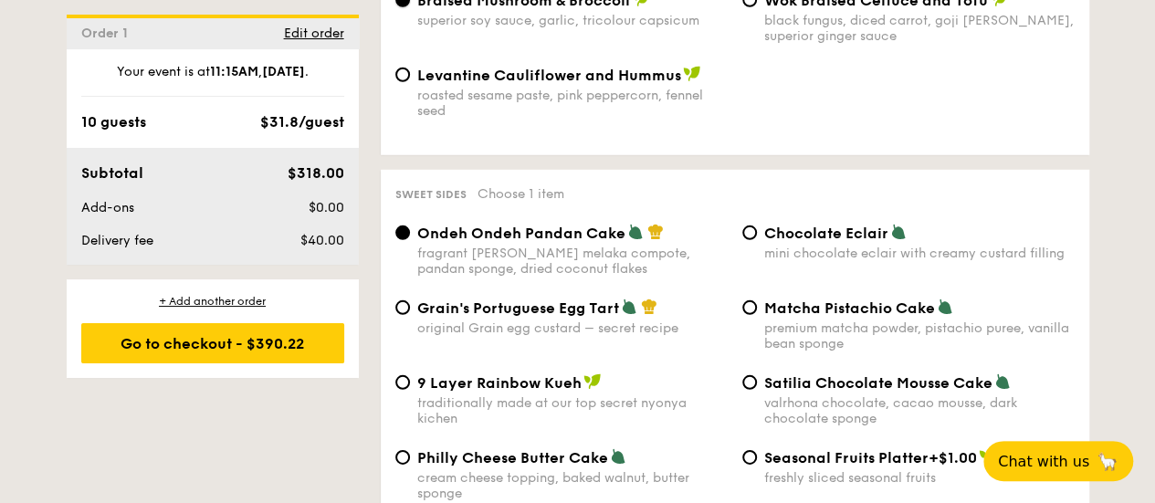
scroll to position [2647, 0]
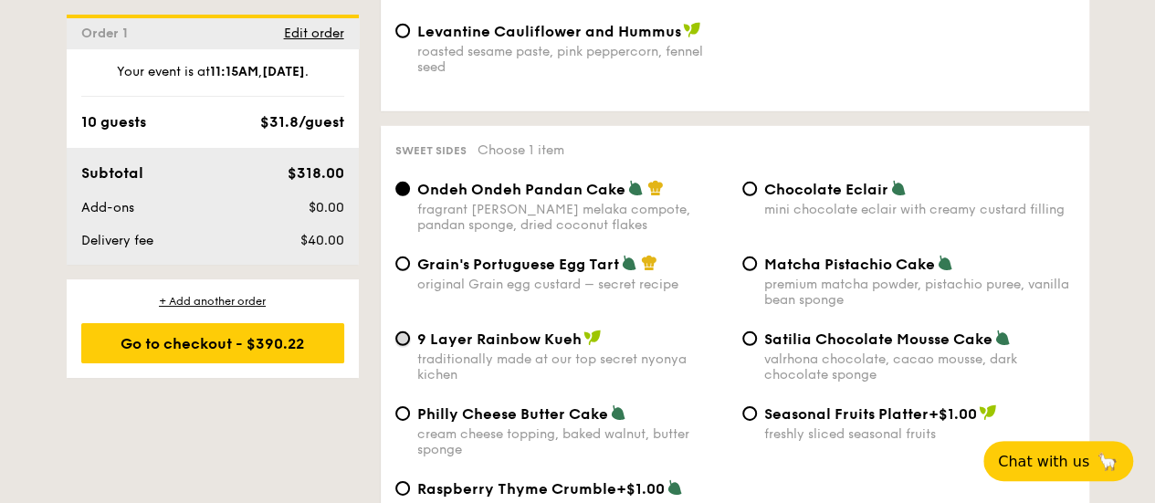
click at [403, 331] on input "9 Layer Rainbow Kueh traditionally made at our top secret nyonya kichen" at bounding box center [402, 338] width 15 height 15
radio input "true"
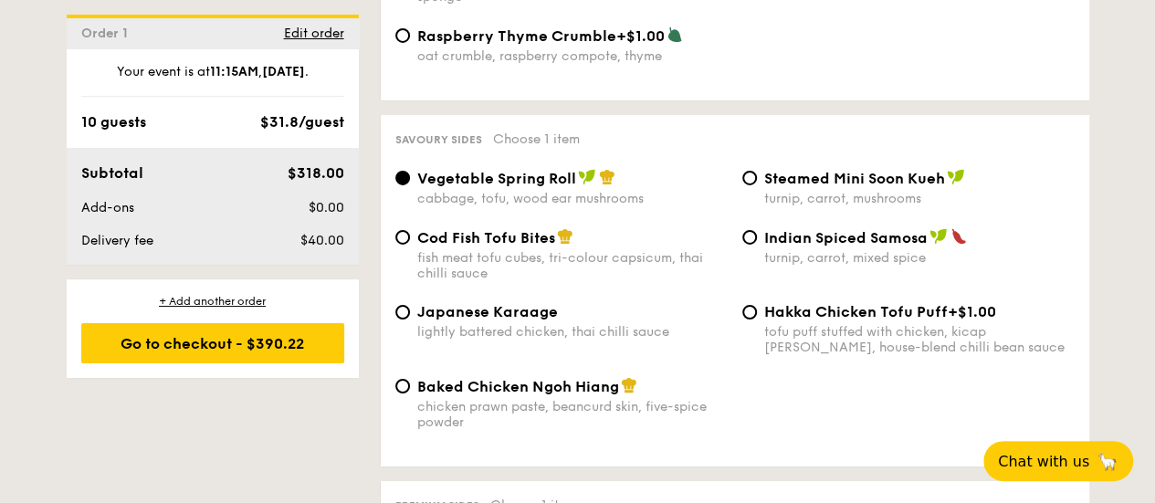
scroll to position [3104, 0]
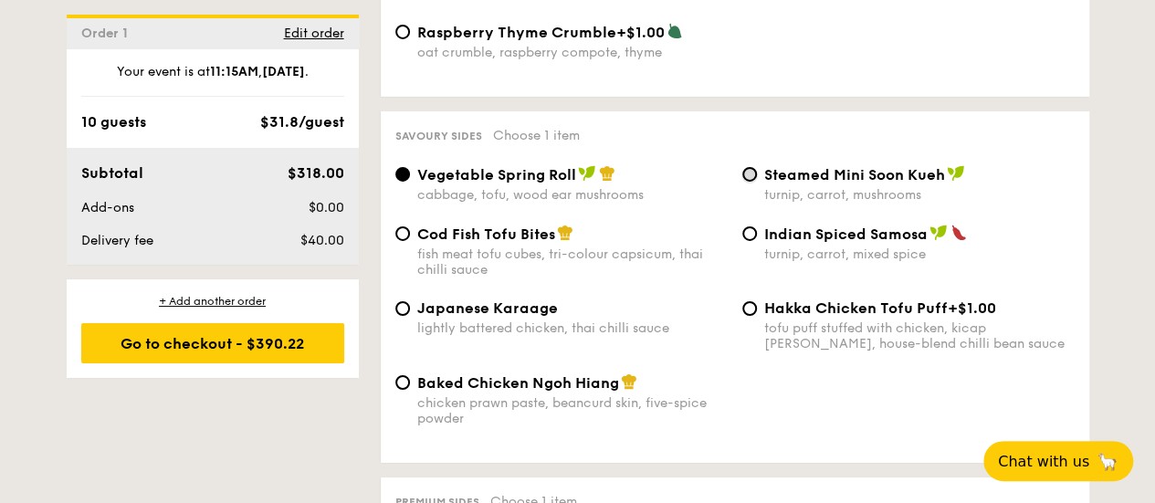
click at [756, 167] on input "Steamed Mini Soon Kueh turnip, carrot, mushrooms" at bounding box center [749, 174] width 15 height 15
radio input "true"
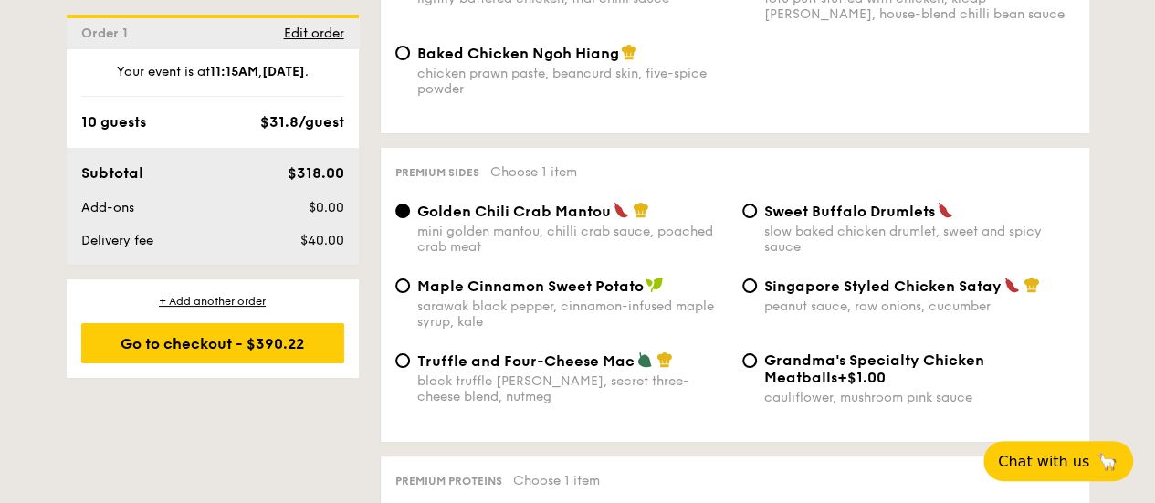
scroll to position [3469, 0]
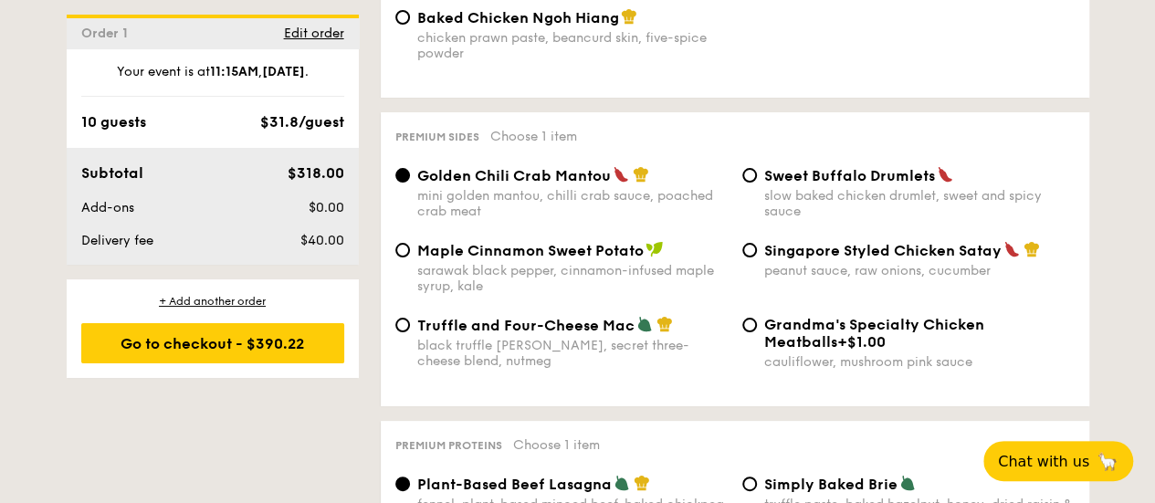
click at [407, 324] on div "Truffle and Four-Cheese Mac black truffle pate, brie, secret three-cheese blend…" at bounding box center [561, 342] width 347 height 53
click at [403, 320] on input "Truffle and Four-Cheese Mac black truffle pate, brie, secret three-cheese blend…" at bounding box center [402, 325] width 15 height 15
radio input "true"
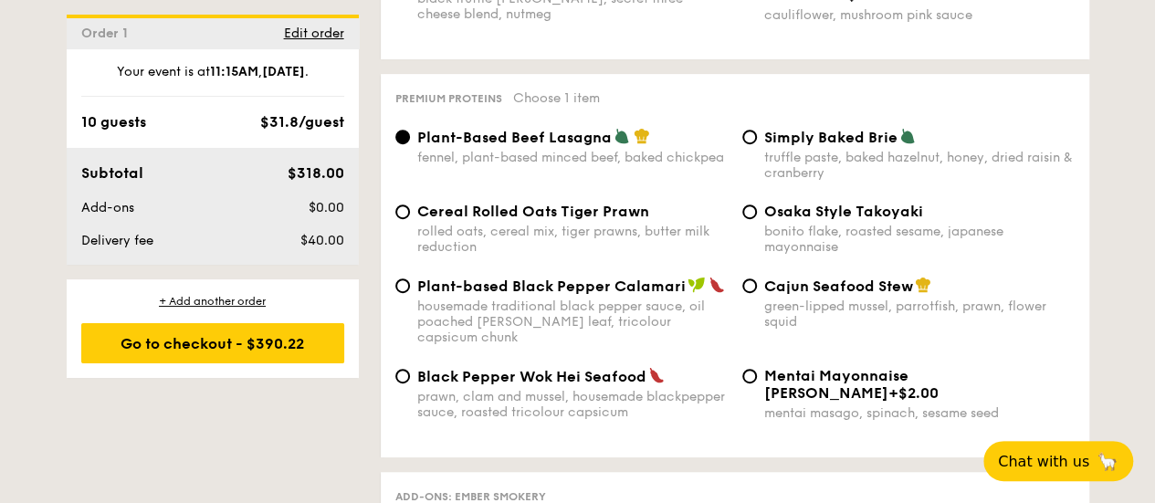
scroll to position [3834, 0]
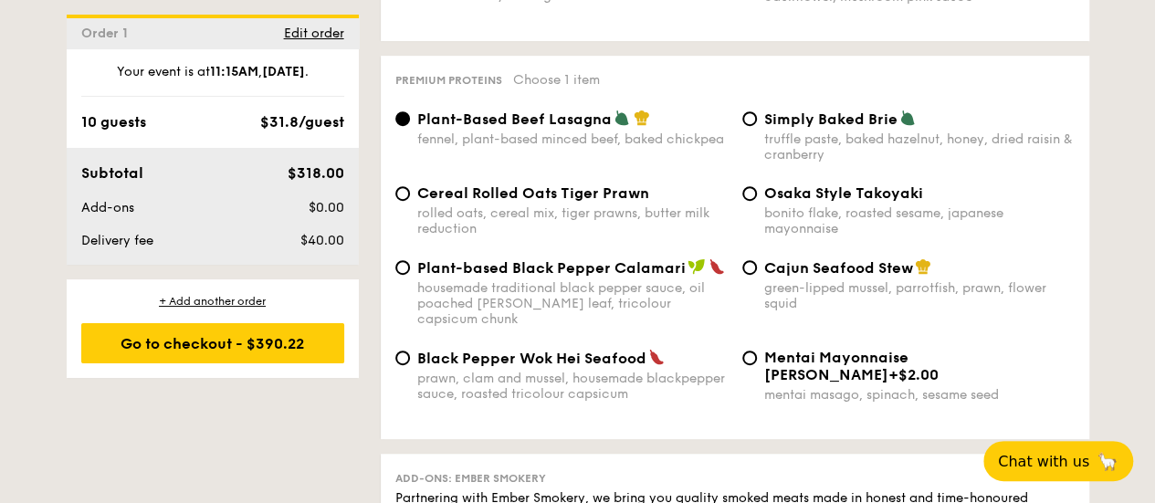
click at [411, 196] on div "Cereal Rolled Oats Tiger Prawn rolled oats, cereal mix, tiger prawns, butter mi…" at bounding box center [561, 210] width 347 height 52
click at [404, 194] on input "Cereal Rolled Oats Tiger Prawn rolled oats, cereal mix, tiger prawns, butter mi…" at bounding box center [402, 193] width 15 height 15
radio input "true"
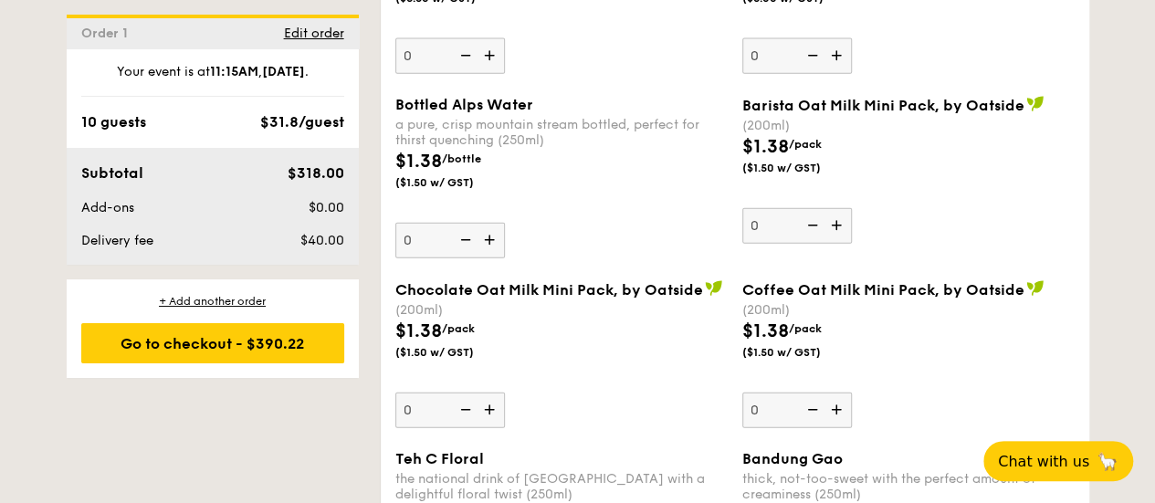
scroll to position [5568, 0]
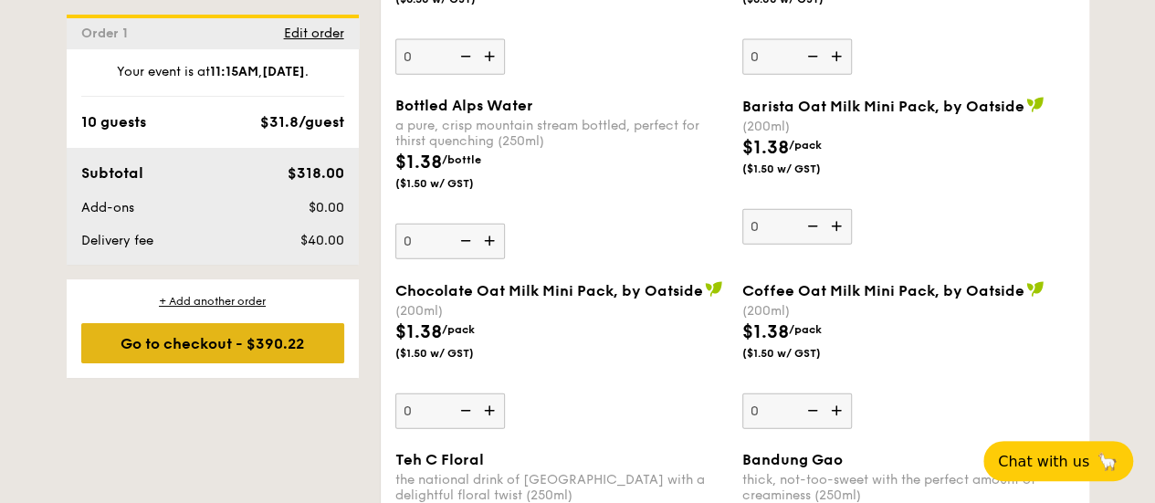
click at [301, 339] on div "Go to checkout - $390.22" at bounding box center [212, 343] width 263 height 40
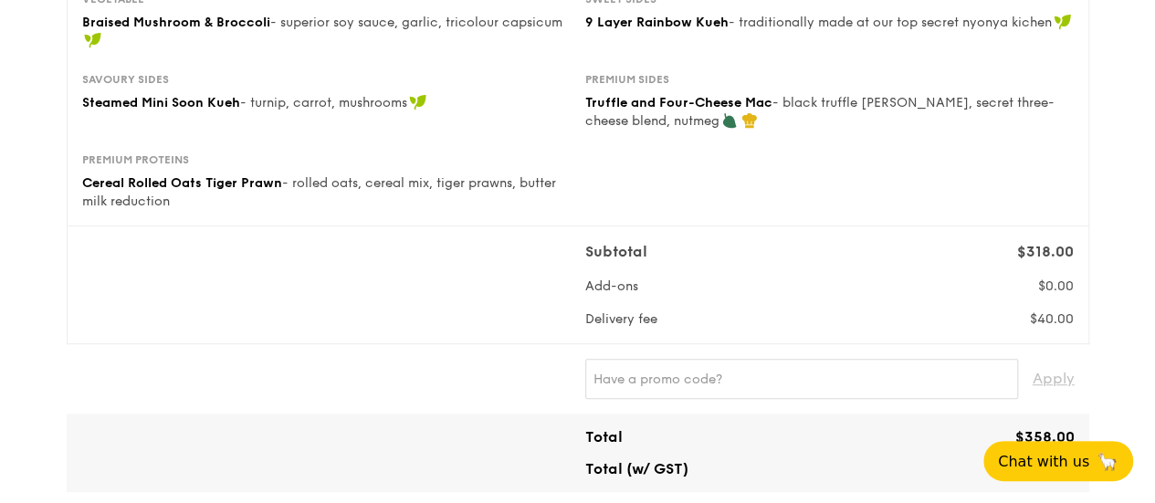
scroll to position [548, 0]
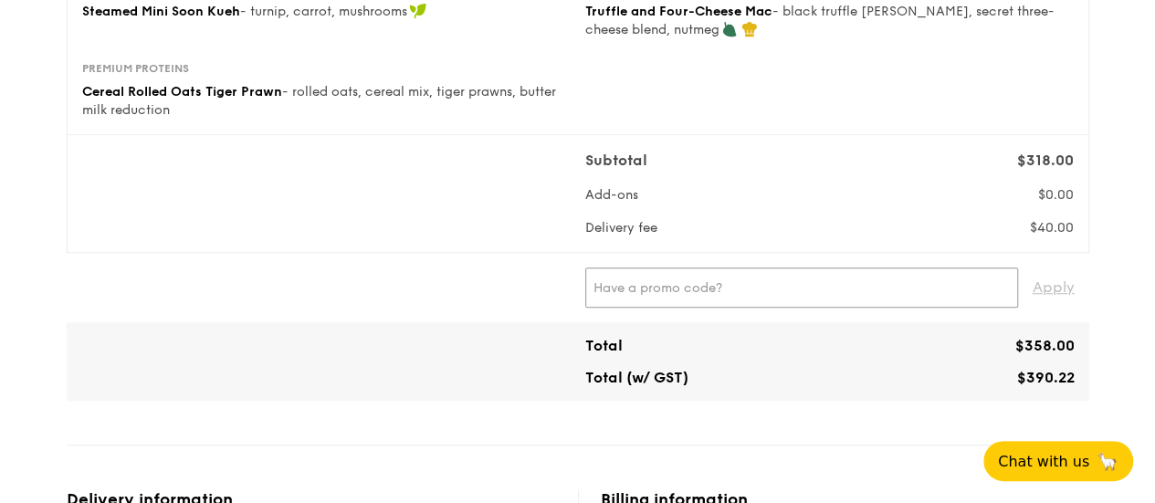
click at [690, 285] on input "text" at bounding box center [801, 287] width 433 height 40
paste input "WELCOMEFEAST"
type input "WELCOMEFEAST"
click at [1043, 284] on span "Apply" at bounding box center [1053, 287] width 42 height 40
click at [776, 171] on div "Subtotal" at bounding box center [766, 161] width 377 height 22
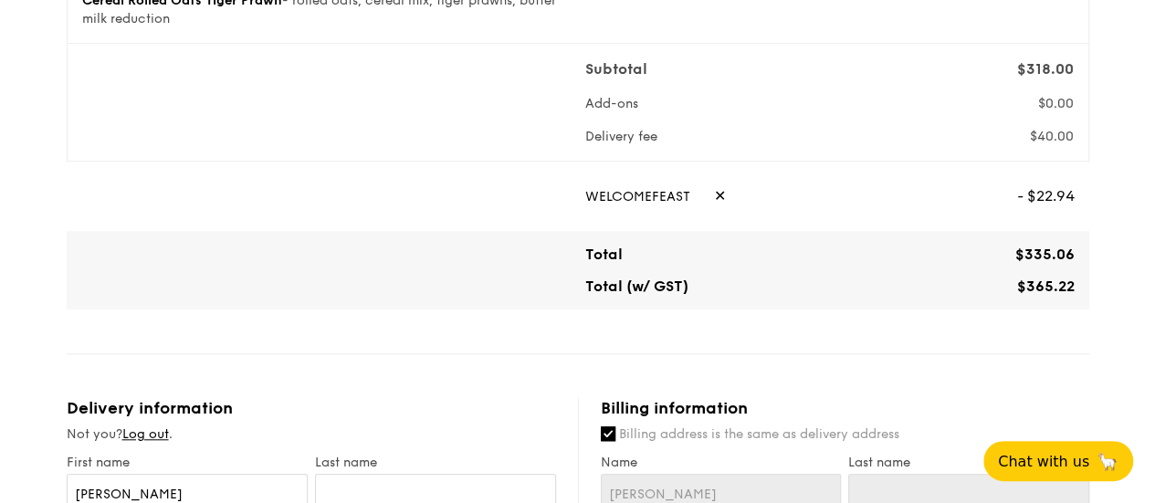
scroll to position [913, 0]
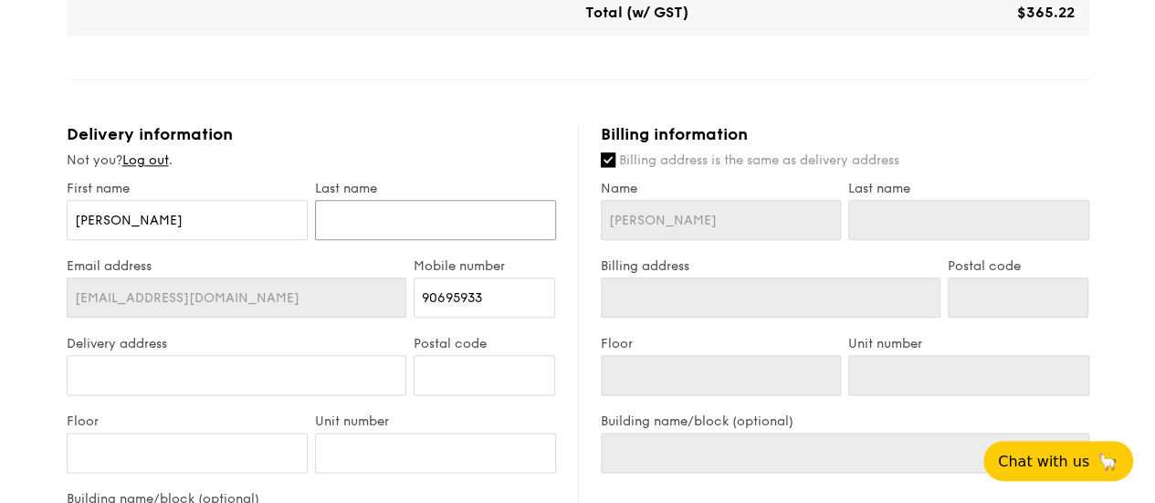
click at [460, 235] on input "text" at bounding box center [435, 220] width 241 height 40
type input "L"
type input "Li"
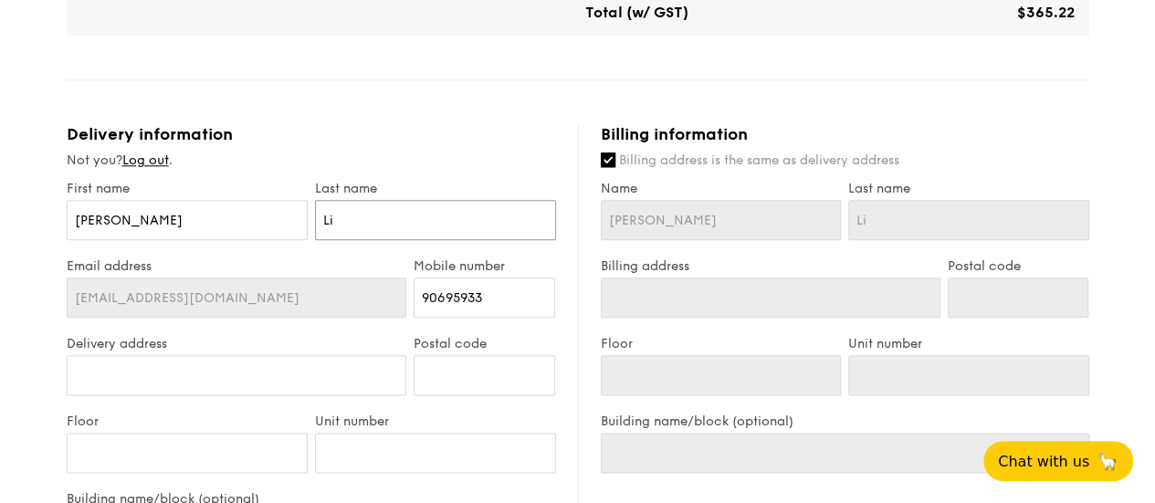
type input "Lia"
type input "Lian"
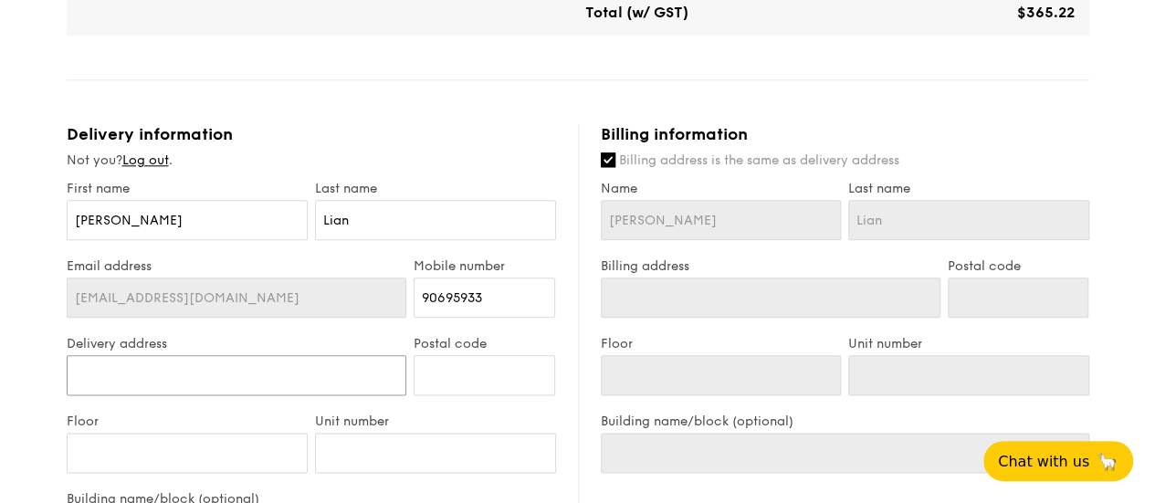
click at [236, 377] on input "Delivery address" at bounding box center [237, 375] width 340 height 40
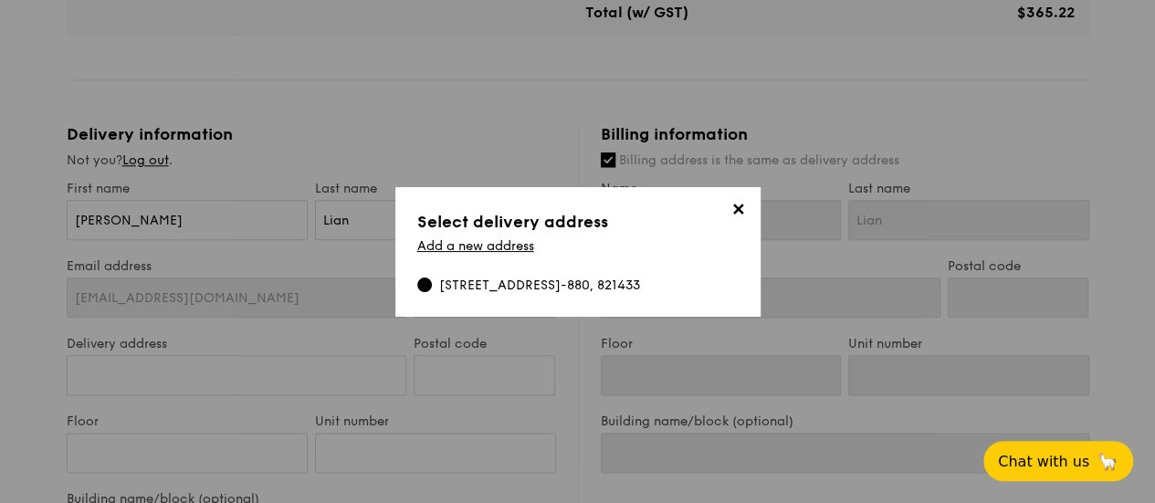
click at [542, 289] on div "433A Northshore Drive, Singapore 821433, #18-880, 821433" at bounding box center [539, 286] width 201 height 18
click at [432, 289] on input "433A Northshore Drive, Singapore 821433, #18-880, 821433" at bounding box center [424, 285] width 15 height 15
type input "433A Northshore Drive"
type input "821433"
type input "18"
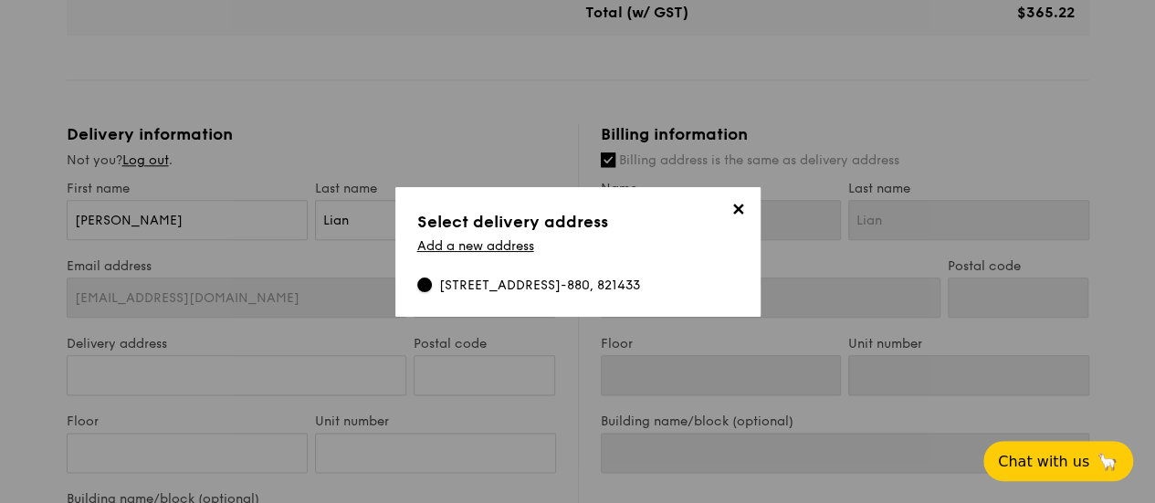
type input "880"
type input "Singapore 821433"
type input "433A Northshore Drive"
type input "821433"
type input "18"
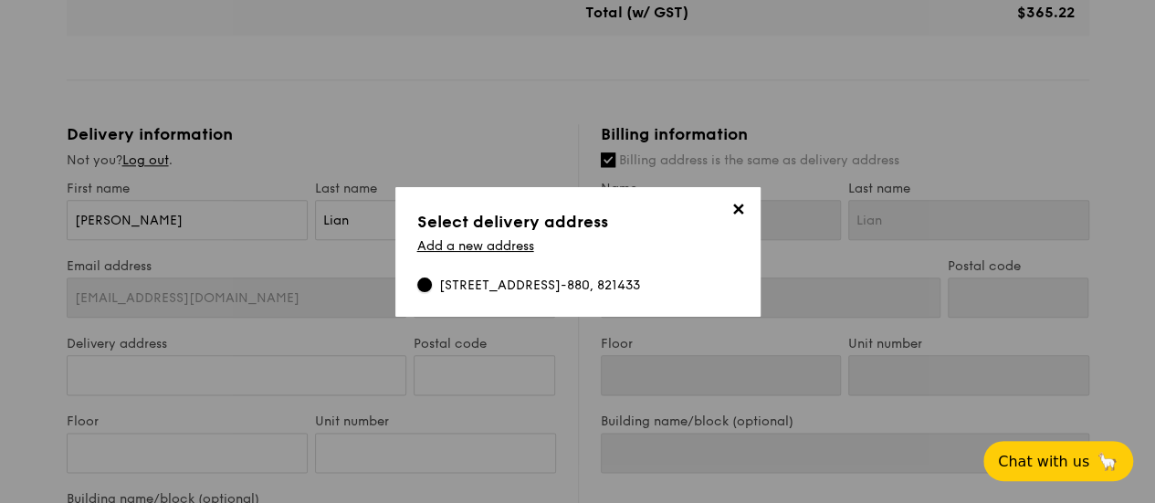
type input "880"
type input "Singapore 821433"
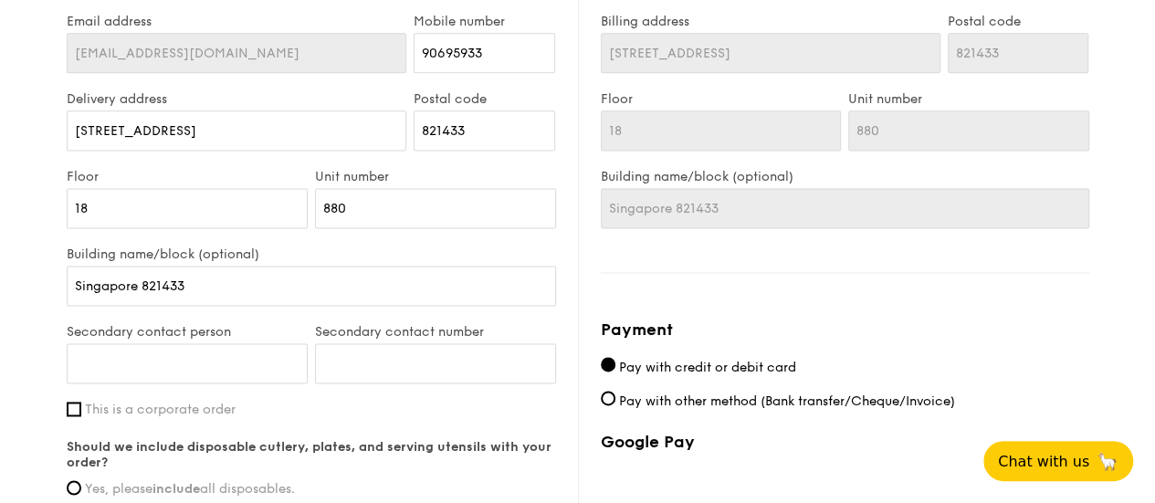
scroll to position [1187, 0]
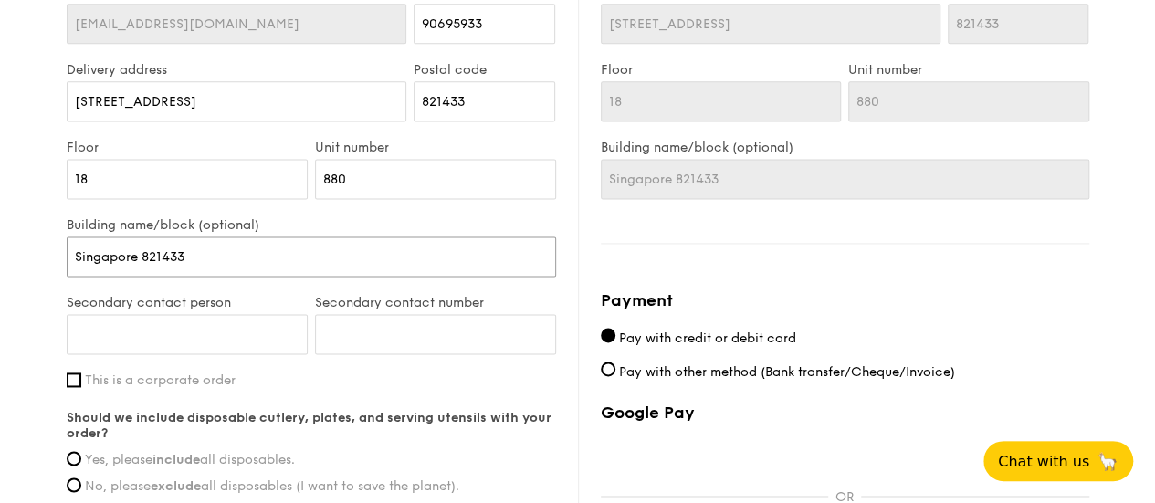
drag, startPoint x: 223, startPoint y: 266, endPoint x: 15, endPoint y: 253, distance: 208.5
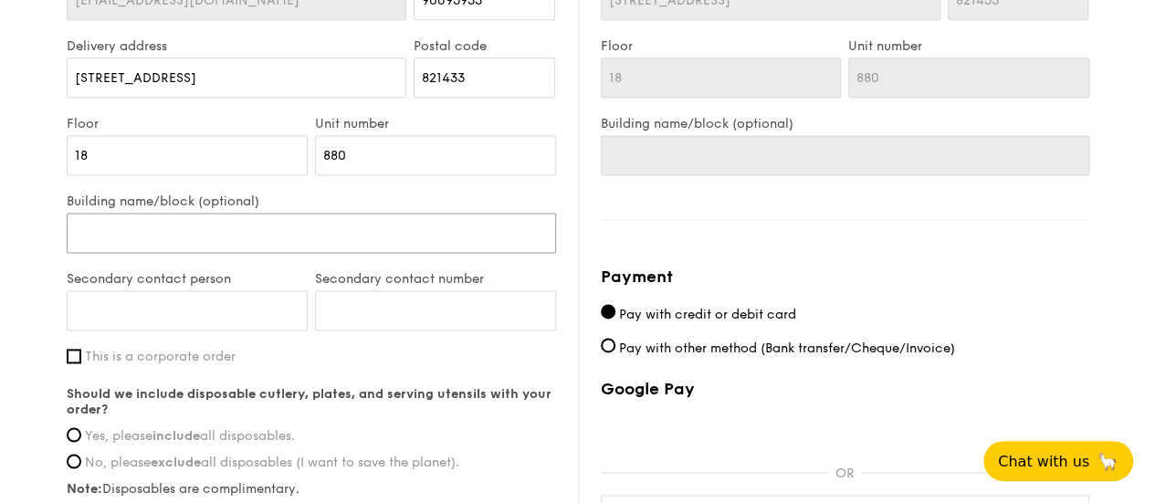
scroll to position [1278, 0]
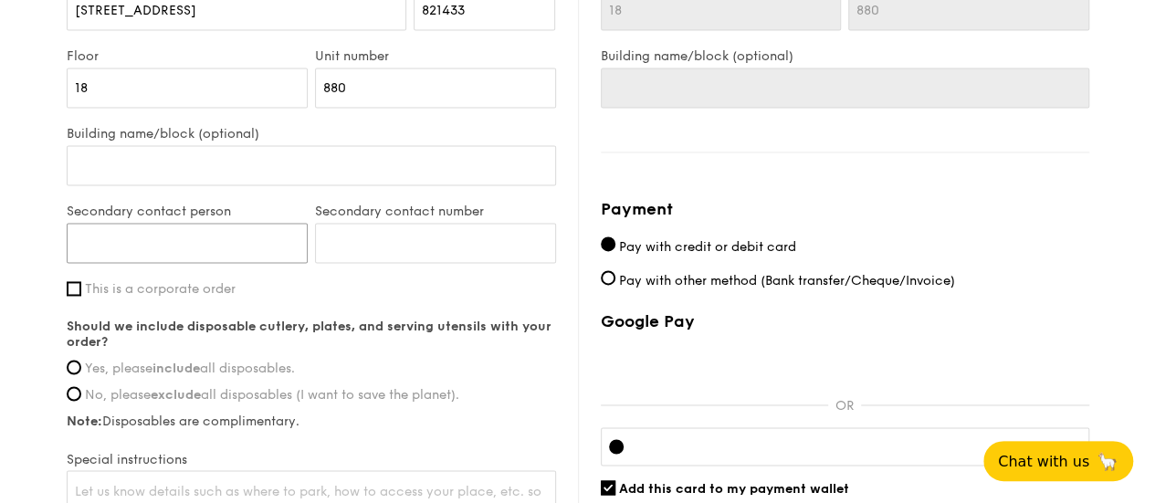
click at [180, 244] on input "Secondary contact person" at bounding box center [187, 243] width 241 height 40
type input "Wilson"
click at [330, 243] on input "Secondary contact number" at bounding box center [435, 243] width 241 height 40
click at [276, 246] on input "Wilson" at bounding box center [187, 243] width 241 height 40
click at [345, 242] on input "Secondary contact number" at bounding box center [435, 243] width 241 height 40
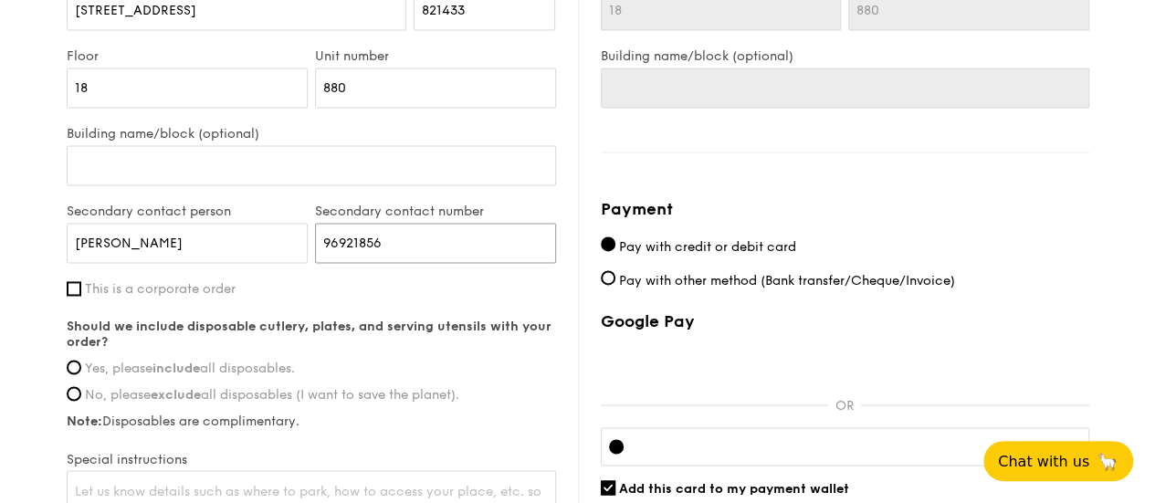
type input "96921856"
click at [371, 267] on div "Secondary contact number 96921856" at bounding box center [435, 243] width 248 height 78
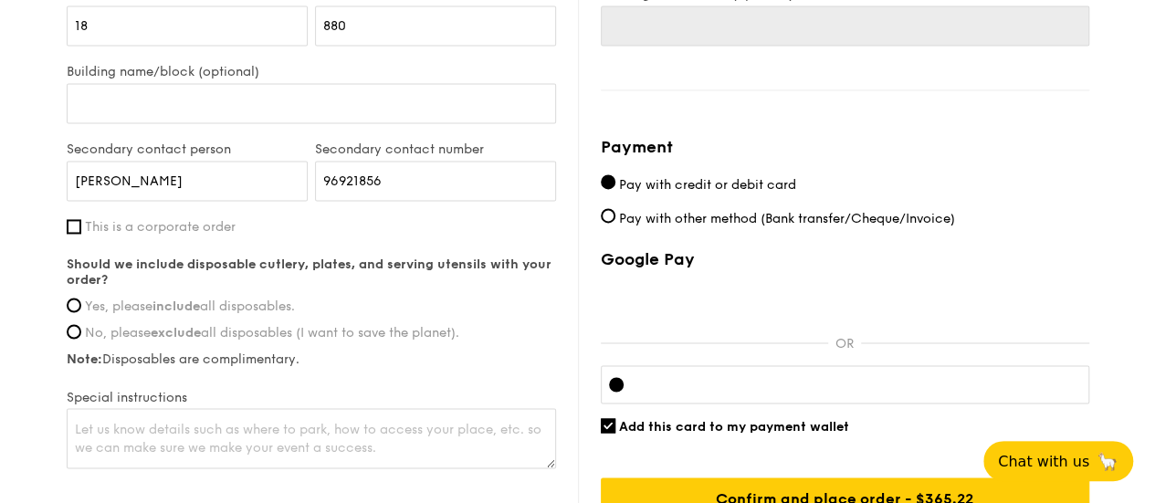
scroll to position [1369, 0]
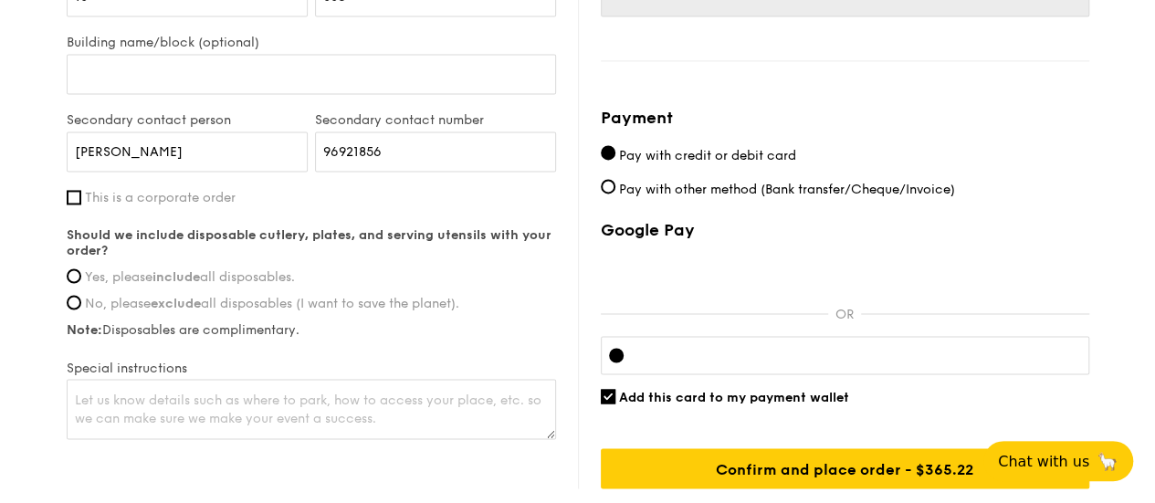
click at [80, 273] on label "Yes, please include all disposables." at bounding box center [311, 277] width 489 height 16
click at [80, 273] on input "Yes, please include all disposables." at bounding box center [74, 275] width 15 height 15
radio input "true"
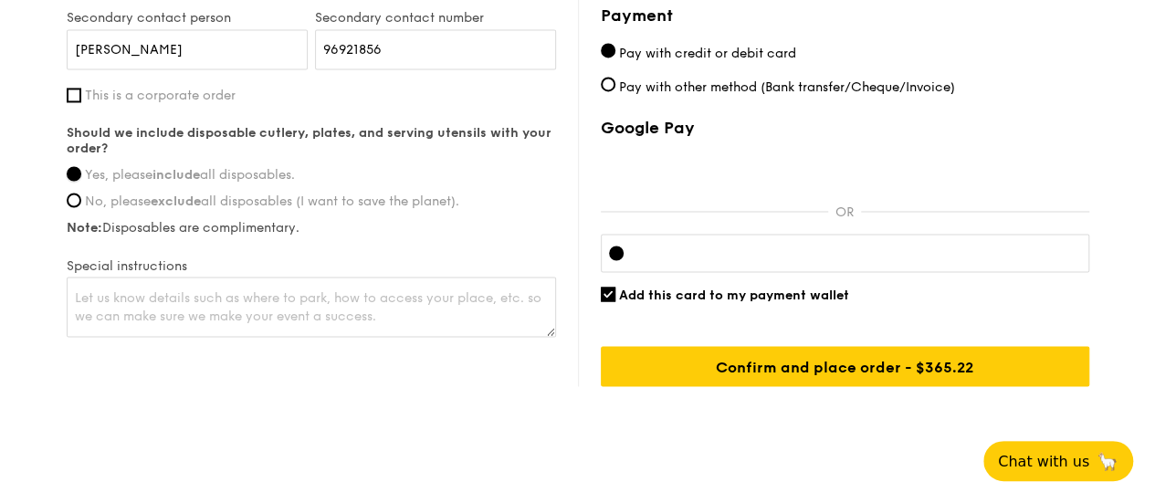
scroll to position [1497, 0]
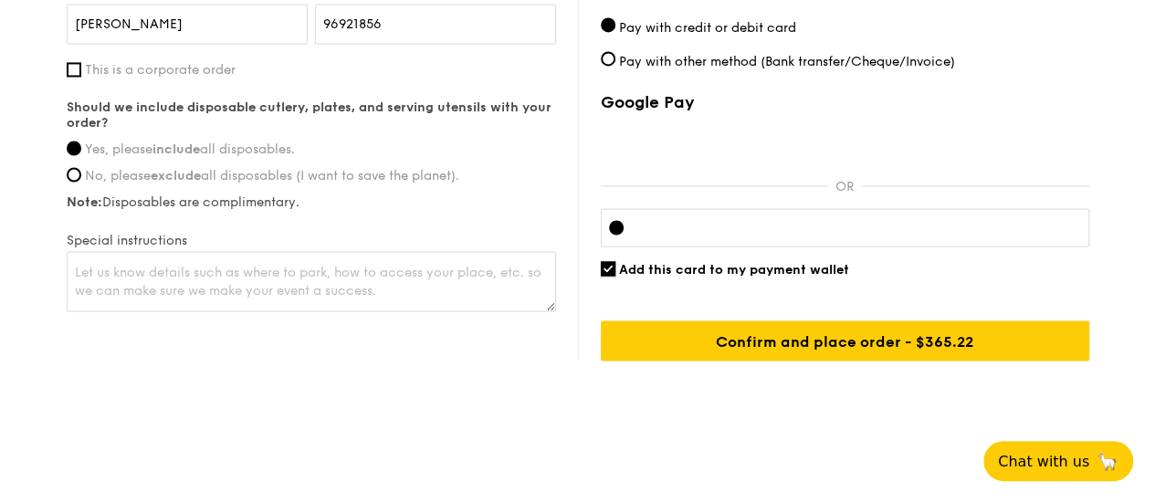
click at [610, 267] on input "Add this card to my payment wallet" at bounding box center [608, 268] width 15 height 15
checkbox input "false"
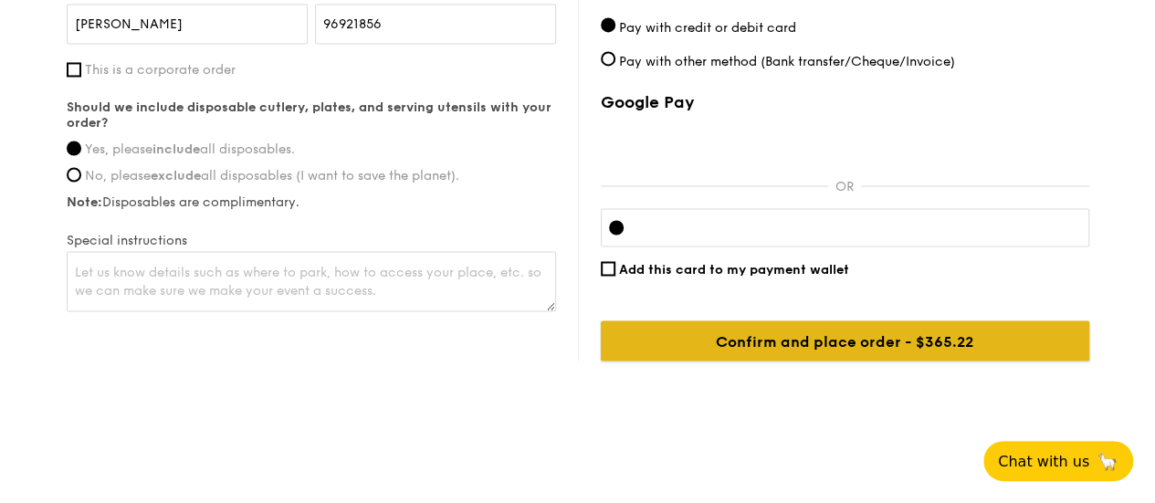
click at [955, 341] on input "Confirm and place order - $390.22" at bounding box center [845, 340] width 488 height 40
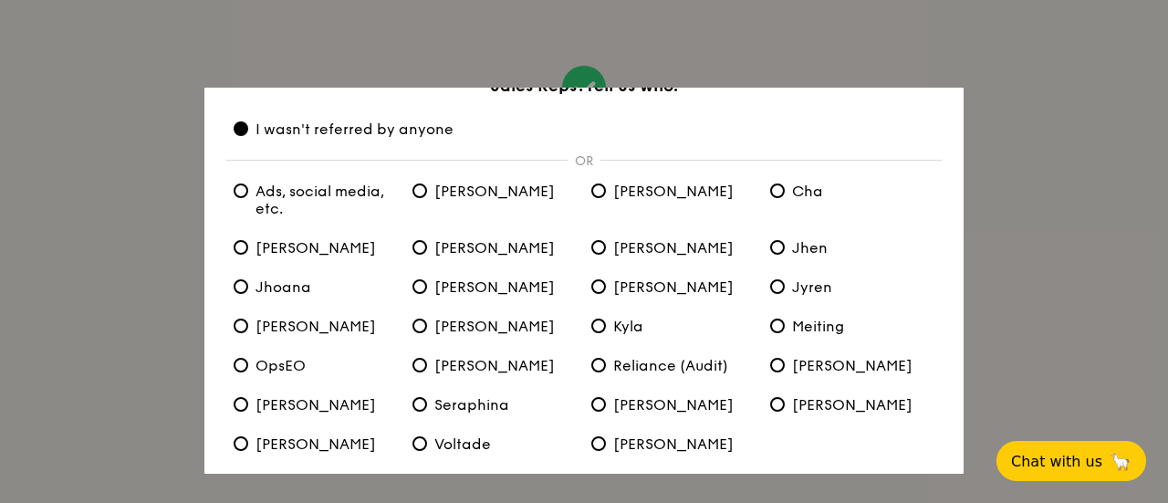
scroll to position [146, 0]
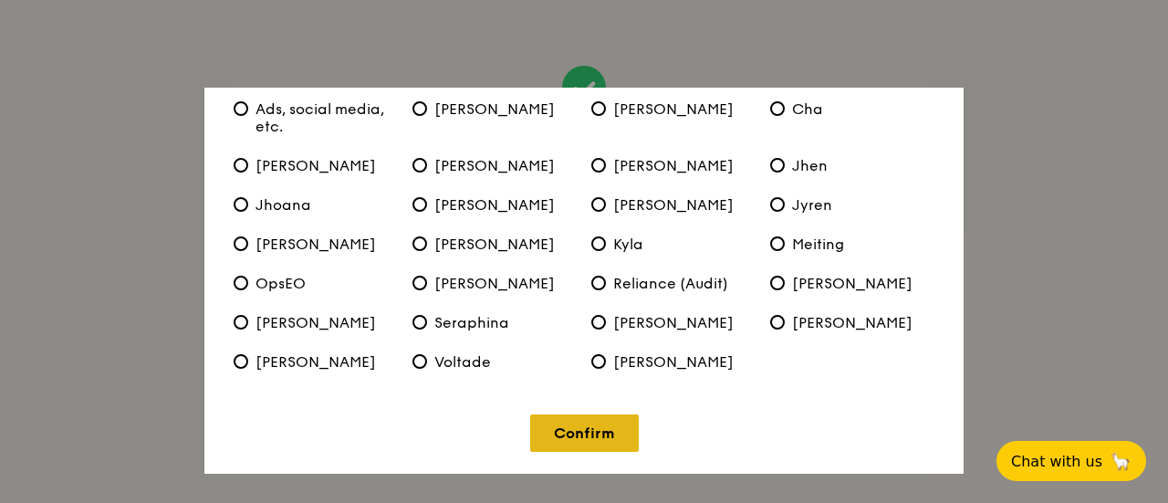
click at [573, 440] on link "Confirm" at bounding box center [584, 432] width 109 height 37
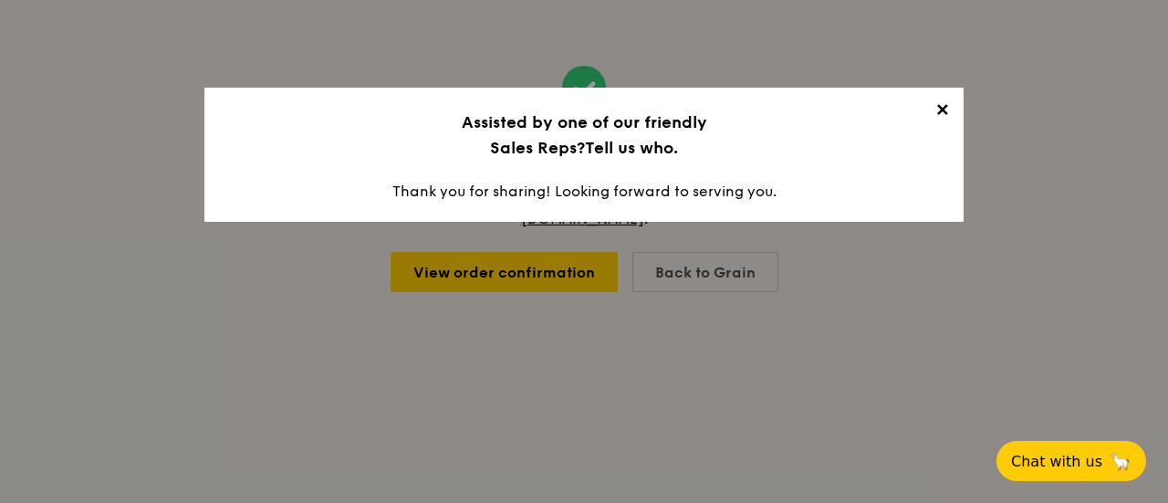
scroll to position [0, 0]
click at [944, 114] on span "✕" at bounding box center [942, 113] width 26 height 26
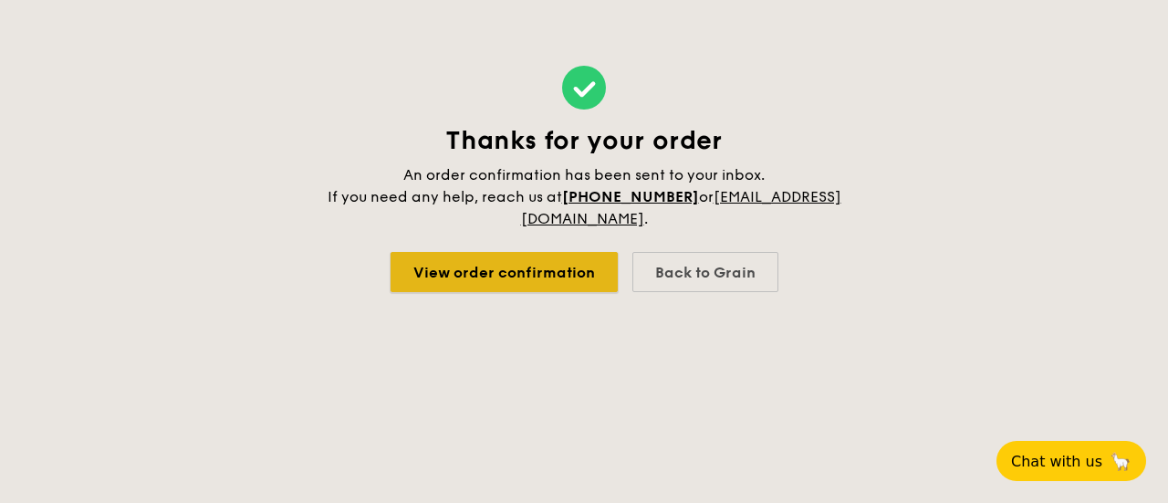
click at [560, 288] on link "View order confirmation" at bounding box center [504, 272] width 227 height 40
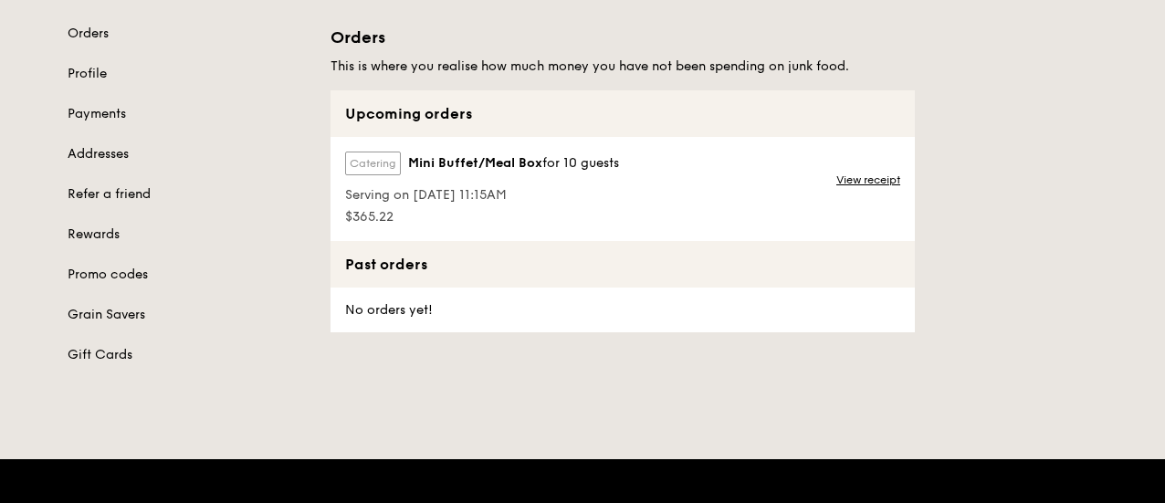
scroll to position [183, 0]
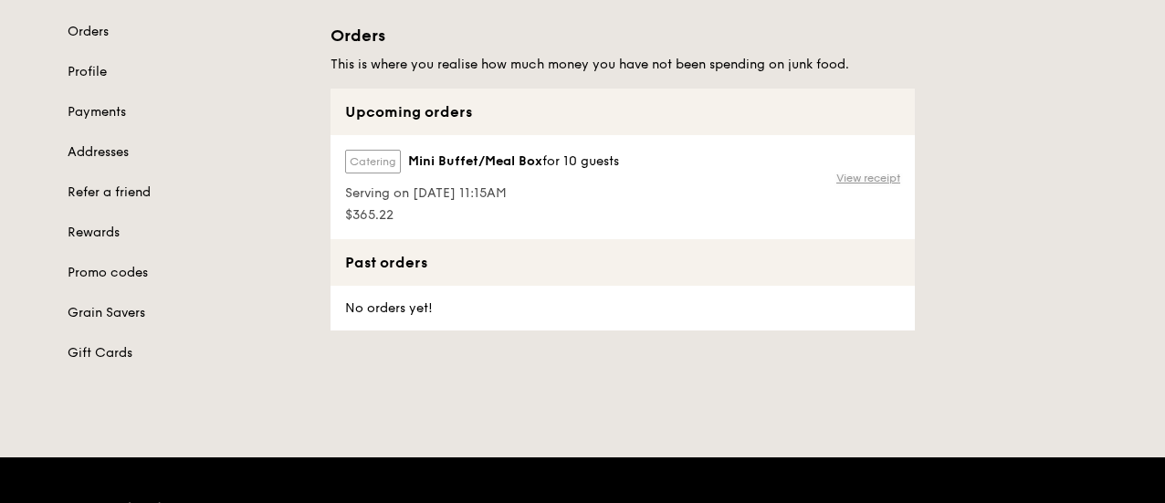
click at [858, 180] on link "View receipt" at bounding box center [868, 178] width 64 height 15
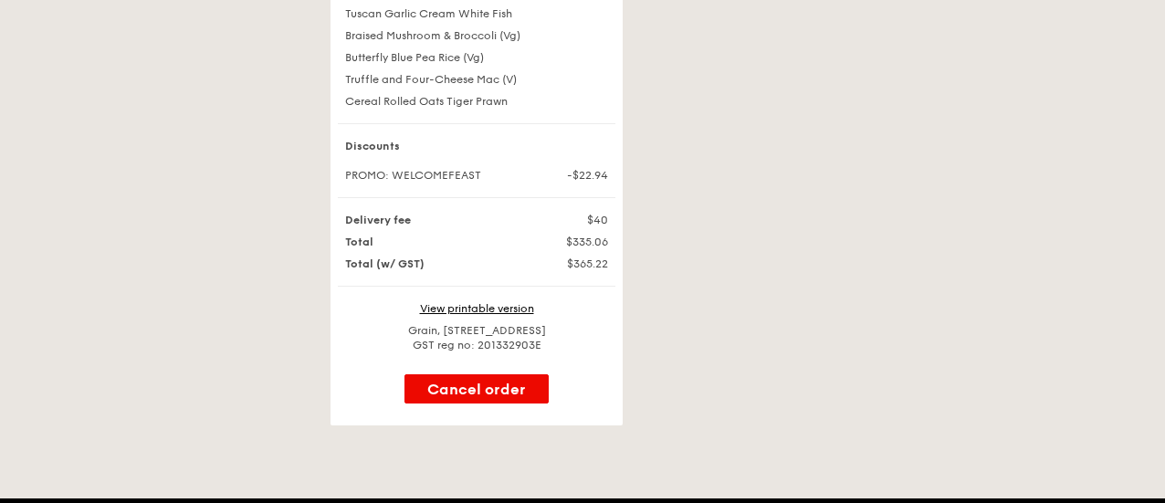
scroll to position [639, 0]
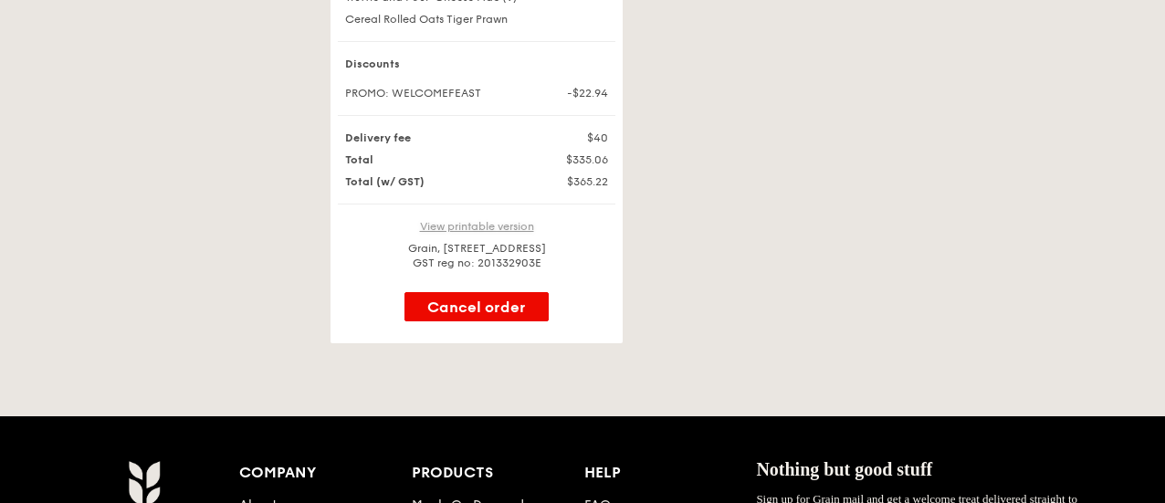
click at [456, 233] on link "View printable version" at bounding box center [477, 226] width 114 height 13
